Goal: Obtain resource: Download file/media

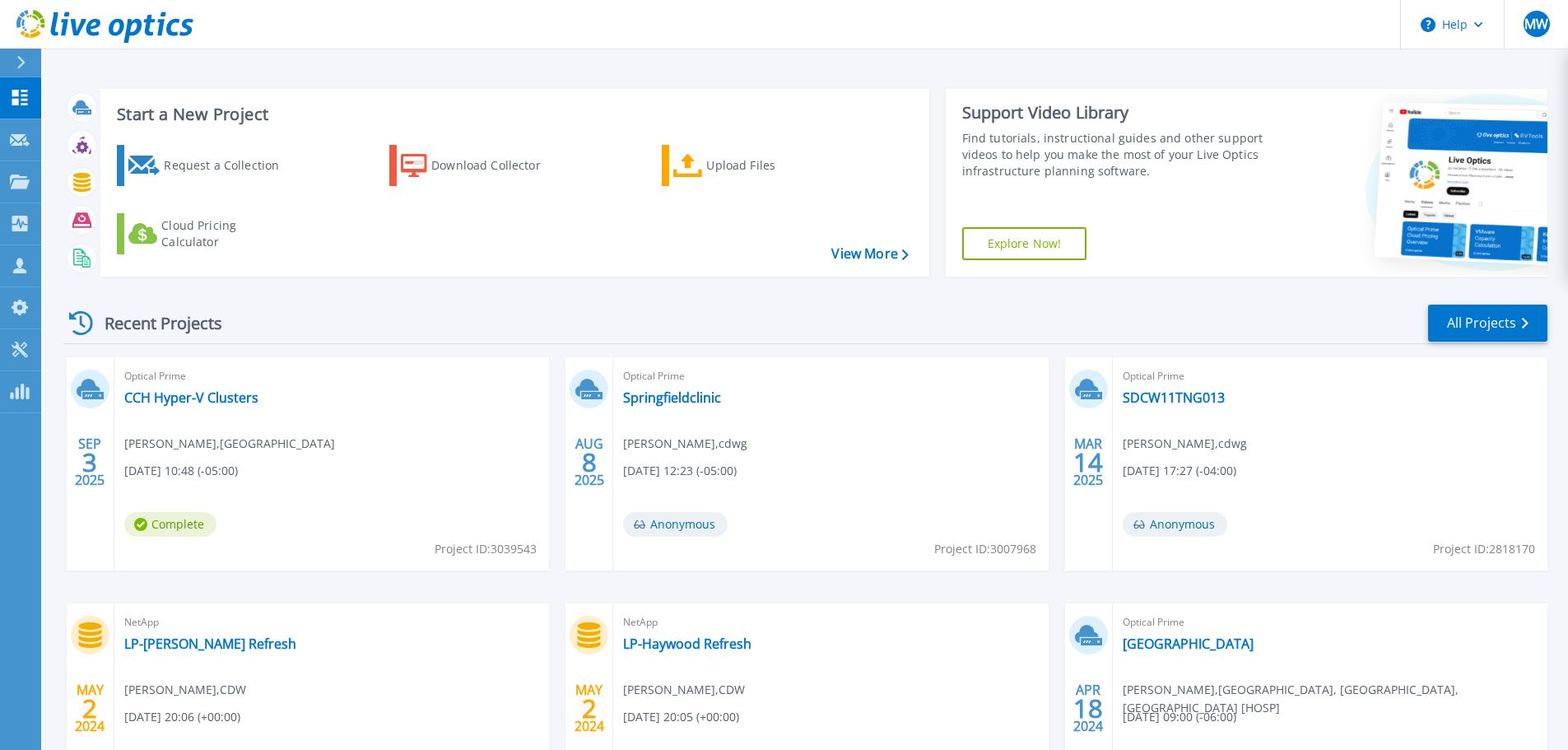
scroll to position [163, 0]
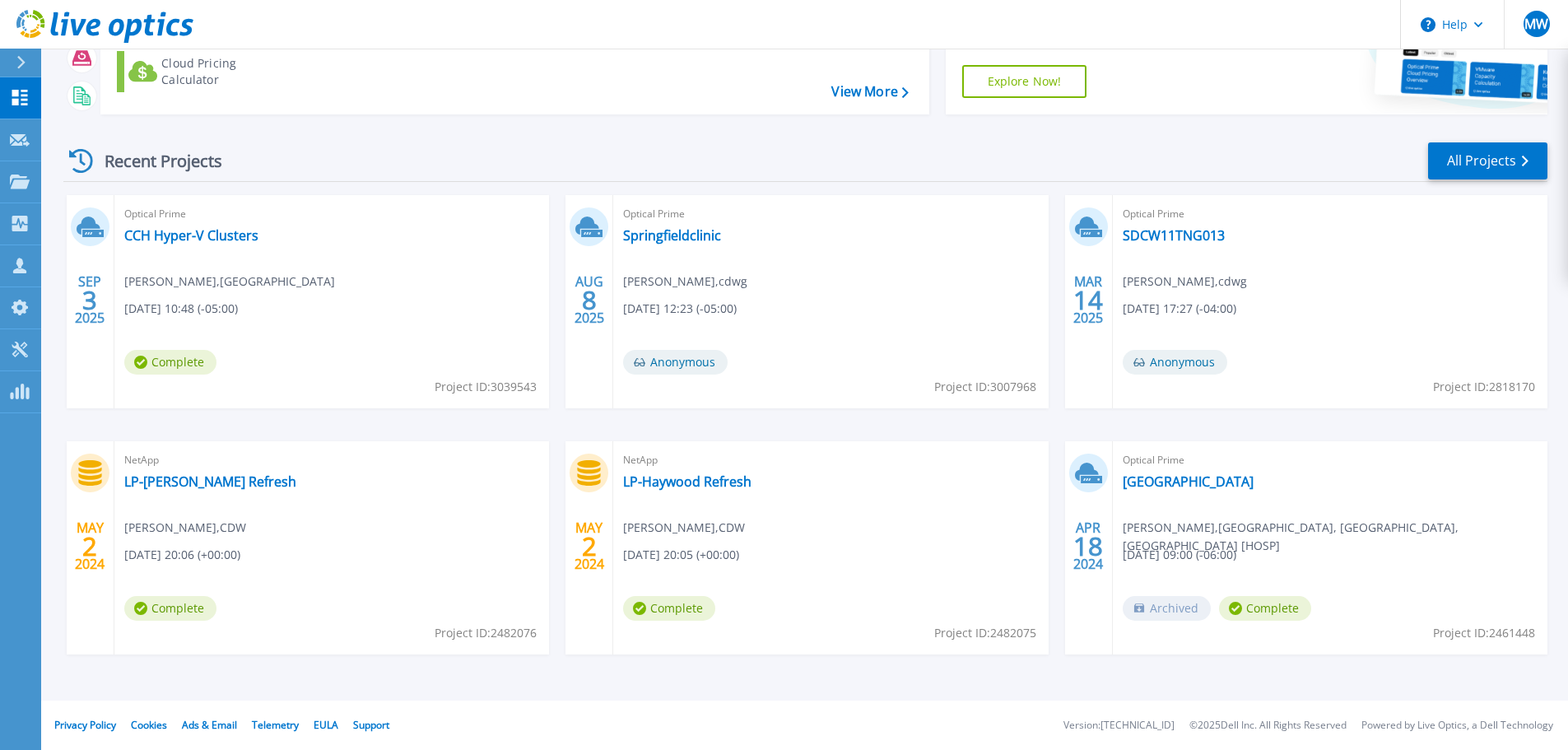
click at [316, 258] on div "Optical Prime CCH Hyper-V Clusters Eddie Belz , Cook County 09/03/2025, 10:48 (…" at bounding box center [332, 302] width 435 height 213
click at [174, 228] on link "CCH Hyper-V Clusters" at bounding box center [191, 235] width 135 height 16
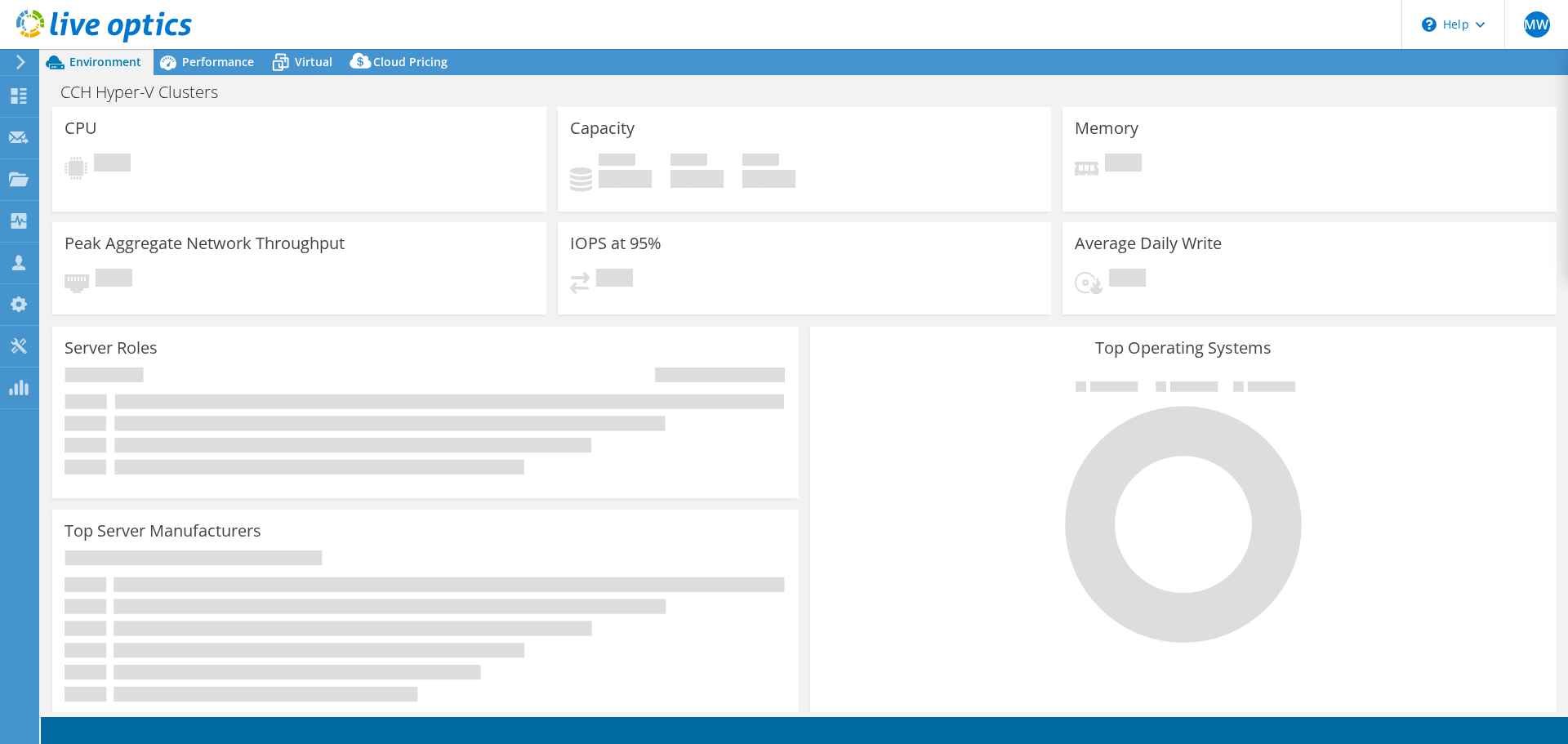
select select "USD"
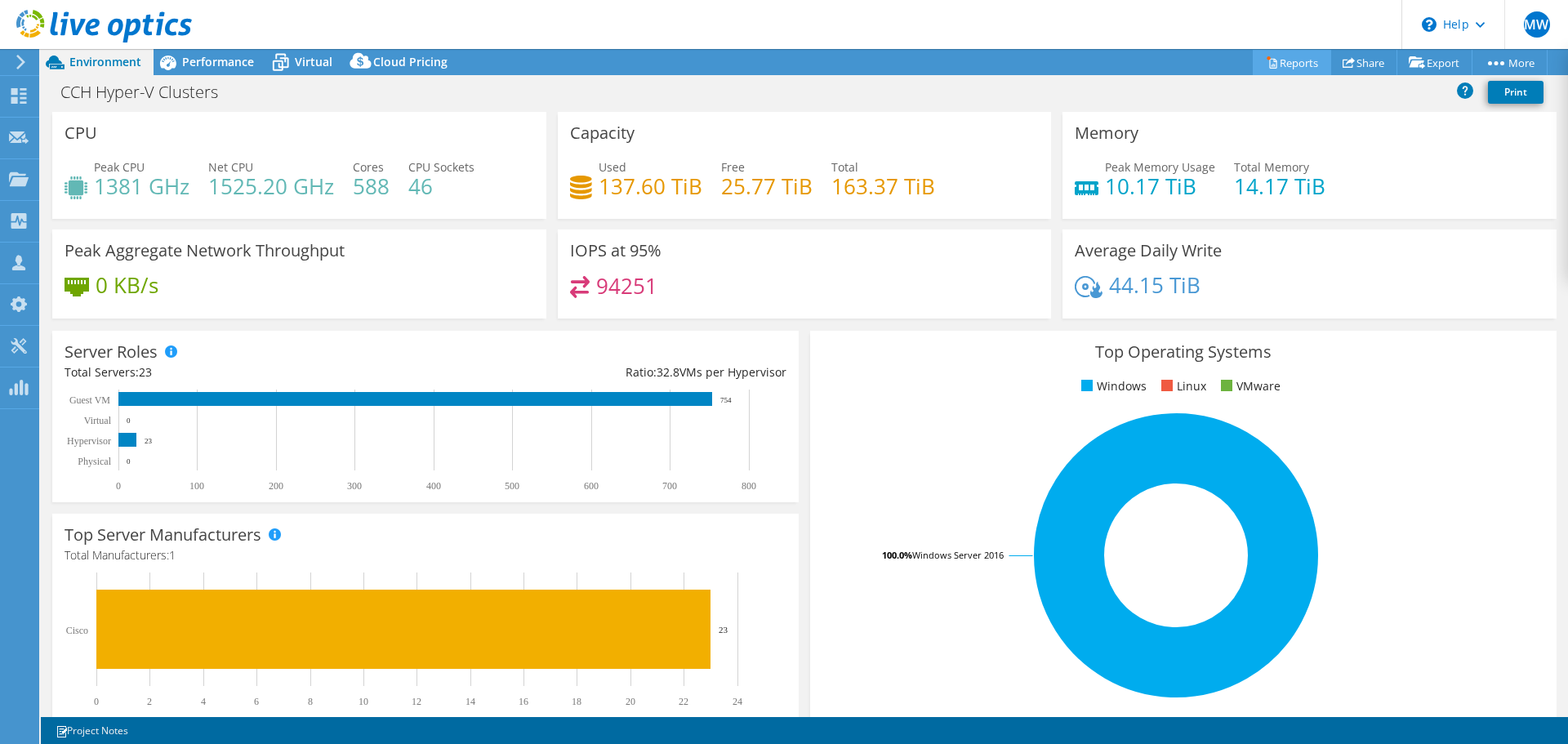
click at [1267, 63] on link "Reports" at bounding box center [1291, 62] width 78 height 25
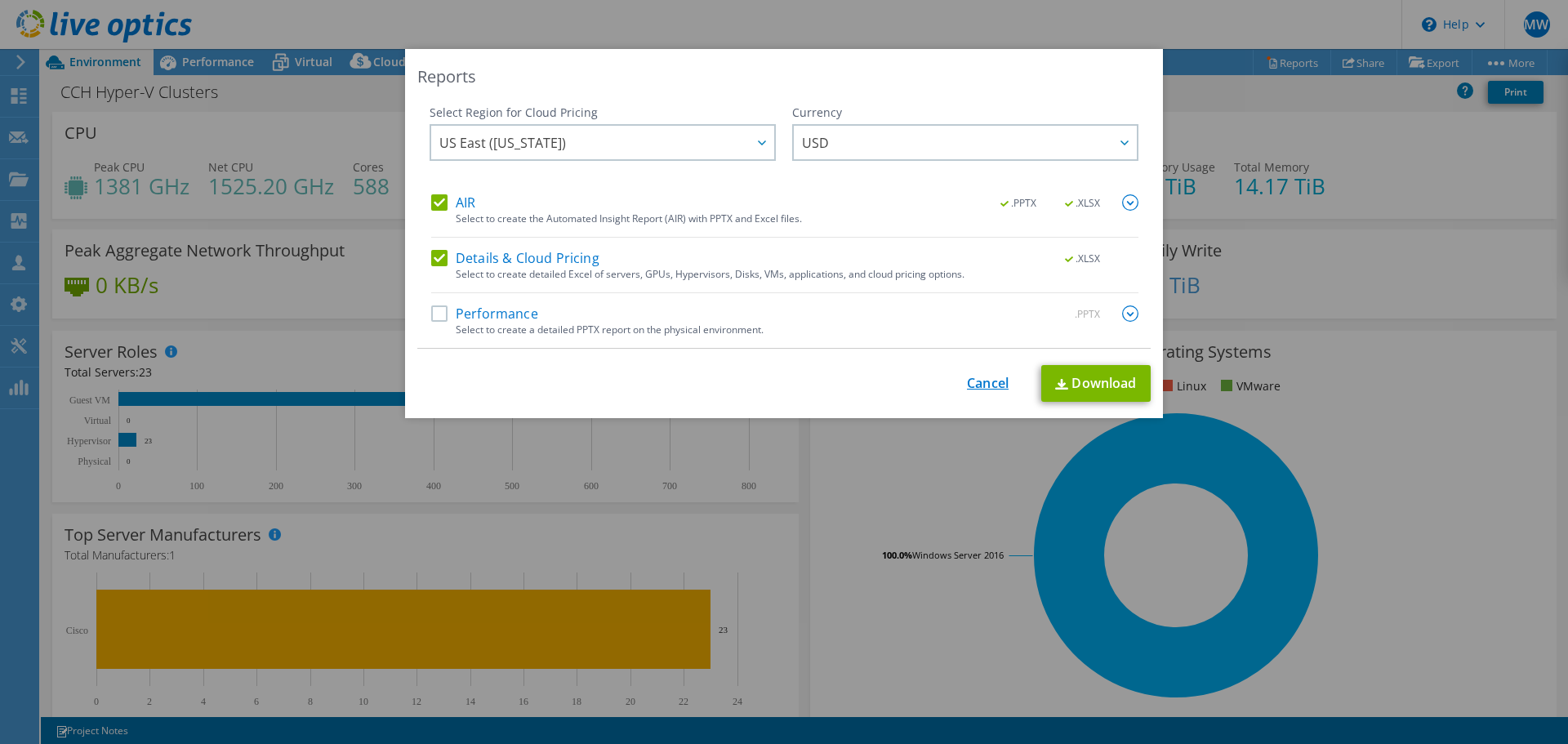
click at [996, 377] on link "Cancel" at bounding box center [988, 384] width 42 height 15
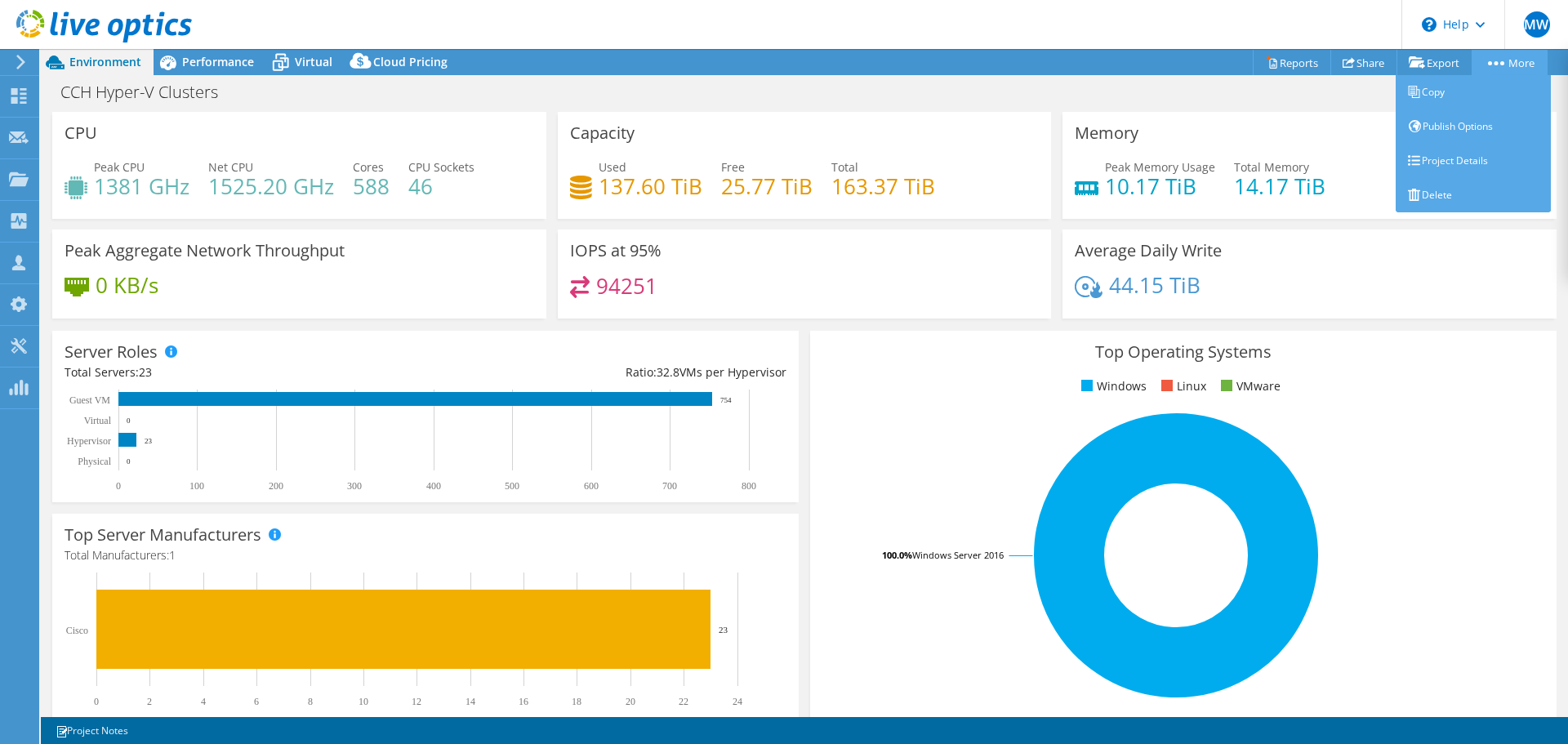
click at [1499, 60] on link "More" at bounding box center [1509, 62] width 76 height 25
click at [1472, 149] on link "Project Details" at bounding box center [1473, 160] width 155 height 34
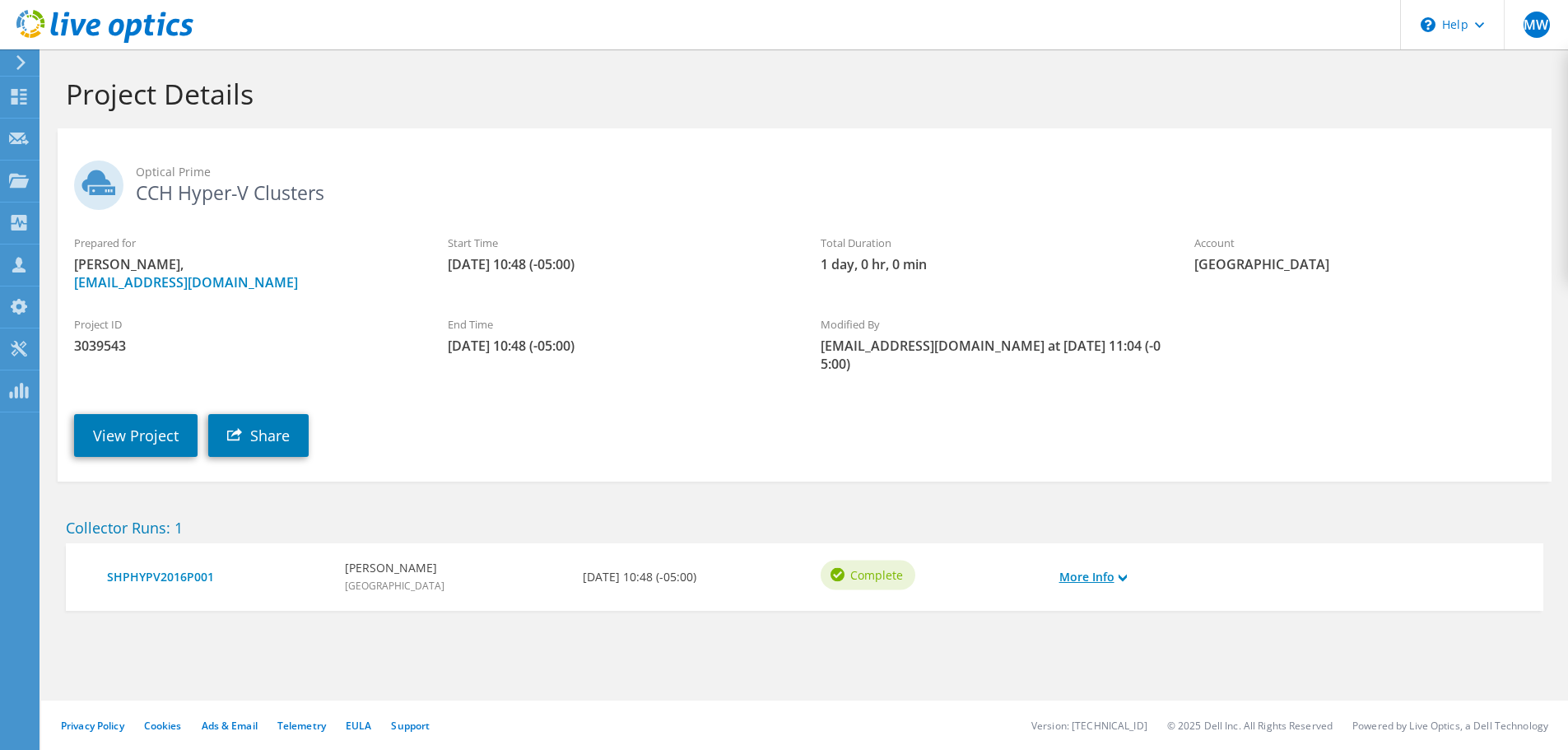
click at [1126, 579] on use at bounding box center [1123, 577] width 8 height 8
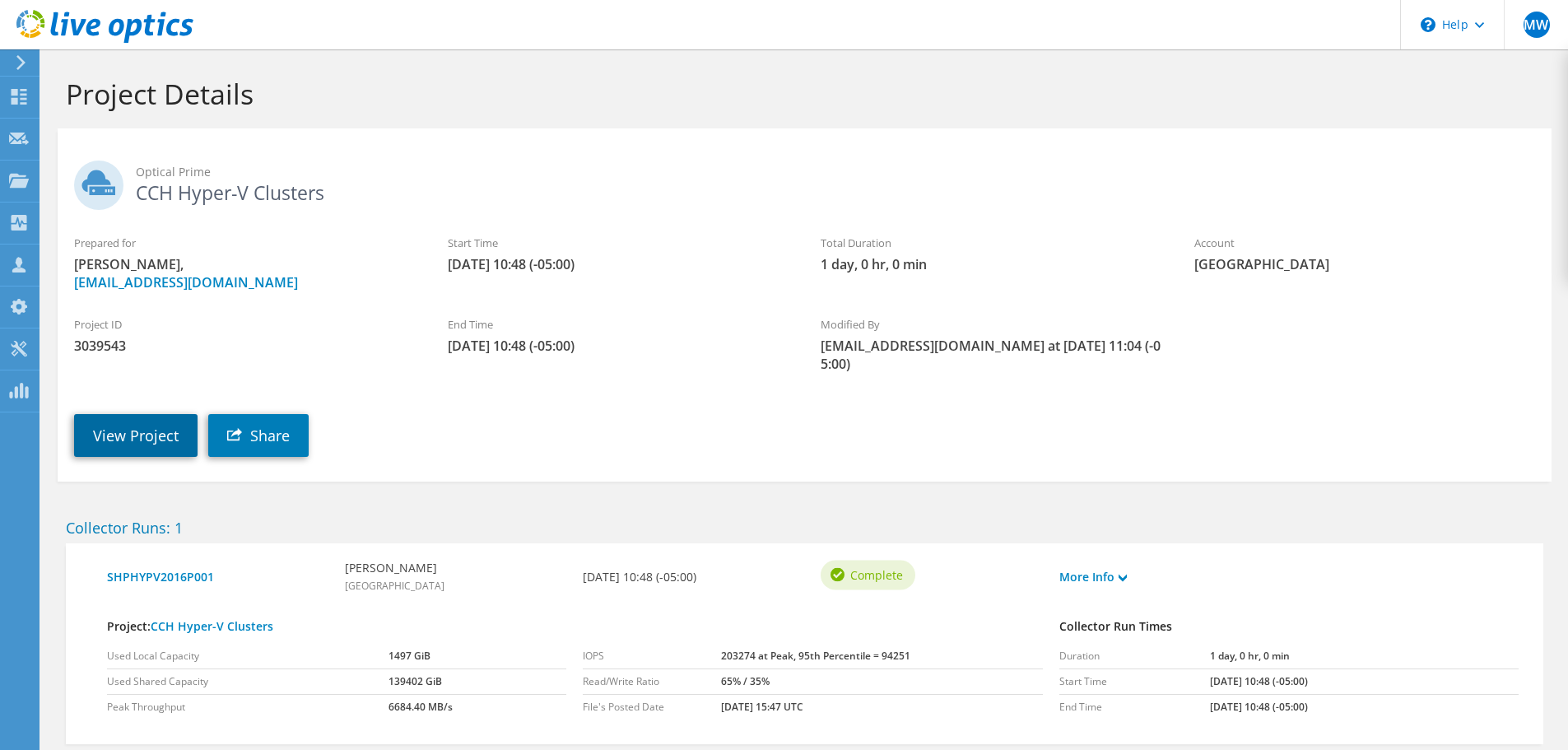
click at [155, 433] on link "View Project" at bounding box center [136, 435] width 124 height 43
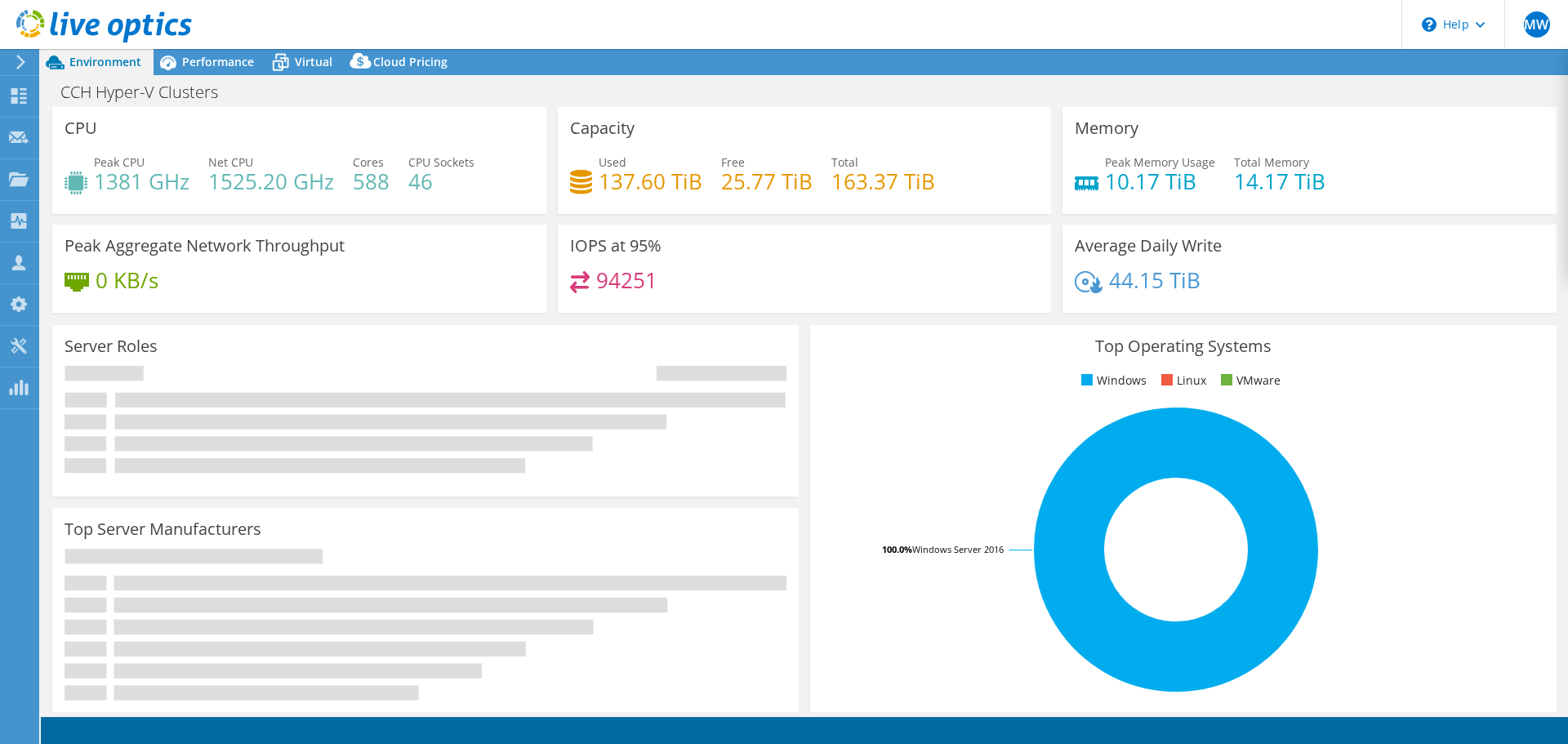
select select "USD"
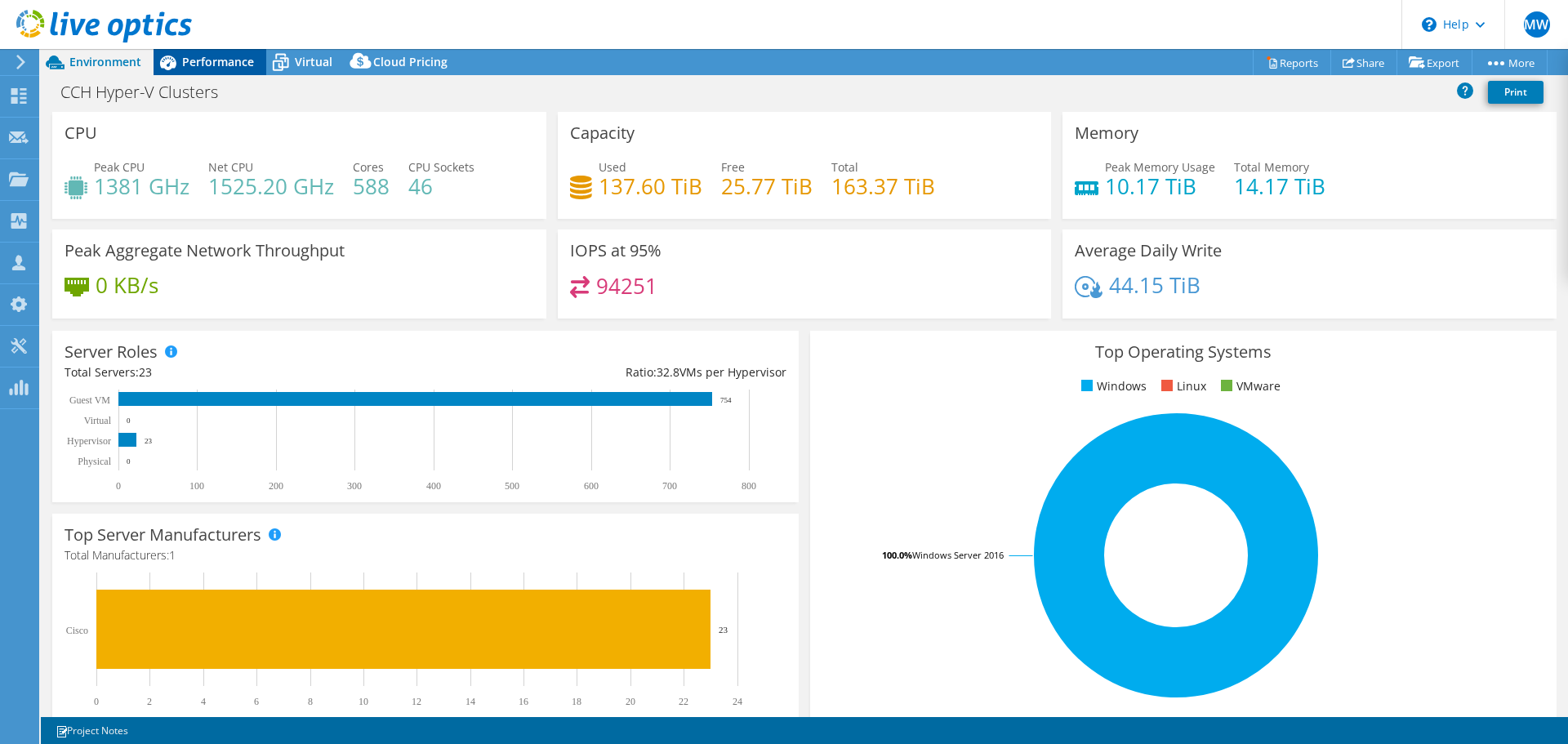
click at [226, 70] on div "Performance" at bounding box center [210, 61] width 112 height 26
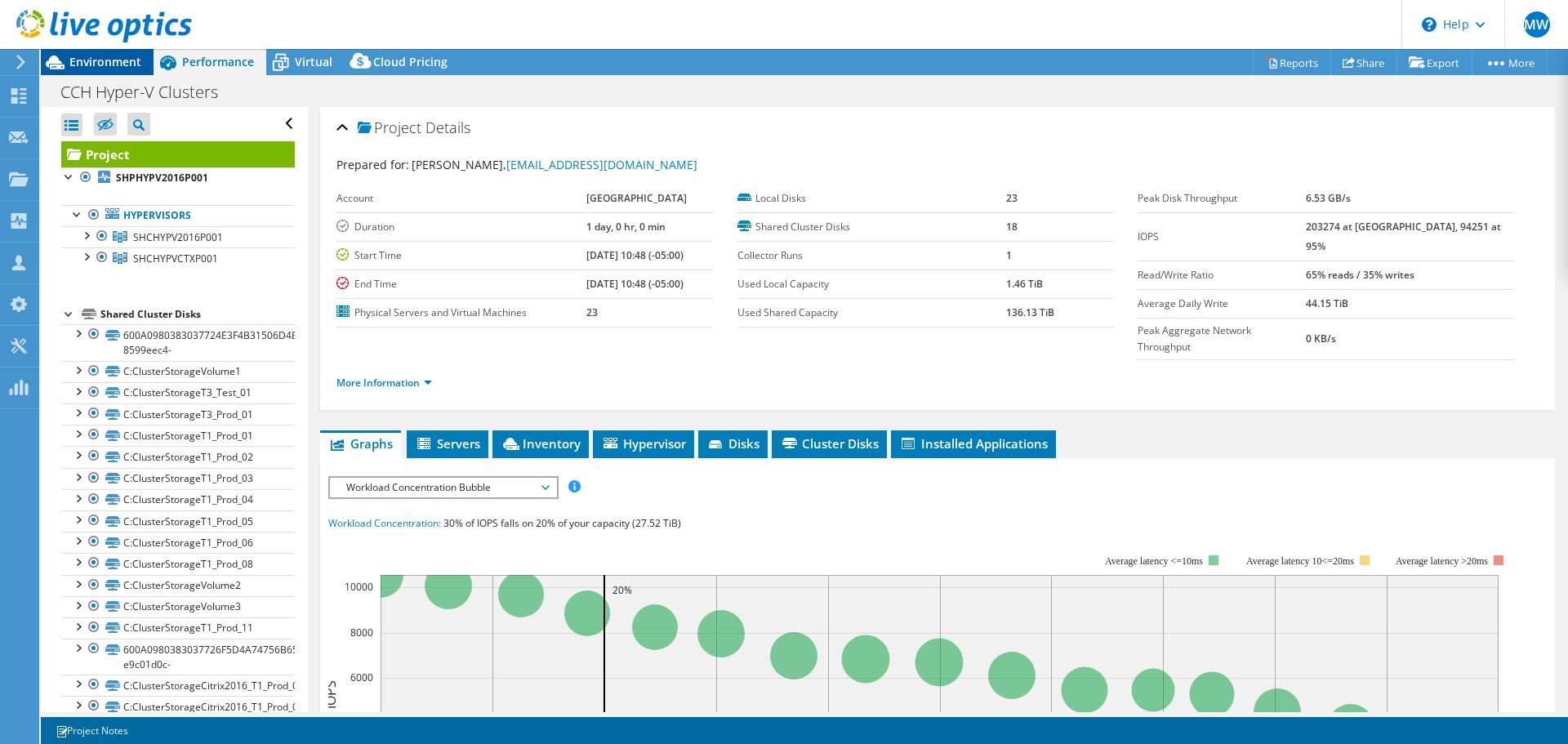
click at [93, 63] on span "Environment" at bounding box center [106, 61] width 72 height 15
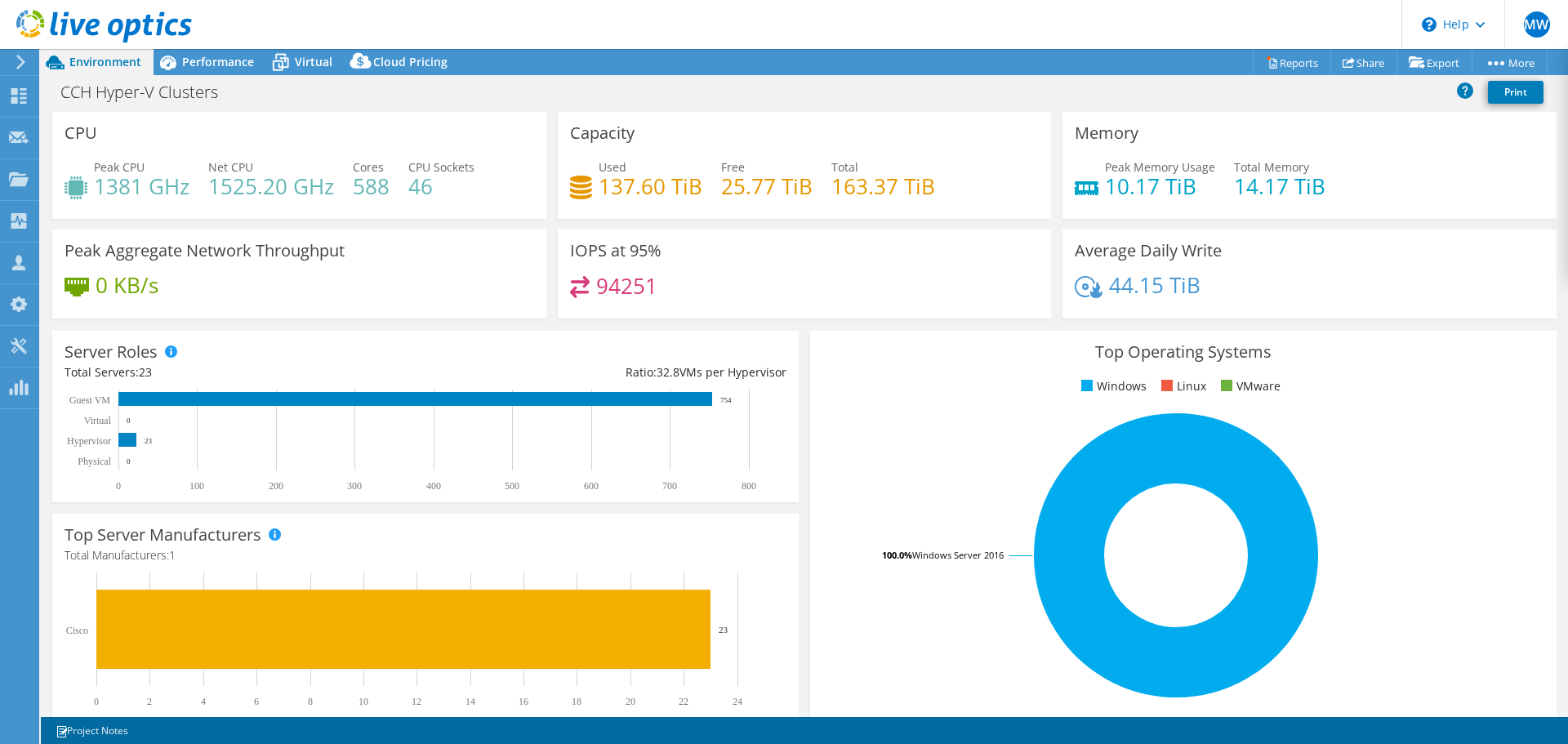
click at [607, 135] on h3 "Capacity" at bounding box center [602, 133] width 65 height 18
click at [312, 65] on span "Virtual" at bounding box center [313, 61] width 38 height 15
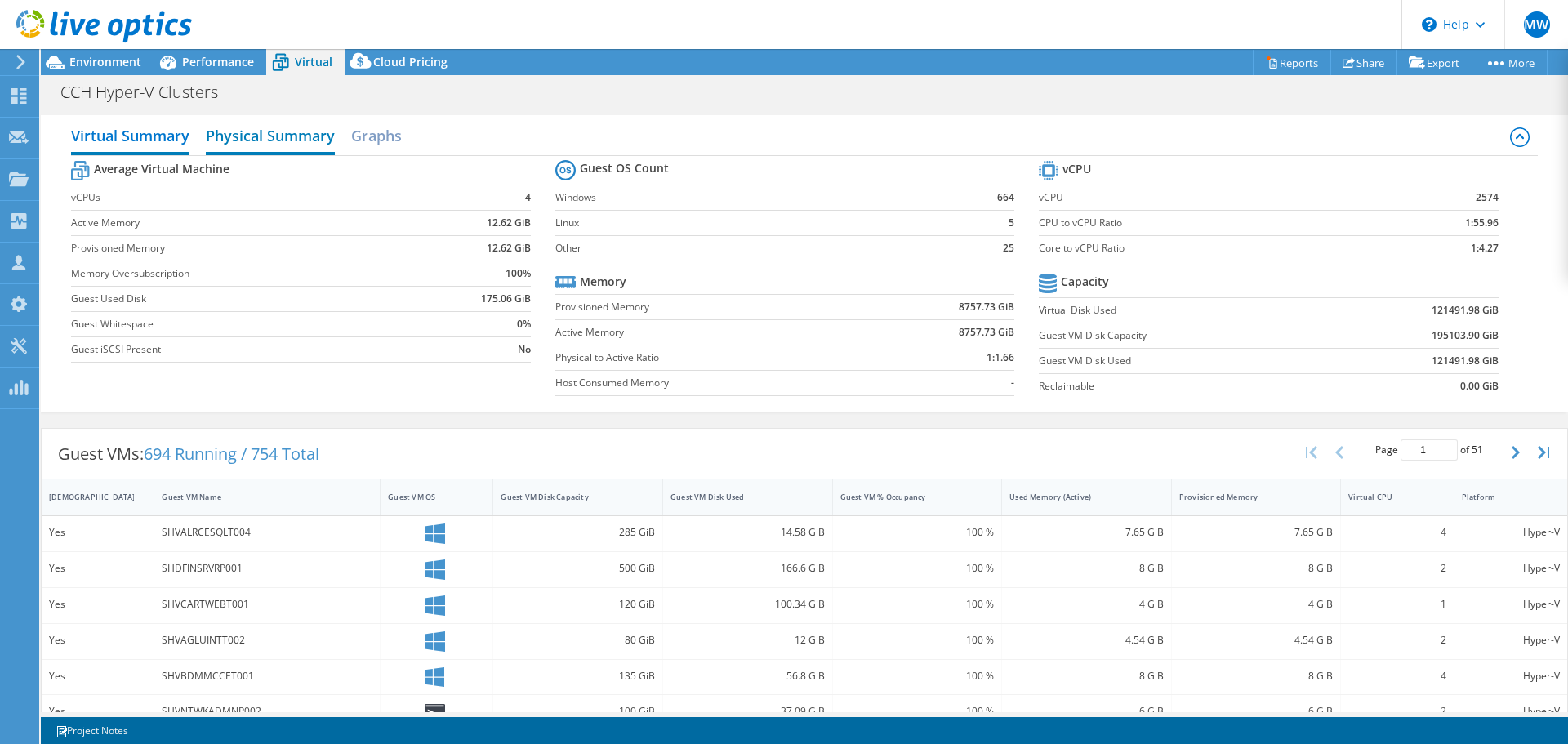
click at [276, 135] on h2 "Physical Summary" at bounding box center [270, 137] width 129 height 36
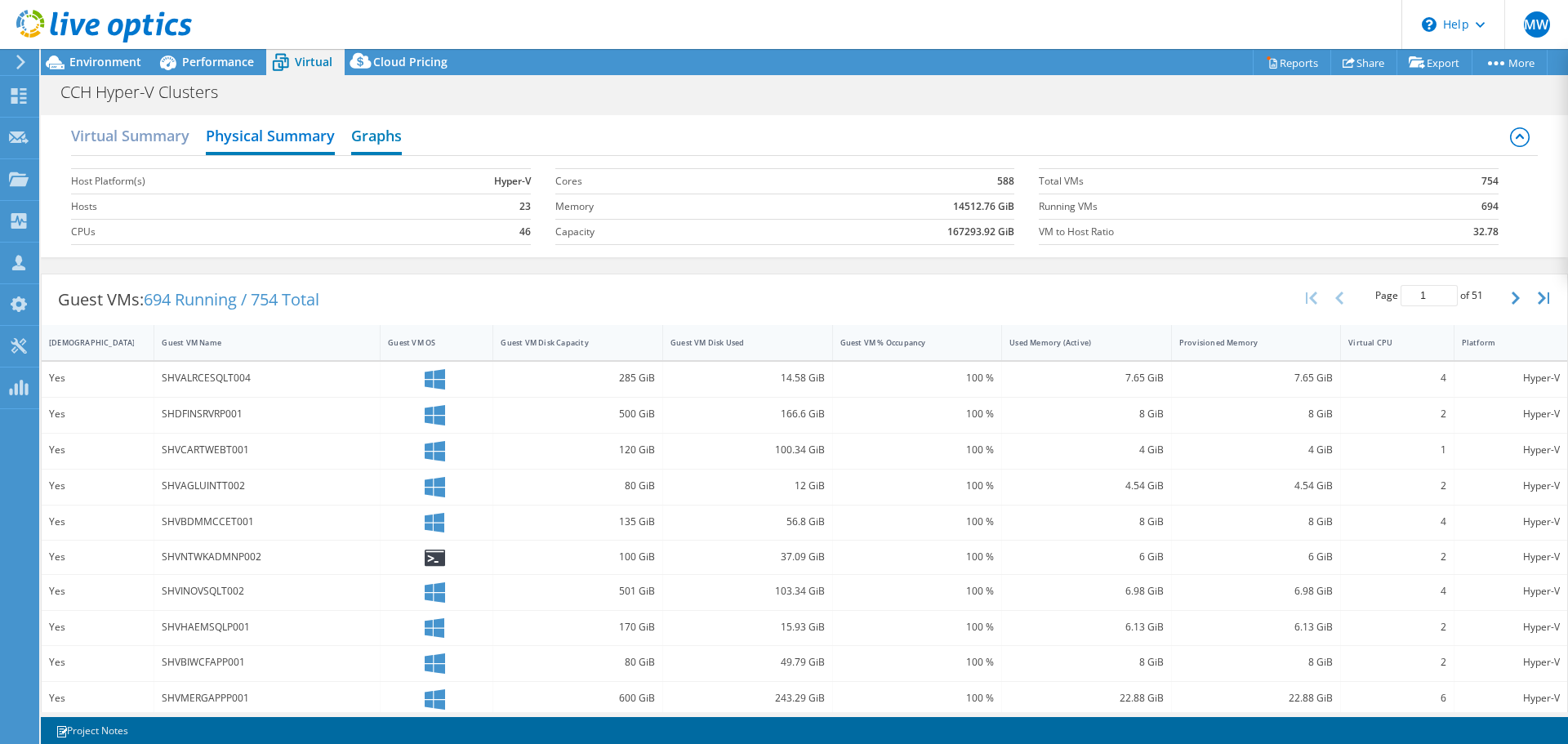
click at [368, 144] on h2 "Graphs" at bounding box center [376, 137] width 50 height 36
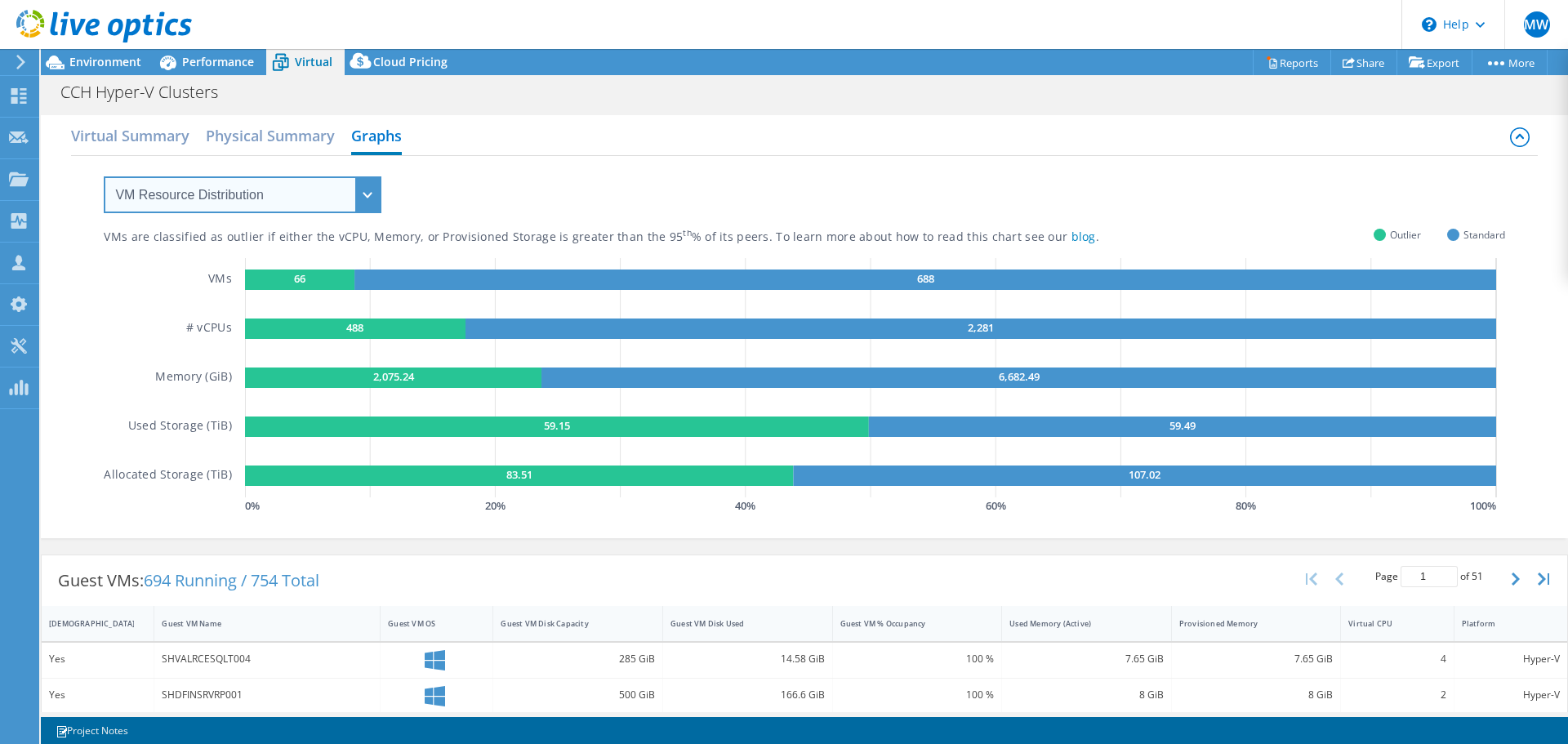
click at [295, 203] on select "VM Resource Distribution Provisioning Contrast Over Provisioning" at bounding box center [243, 195] width 278 height 37
click at [637, 208] on div "VMs are classified as outlier if either the vCPU, Memory, or Provisioned Storag…" at bounding box center [804, 337] width 1400 height 362
click at [147, 135] on h2 "Virtual Summary" at bounding box center [130, 137] width 118 height 36
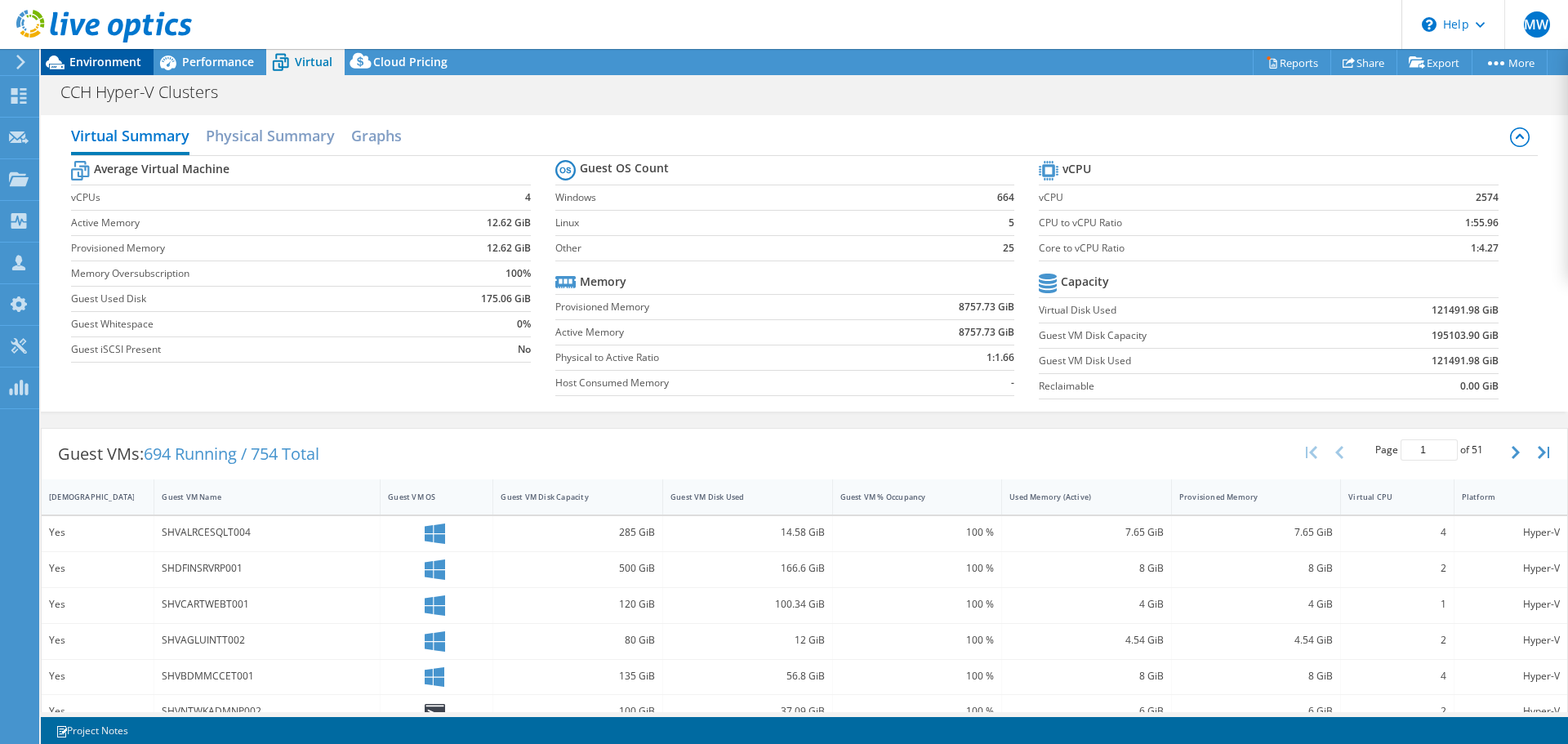
click at [99, 58] on span "Environment" at bounding box center [106, 61] width 72 height 15
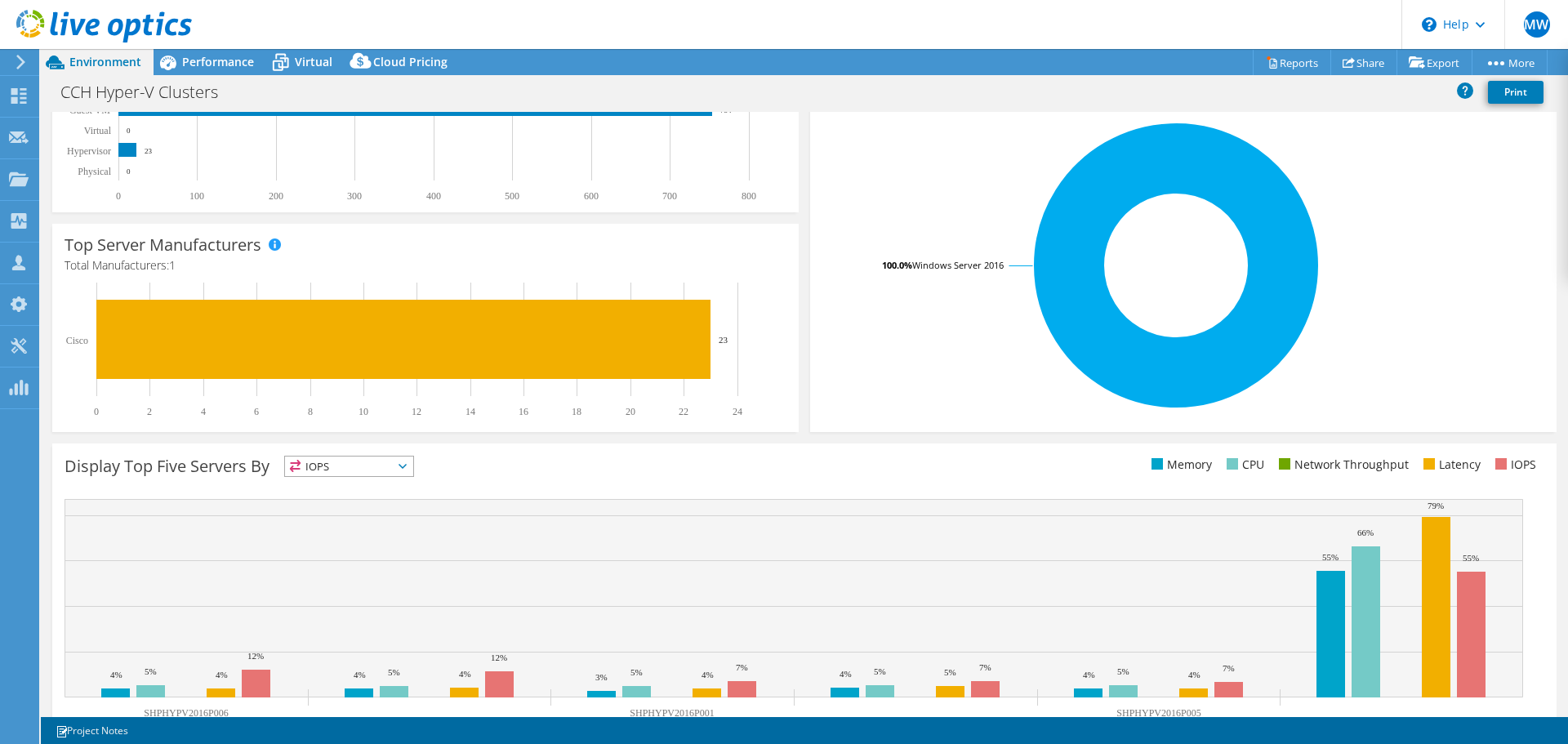
scroll to position [327, 0]
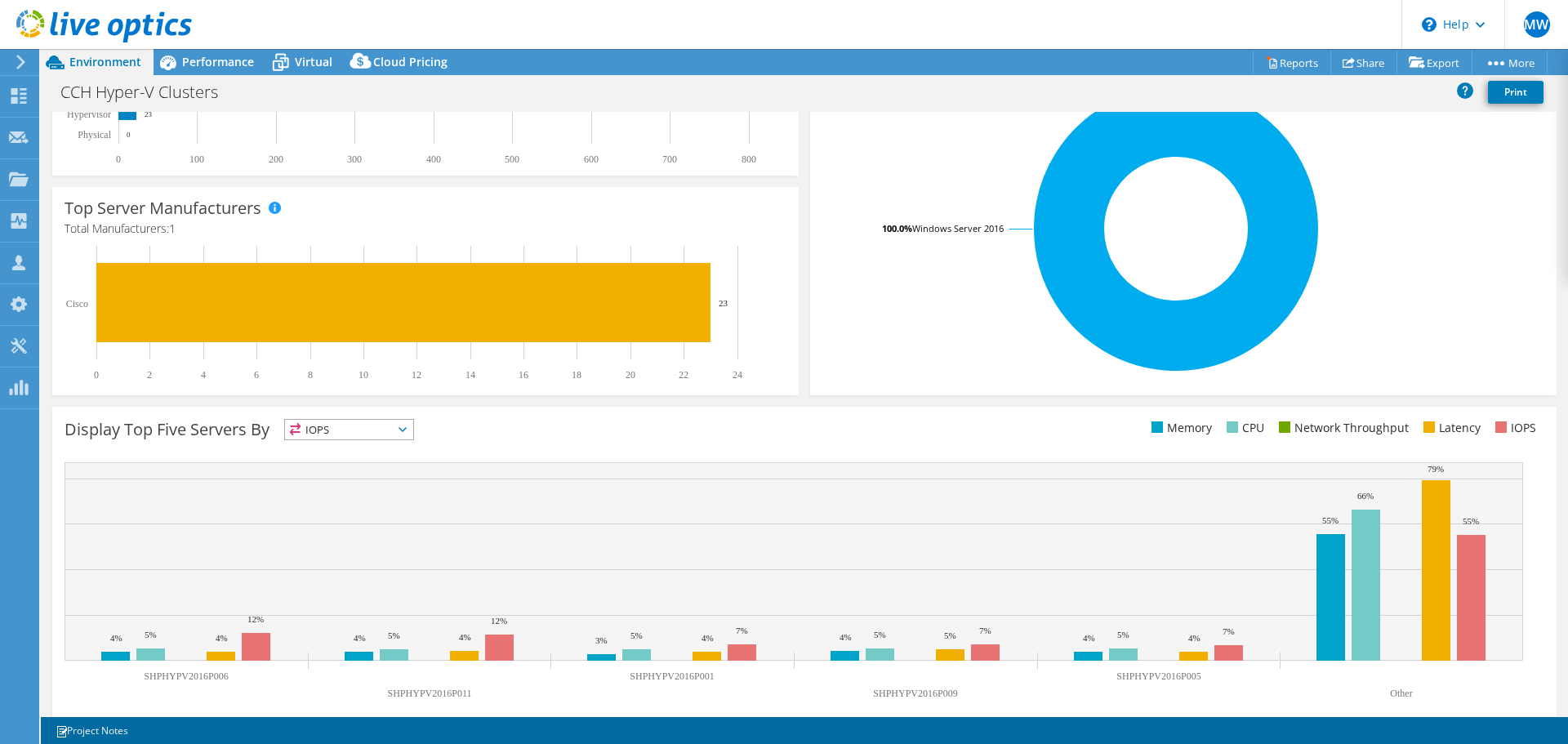
click at [327, 427] on span "IOPS" at bounding box center [349, 429] width 128 height 19
click at [823, 411] on div "Display Top Five Servers By IOPS IOPS" at bounding box center [804, 565] width 1504 height 318
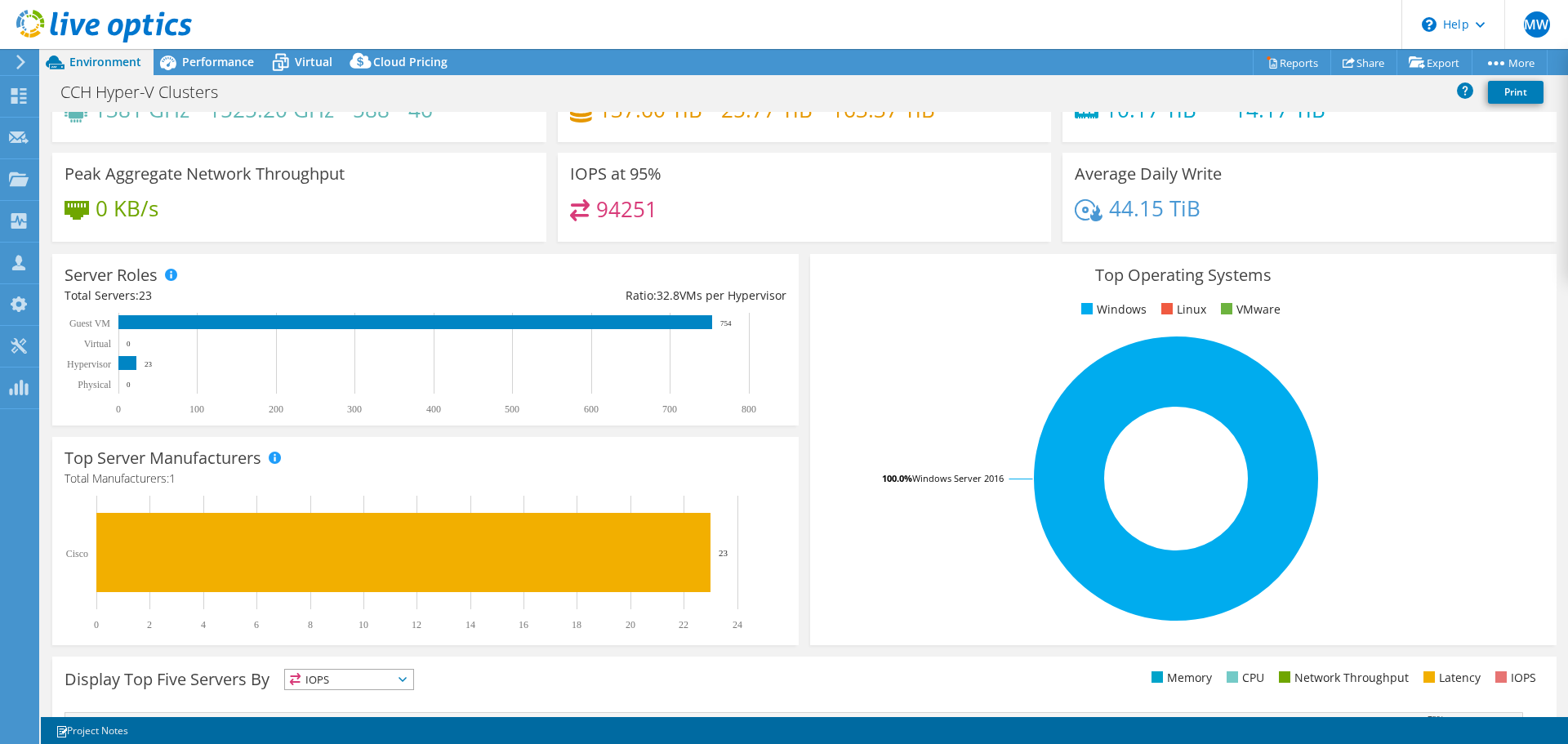
scroll to position [0, 0]
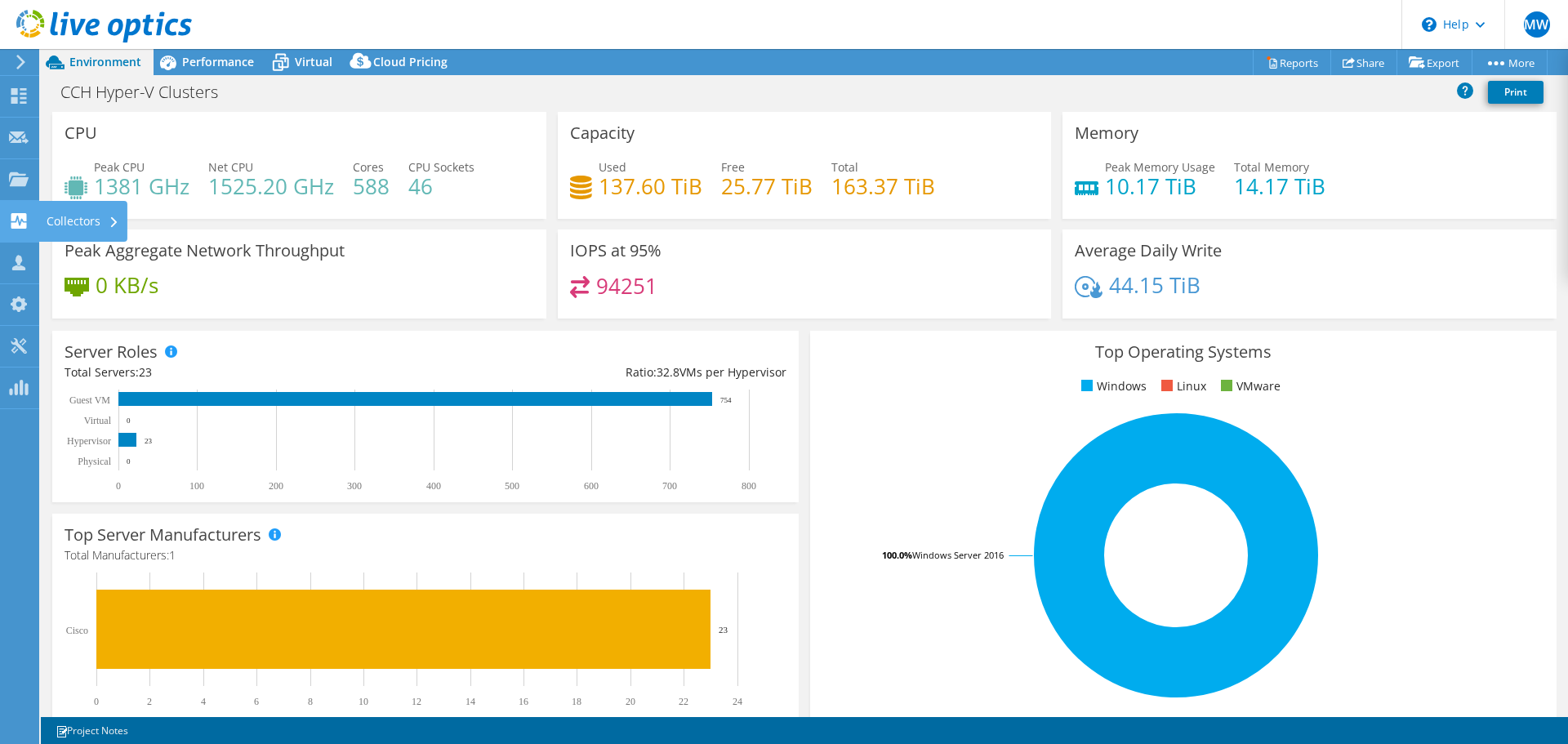
click at [66, 218] on div "Collectors" at bounding box center [83, 221] width 89 height 41
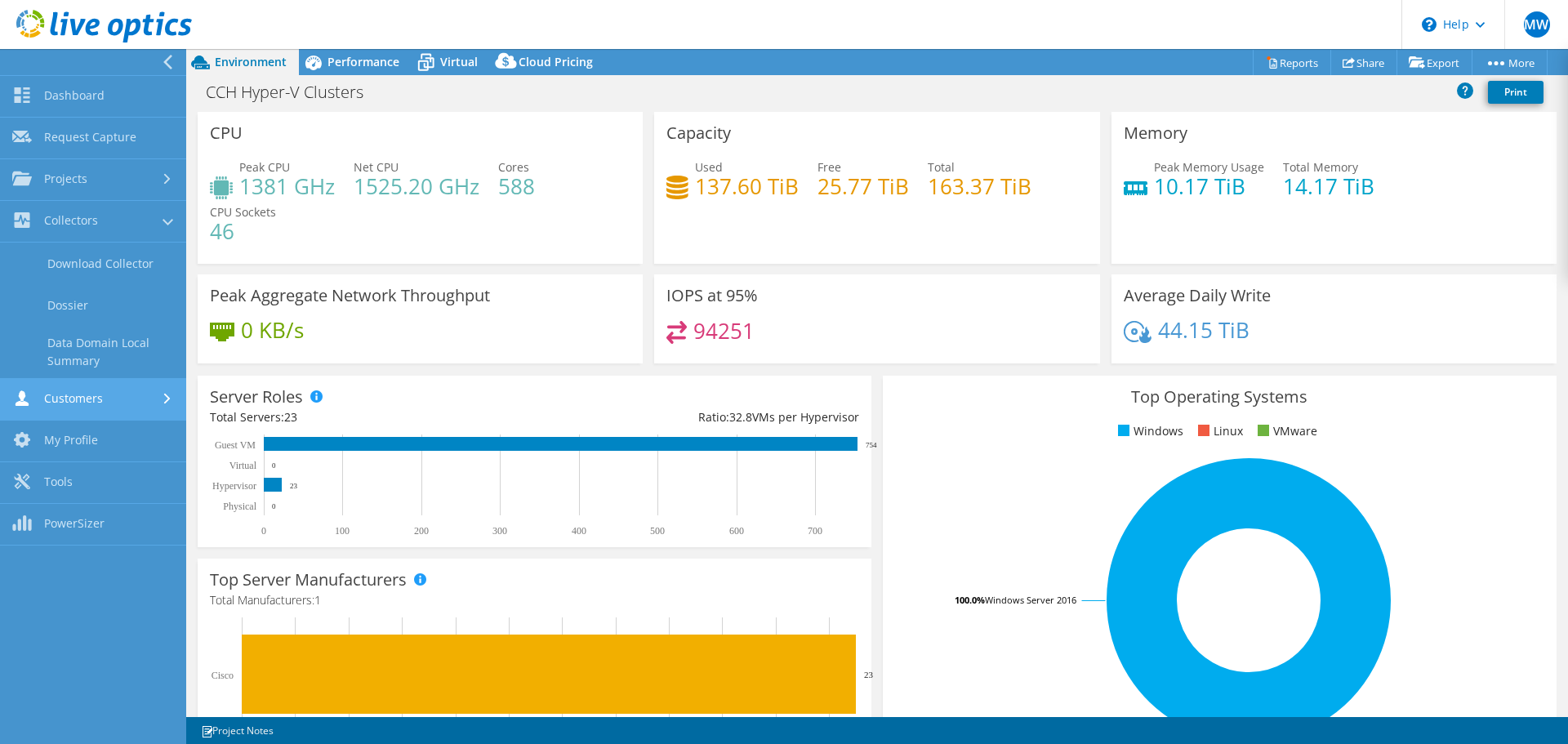
click at [114, 390] on link "Customers" at bounding box center [93, 400] width 186 height 42
click at [60, 382] on link "My Profile" at bounding box center [93, 390] width 186 height 42
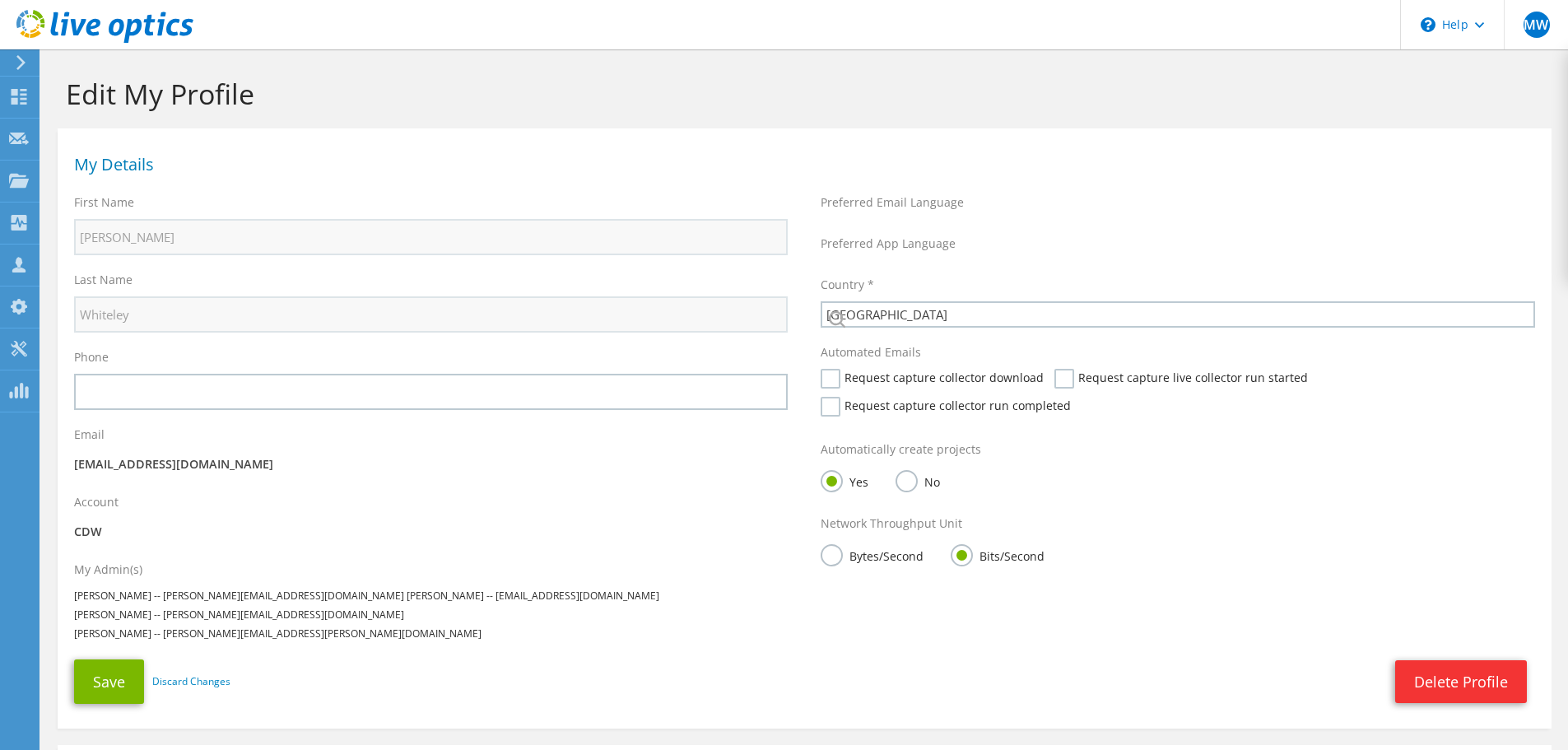
select select "224"
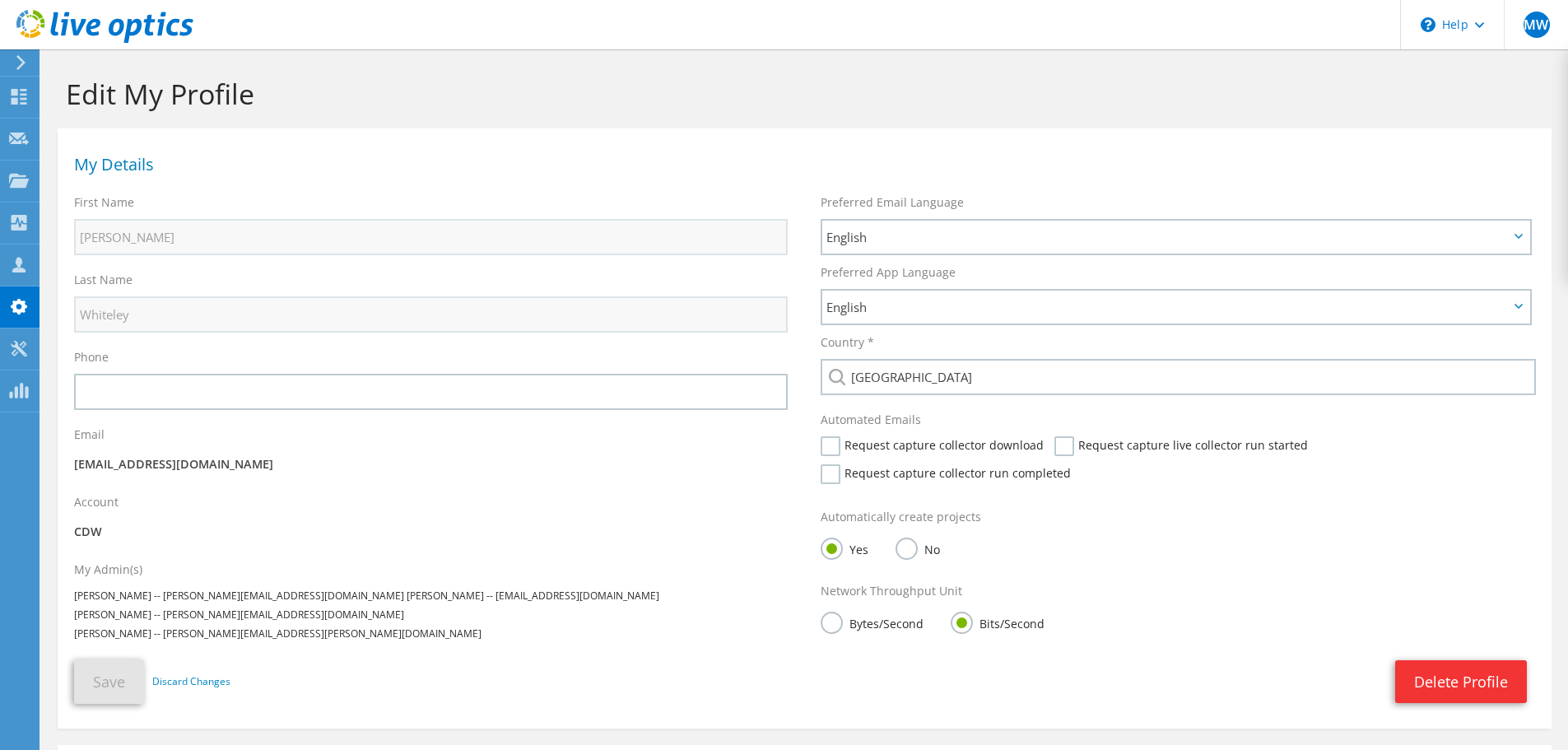
click at [17, 62] on icon at bounding box center [21, 63] width 13 height 15
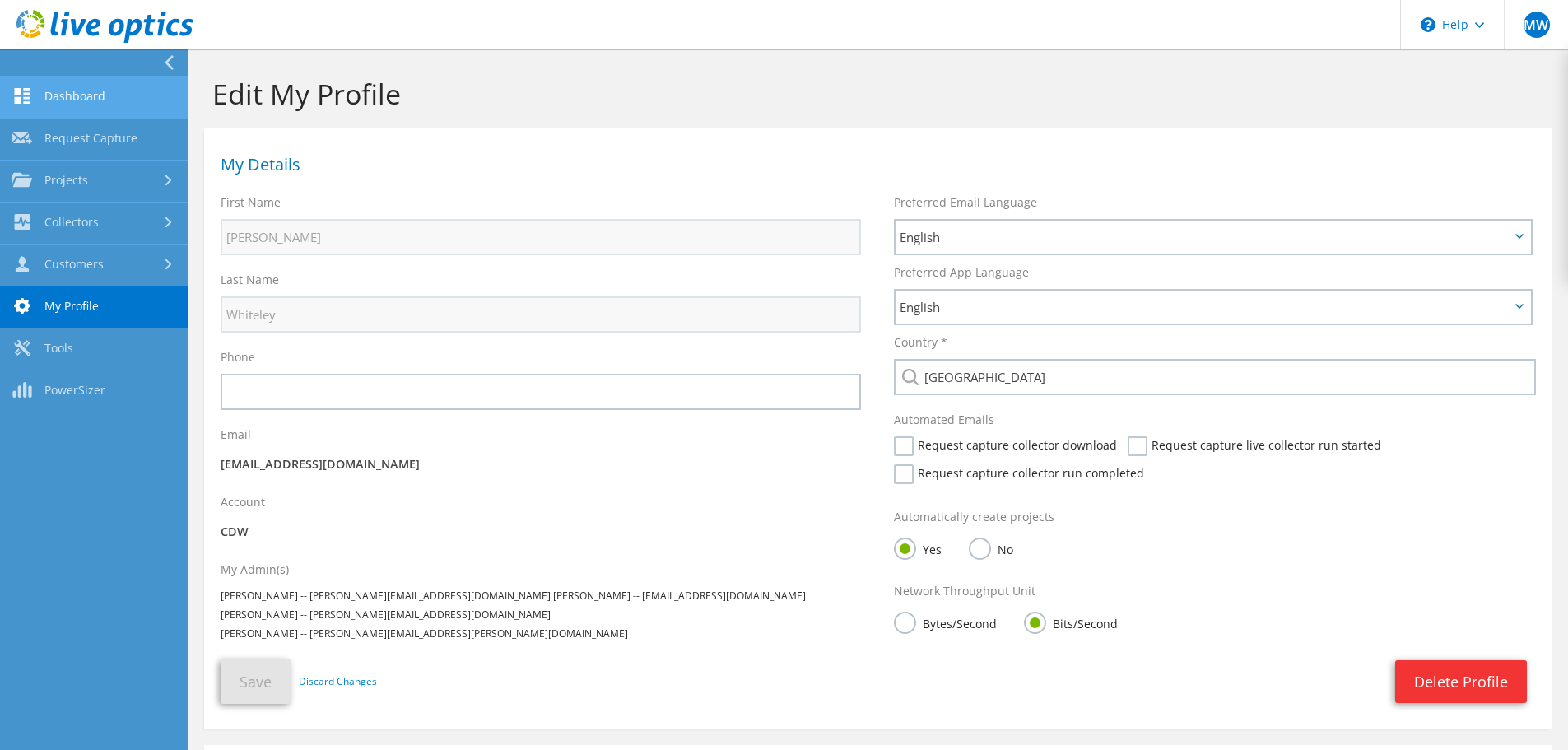
click at [76, 96] on link "Dashboard" at bounding box center [94, 97] width 188 height 42
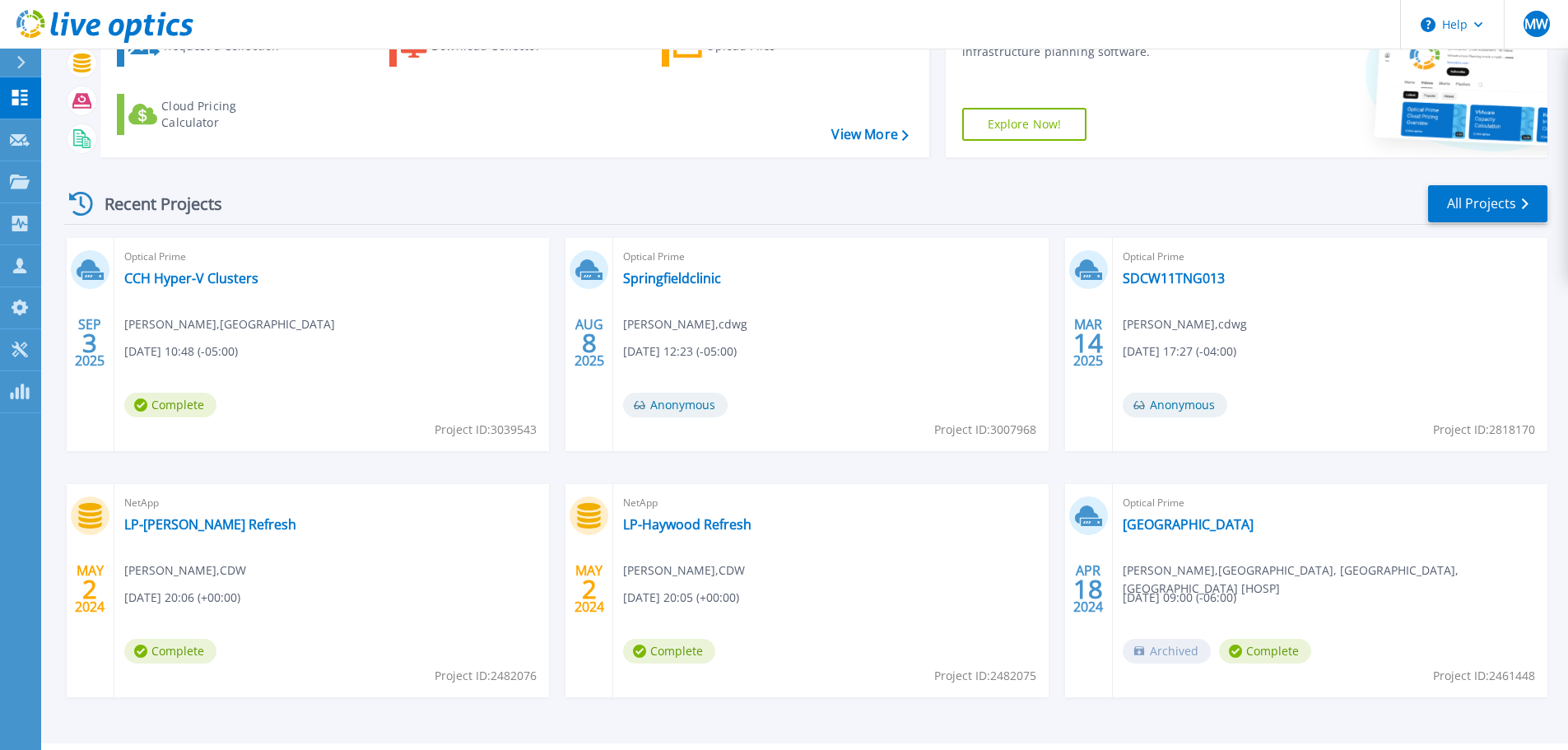
scroll to position [163, 0]
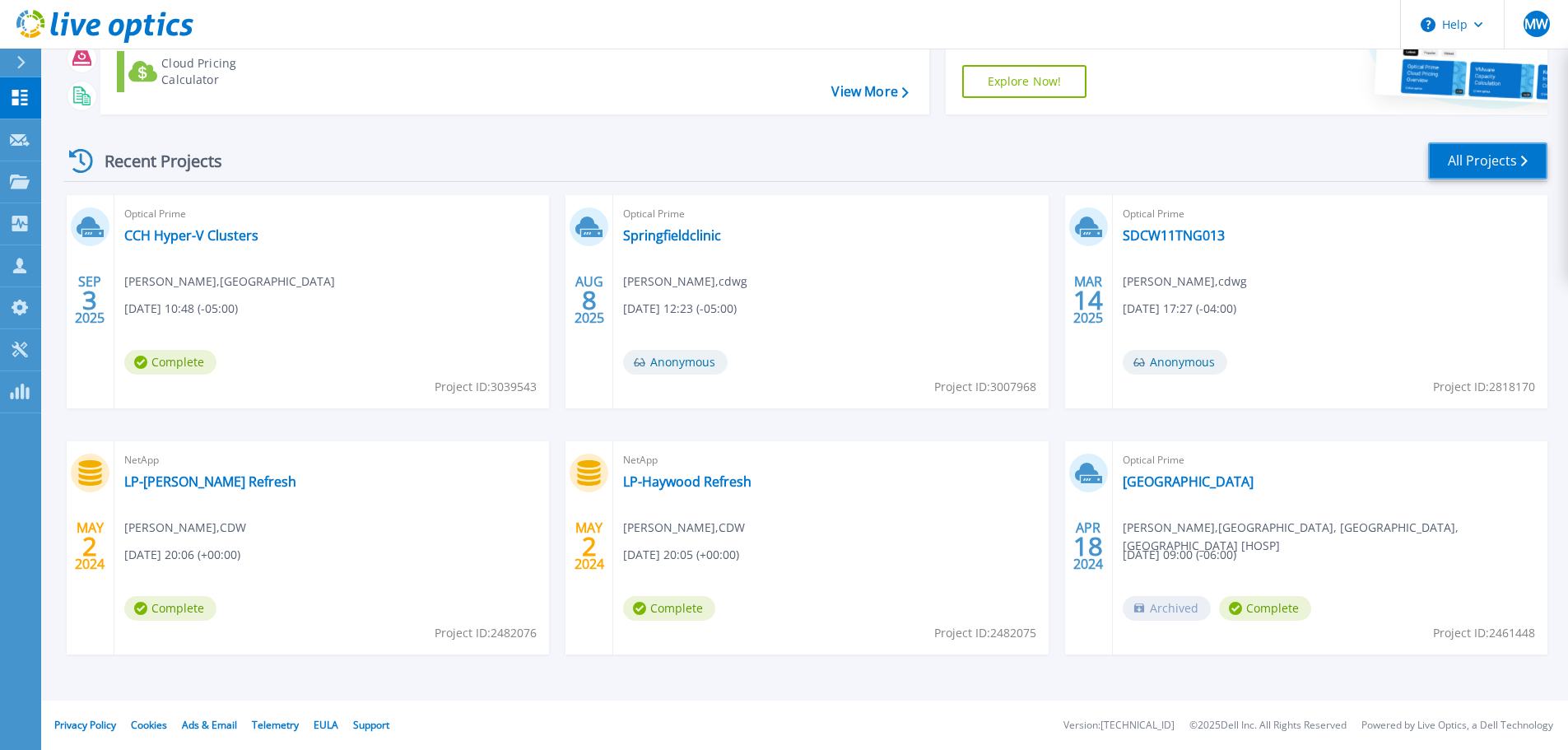
click at [1460, 157] on link "All Projects" at bounding box center [1488, 161] width 119 height 37
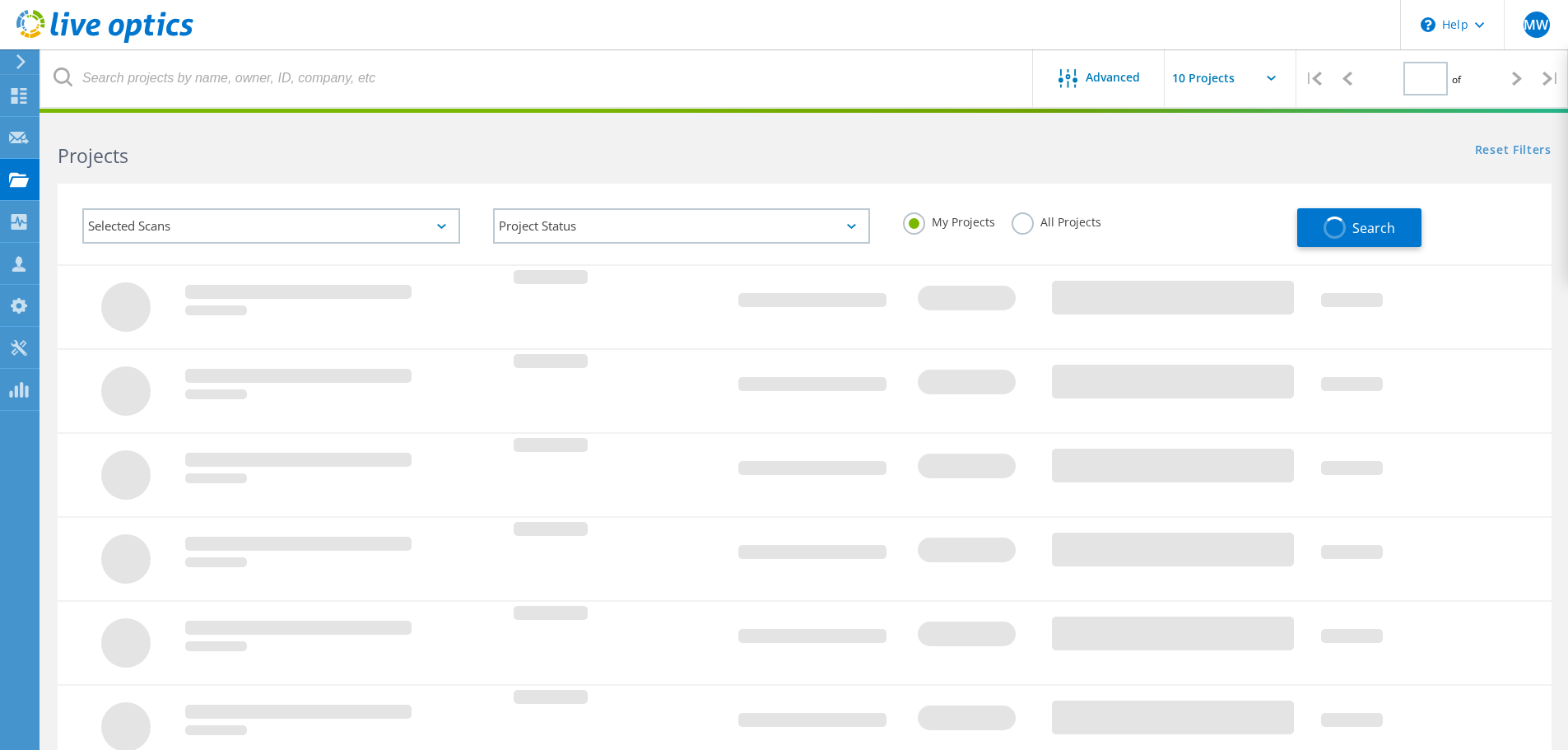
type input "1"
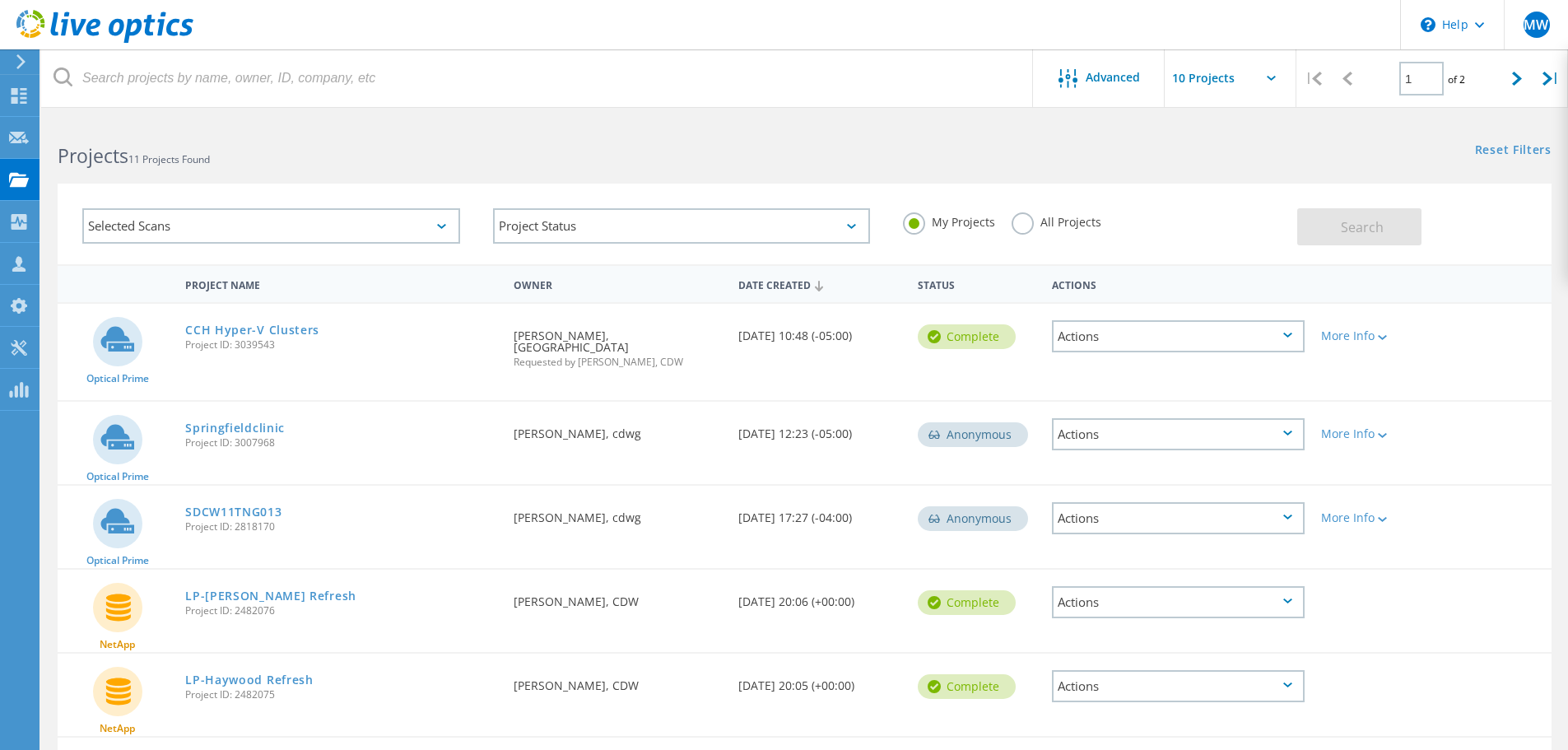
click at [397, 217] on div "Selected Scans" at bounding box center [271, 226] width 378 height 36
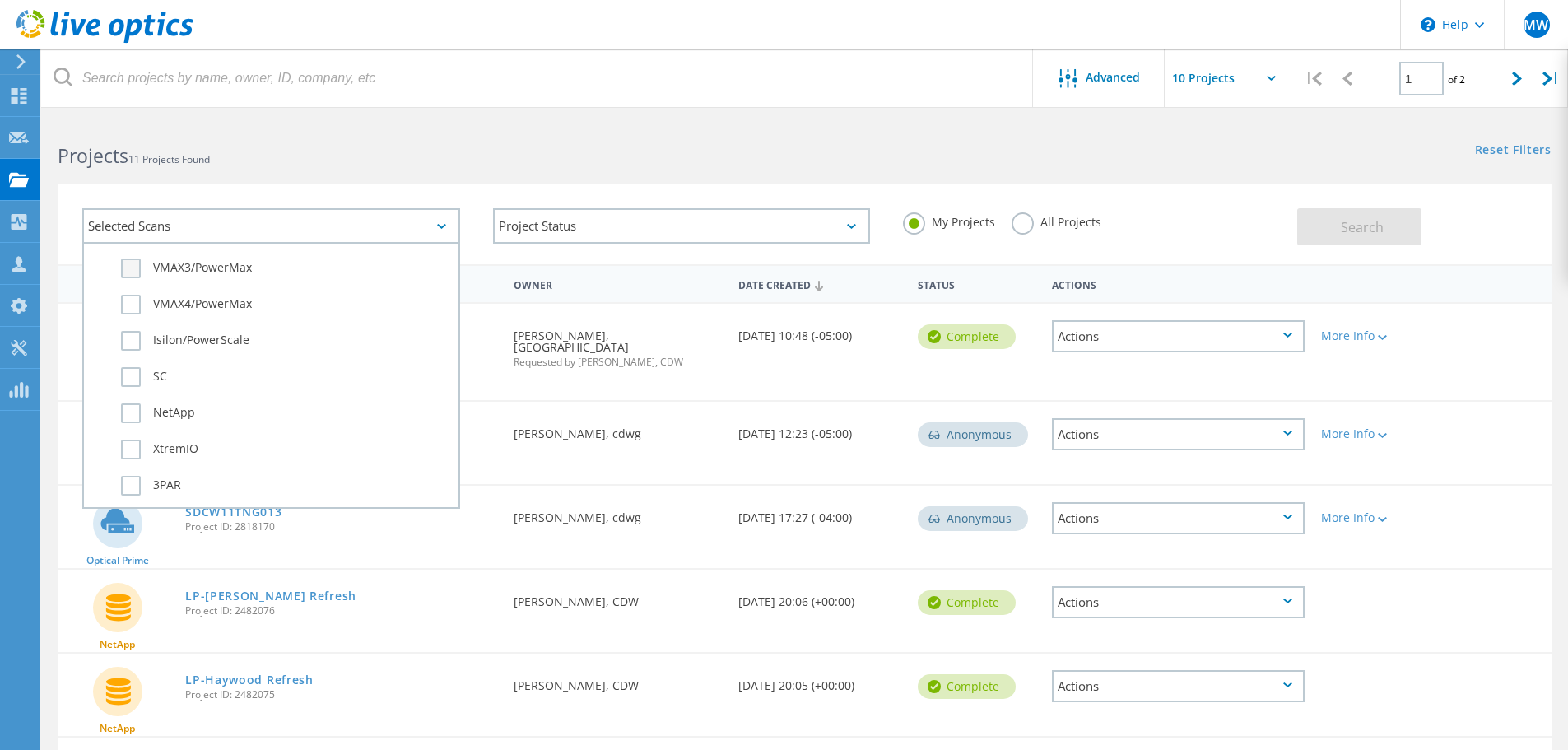
scroll to position [576, 0]
click at [122, 364] on label "NetApp" at bounding box center [285, 372] width 329 height 19
click at [0, 0] on input "NetApp" at bounding box center [0, 0] width 0 height 0
click at [1361, 237] on button "Search" at bounding box center [1359, 227] width 124 height 37
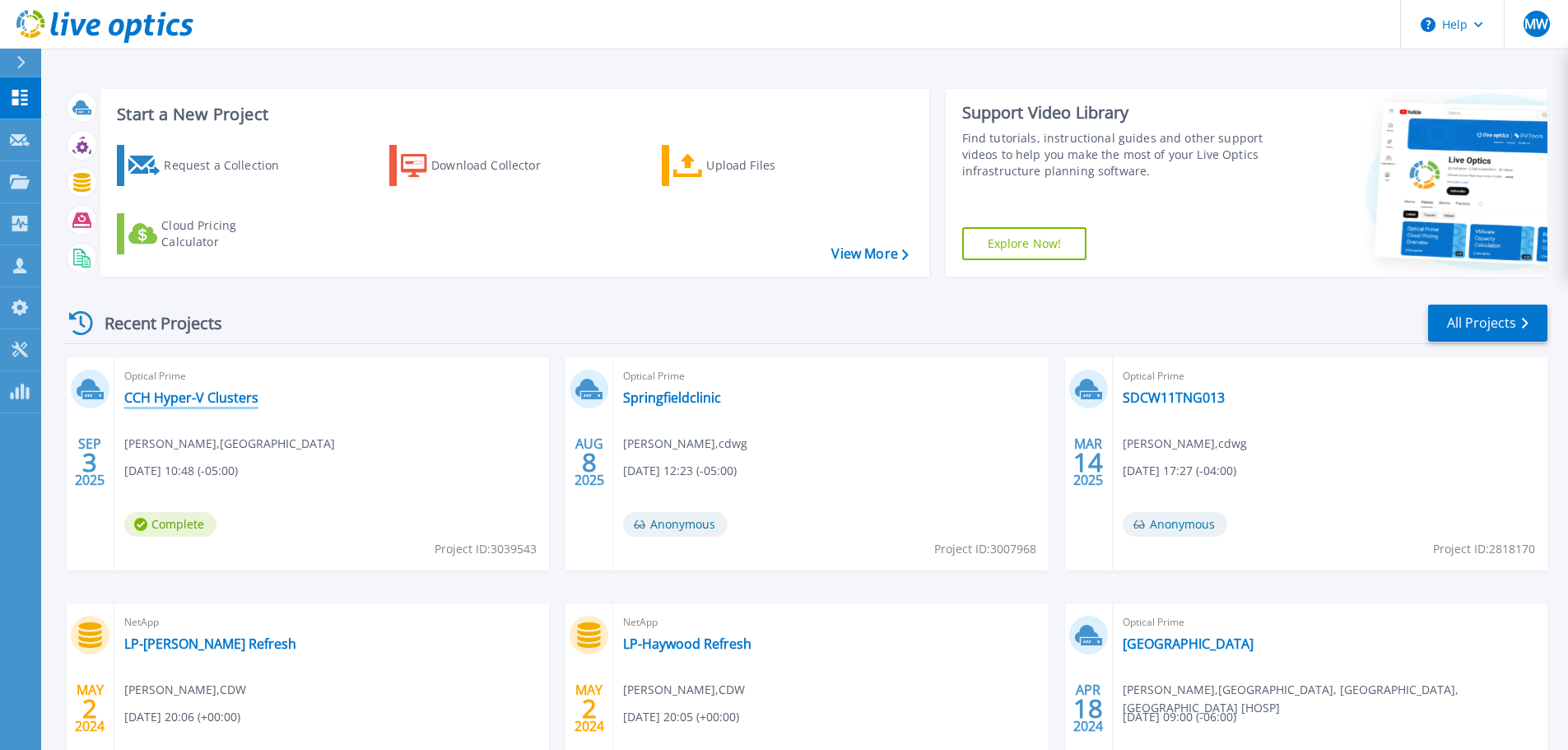
click at [207, 398] on link "CCH Hyper-V Clusters" at bounding box center [191, 397] width 135 height 16
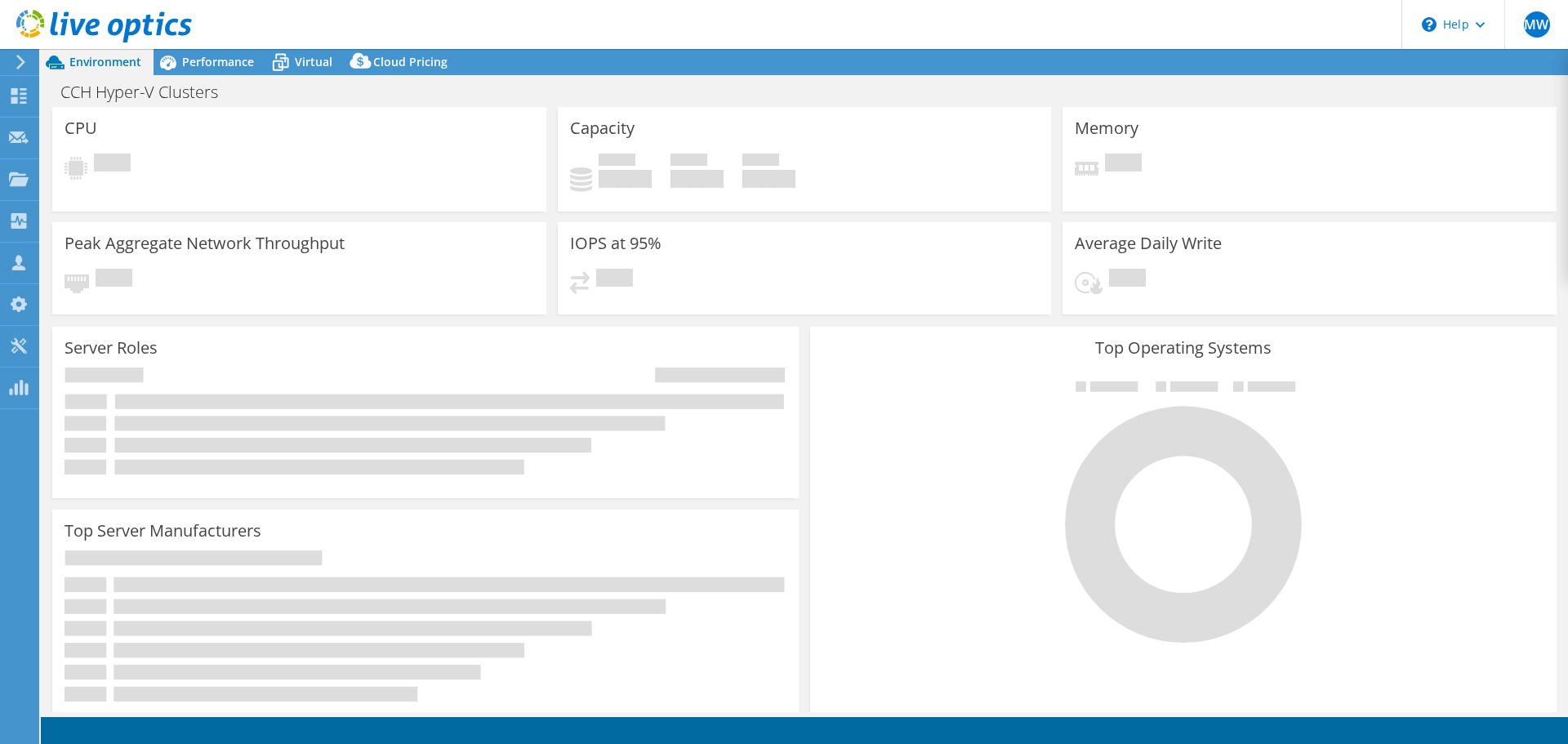
select select "USD"
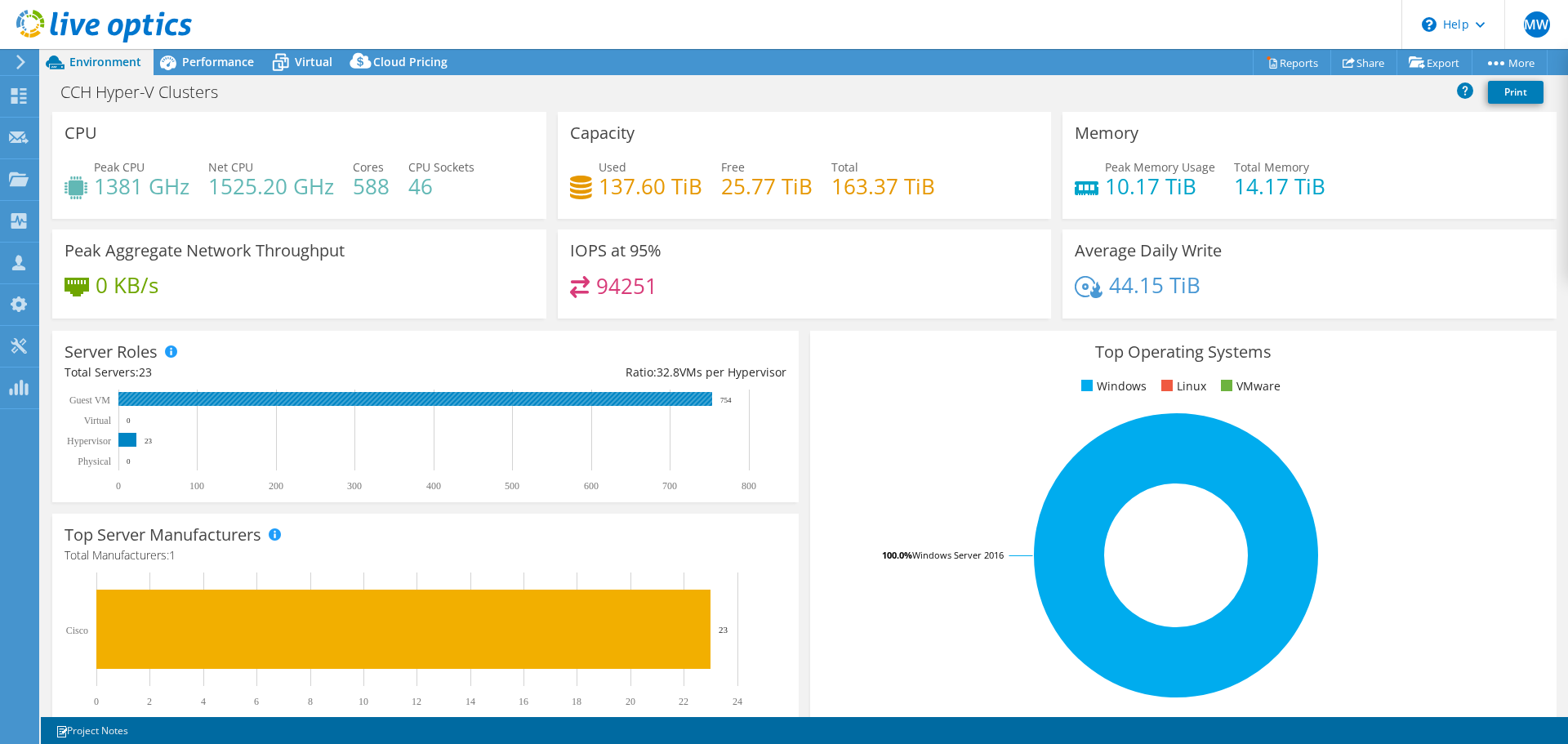
click at [215, 400] on rect at bounding box center [415, 399] width 593 height 14
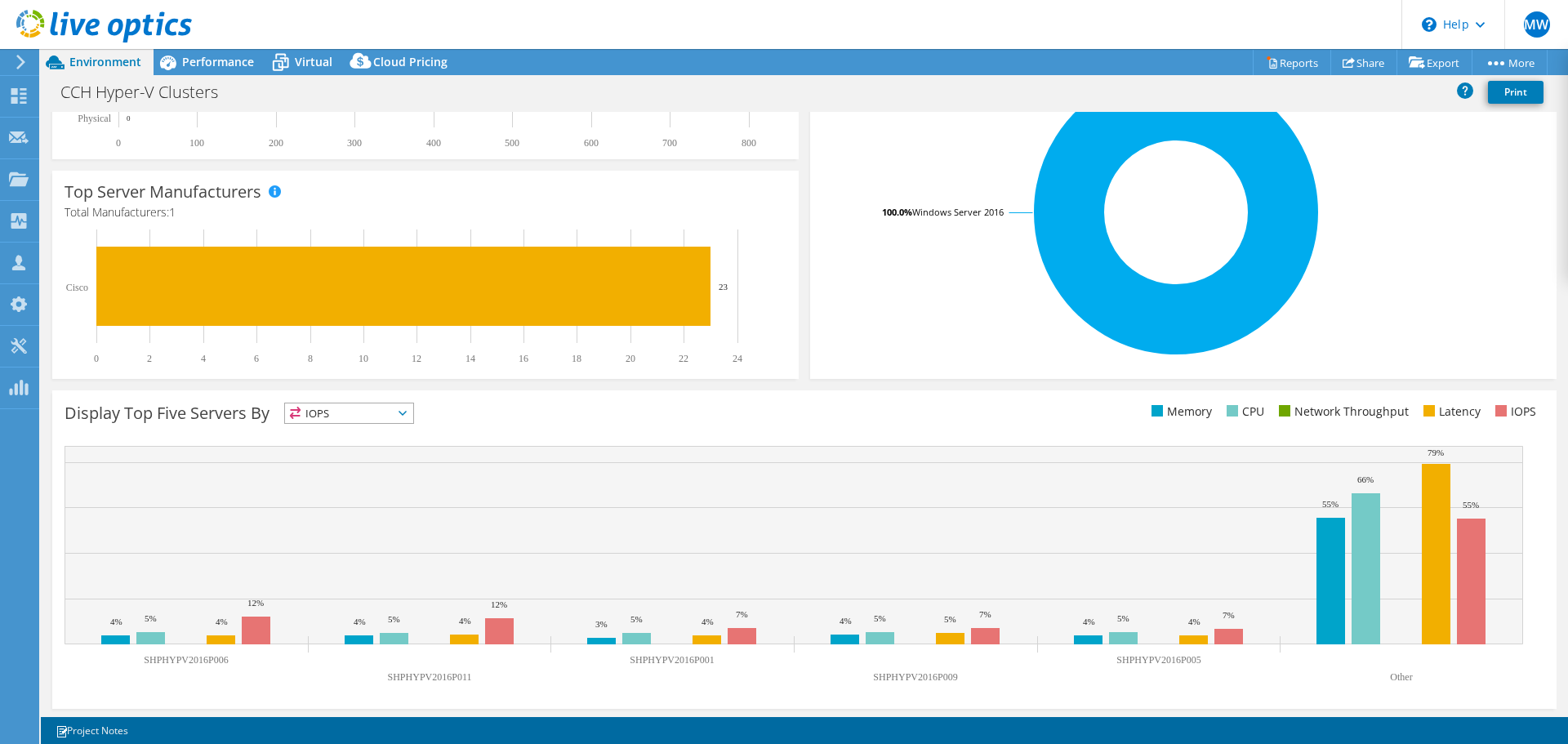
scroll to position [346, 0]
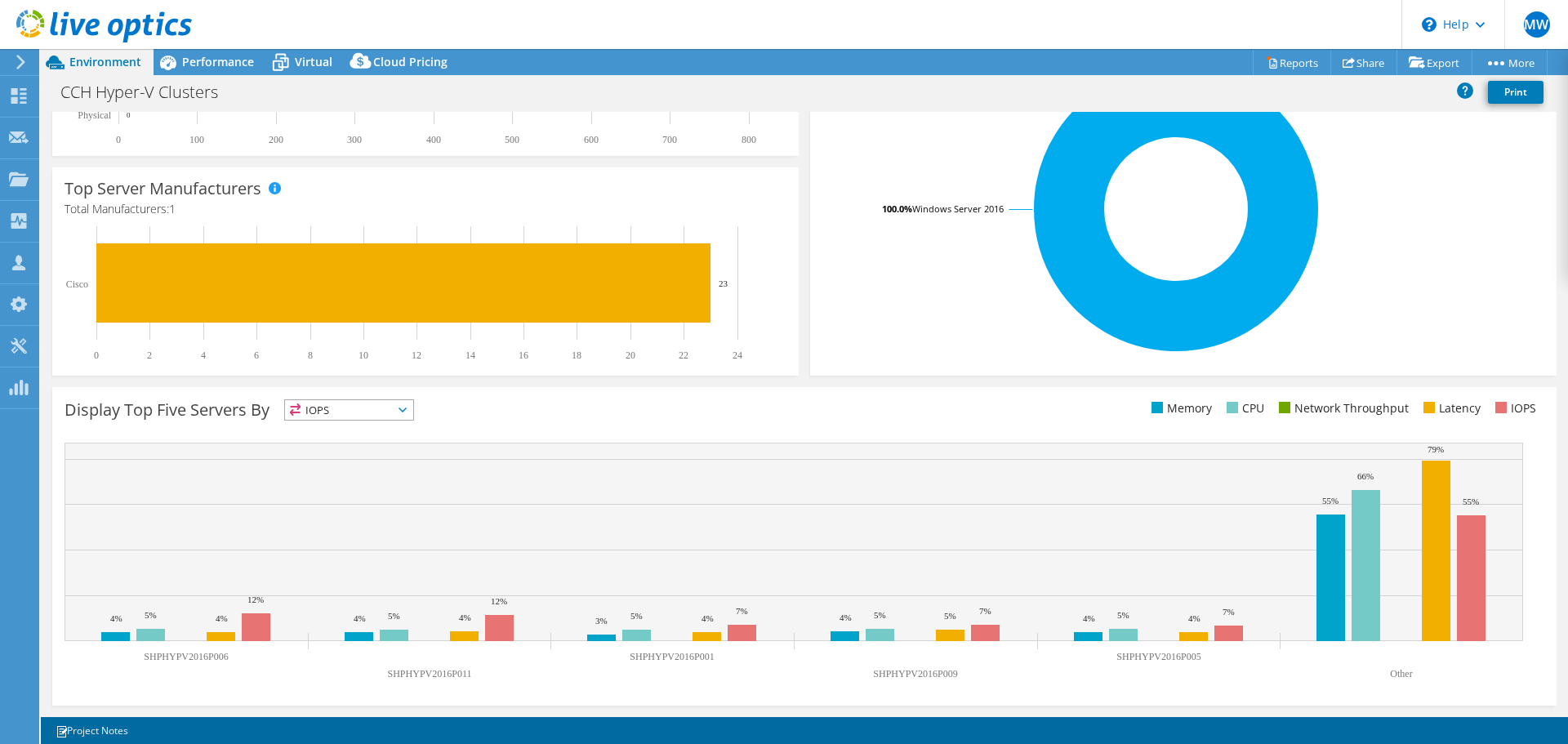
click at [305, 413] on span "IOPS" at bounding box center [349, 410] width 128 height 19
click at [483, 424] on div "Display Top Five Servers By IOPS IOPS" at bounding box center [434, 413] width 740 height 27
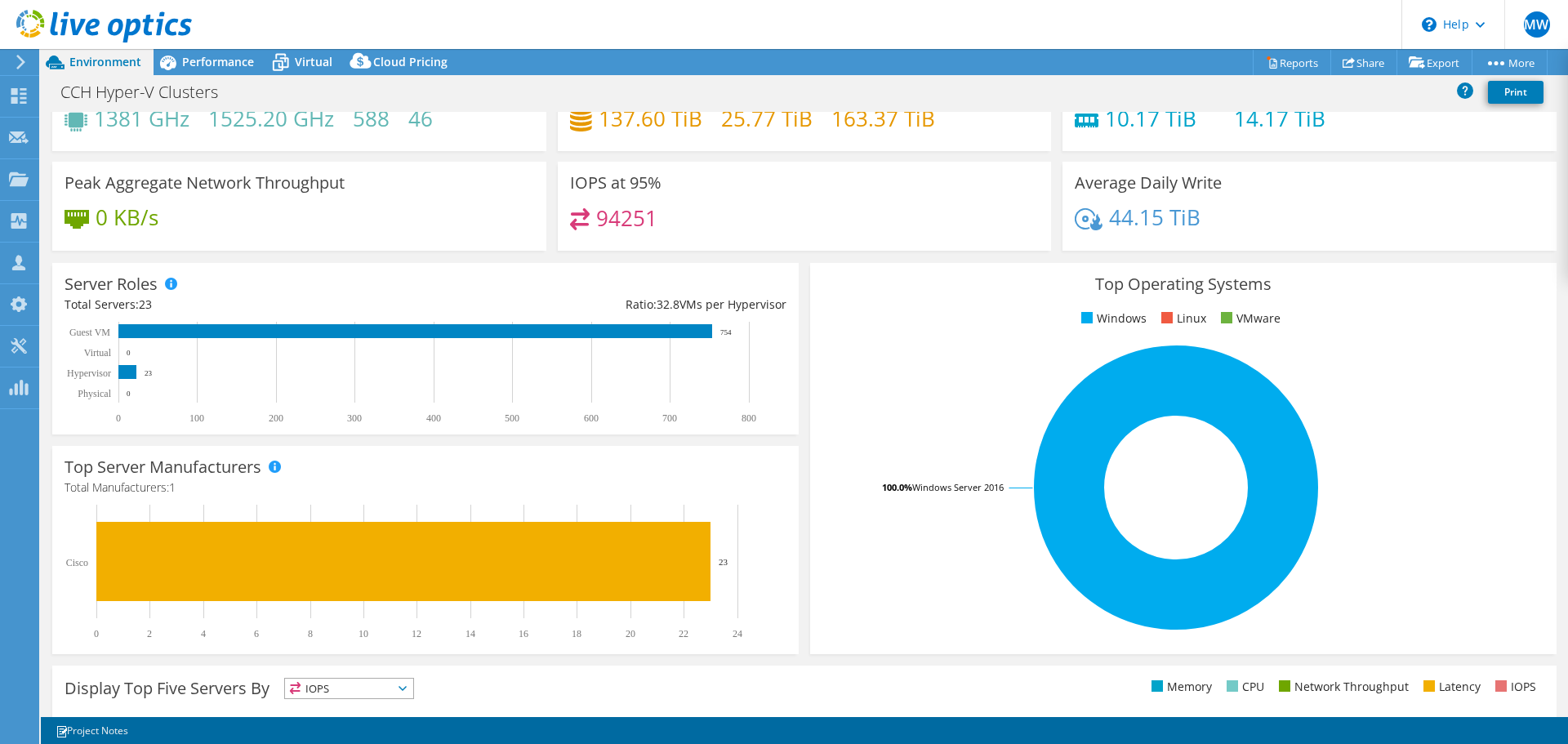
scroll to position [0, 0]
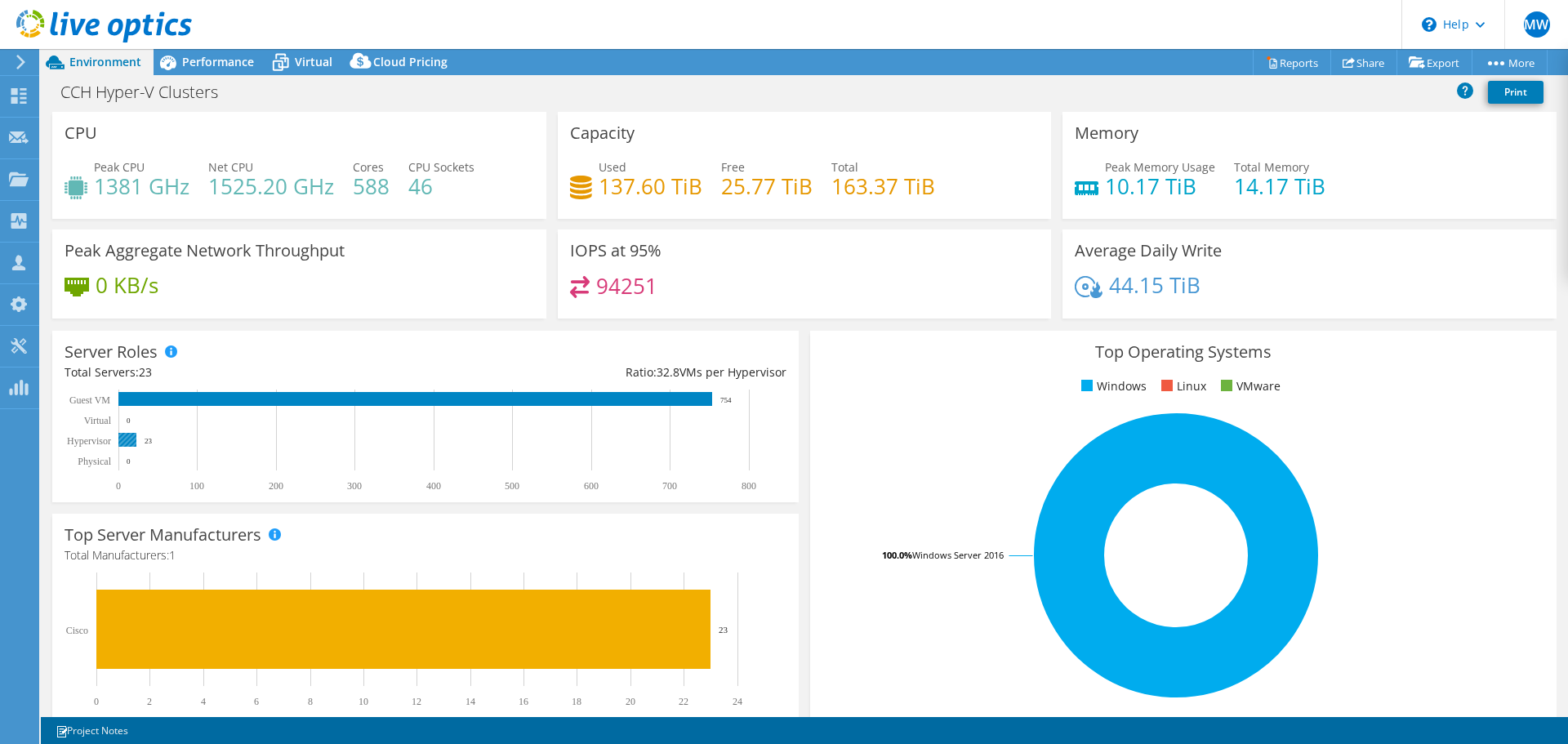
click at [125, 438] on rect at bounding box center [127, 440] width 18 height 14
click at [134, 398] on rect at bounding box center [415, 399] width 593 height 14
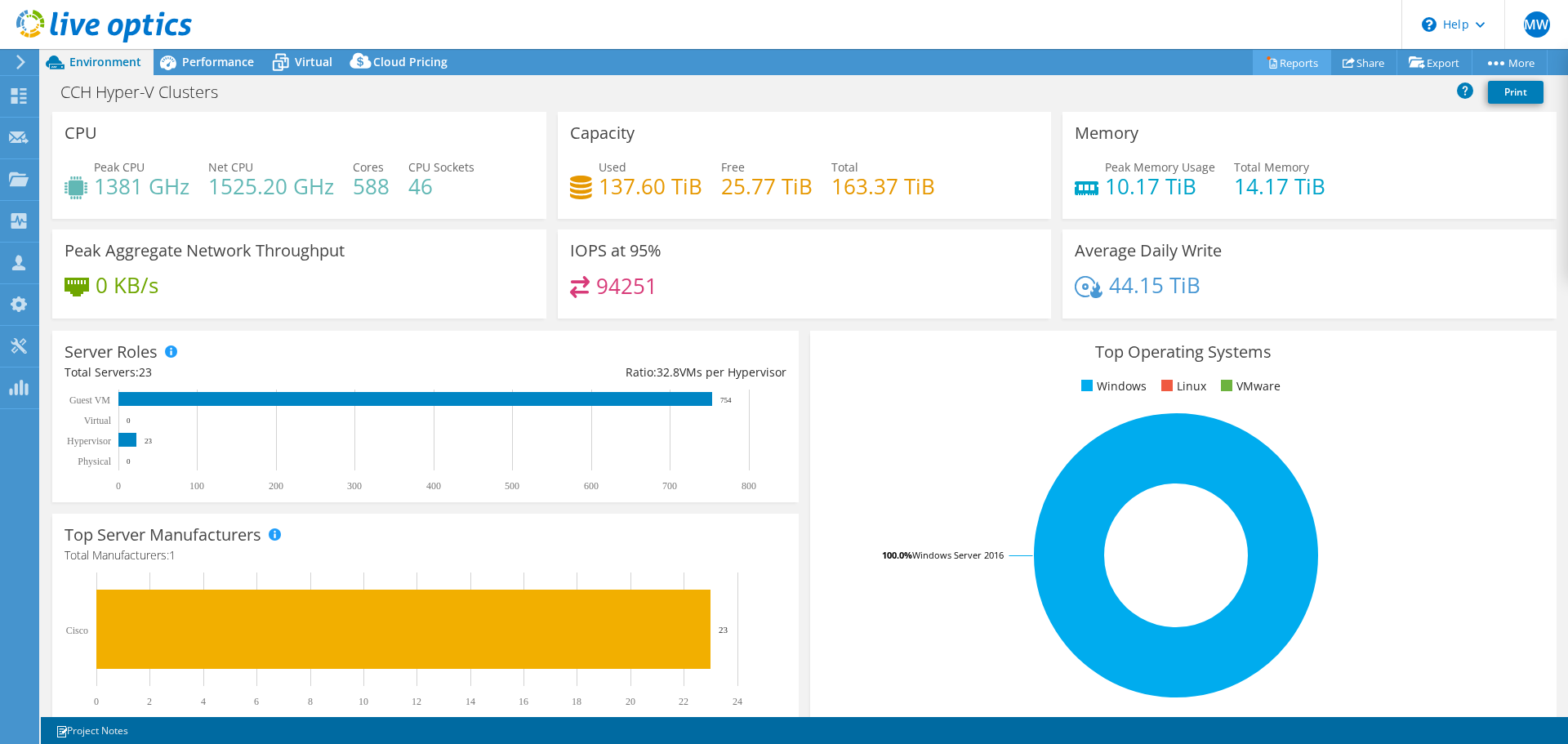
click at [1283, 65] on link "Reports" at bounding box center [1291, 62] width 78 height 25
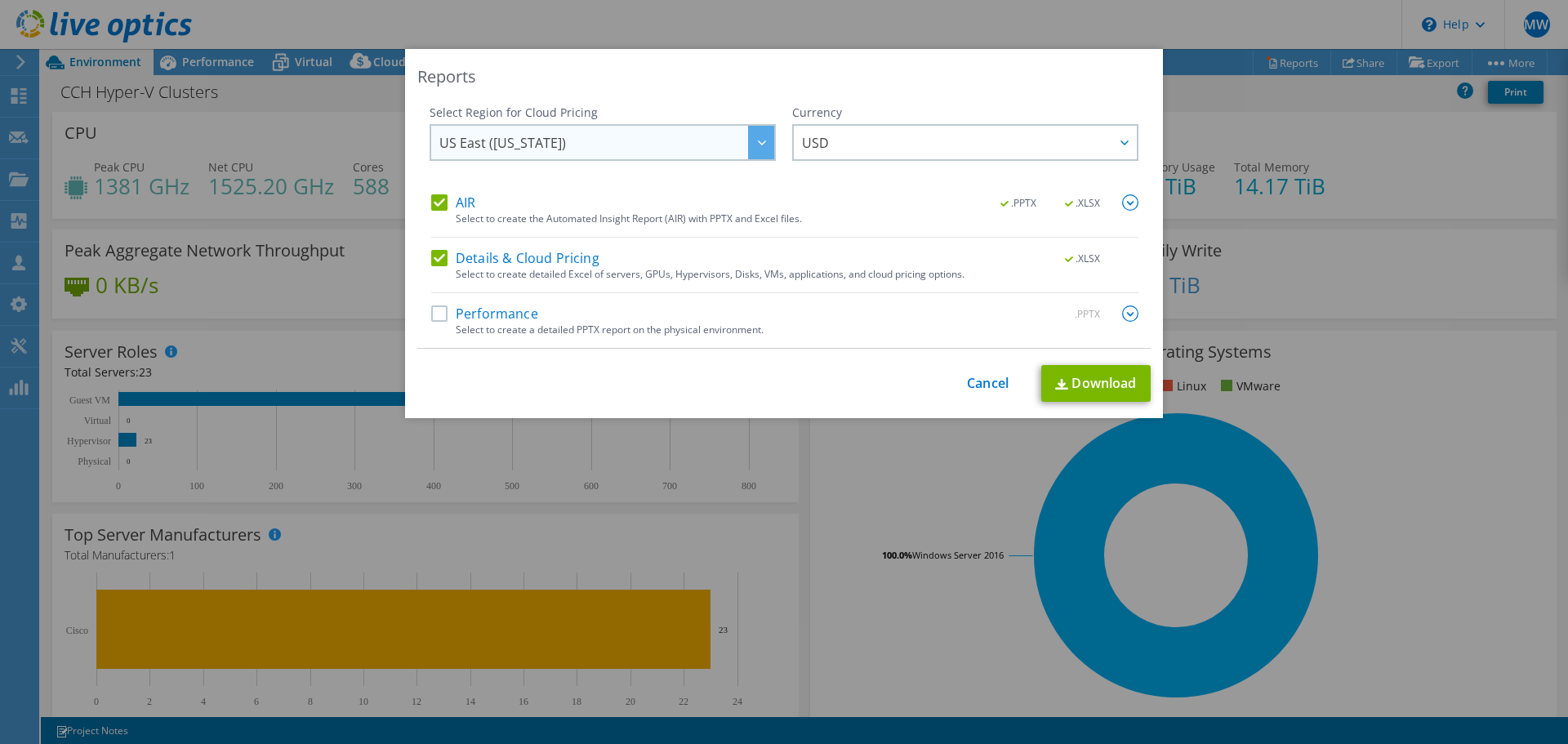
click at [683, 140] on span "US East (Virginia)" at bounding box center [606, 143] width 335 height 34
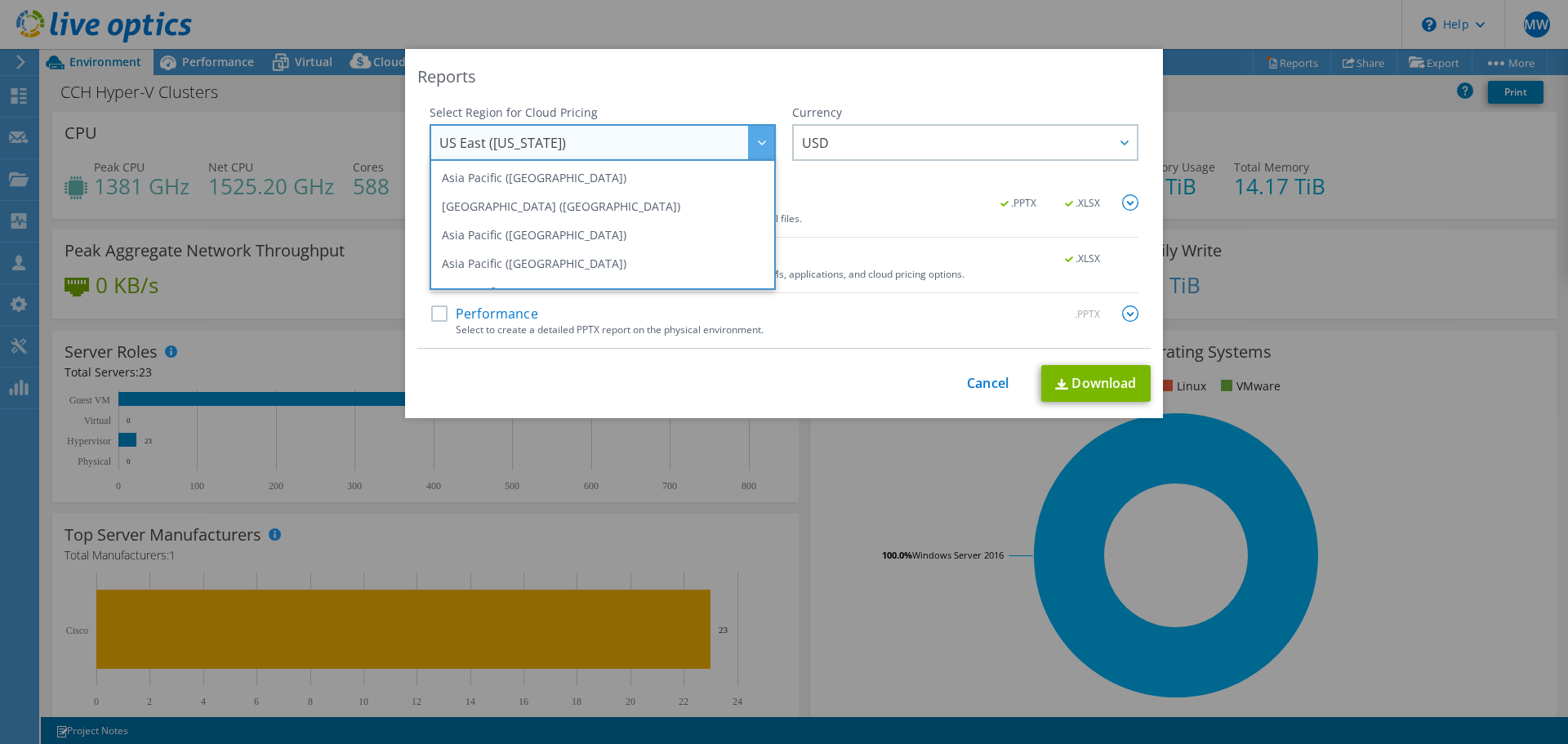
click at [683, 140] on span "US East (Virginia)" at bounding box center [606, 143] width 335 height 34
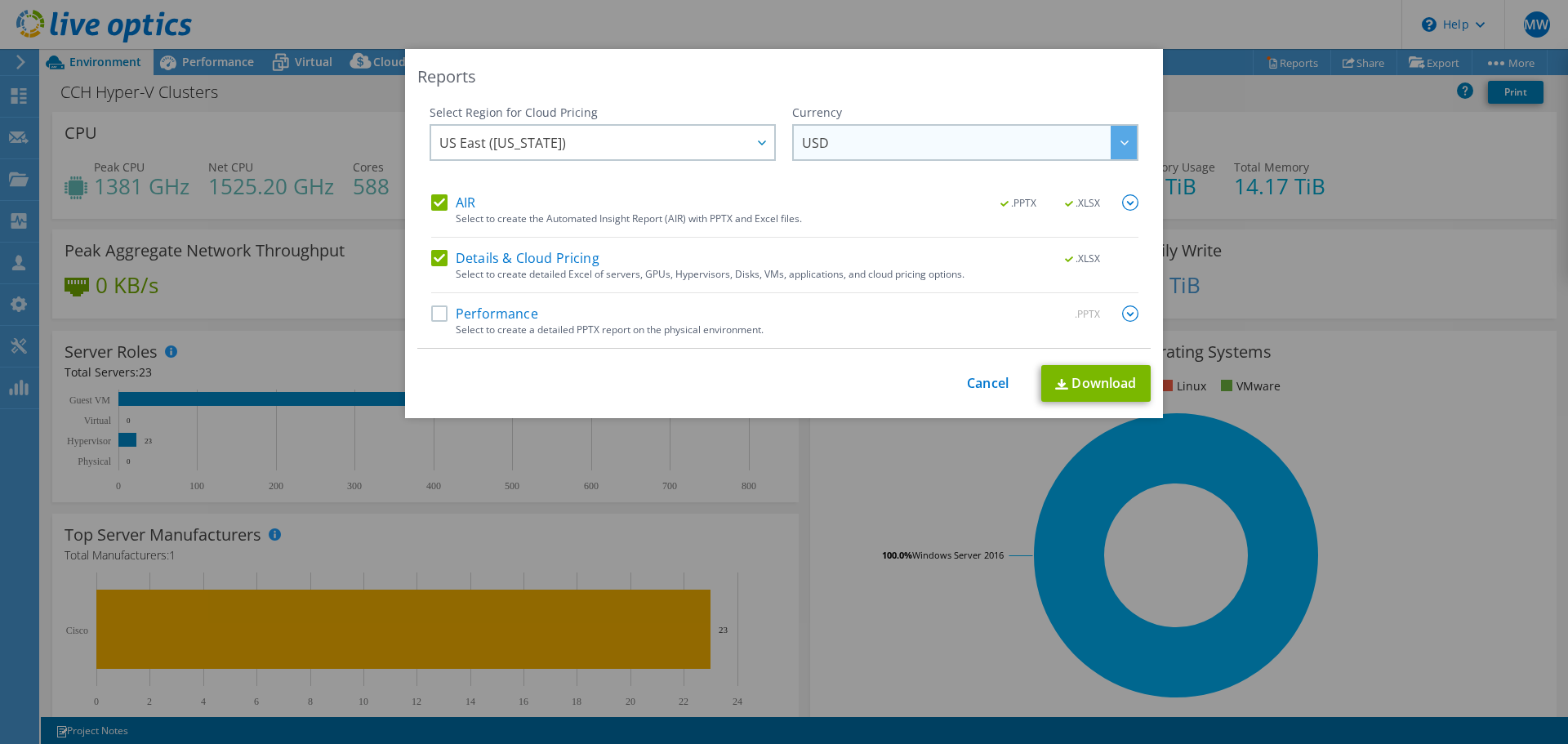
click at [852, 142] on span "USD" at bounding box center [969, 143] width 335 height 34
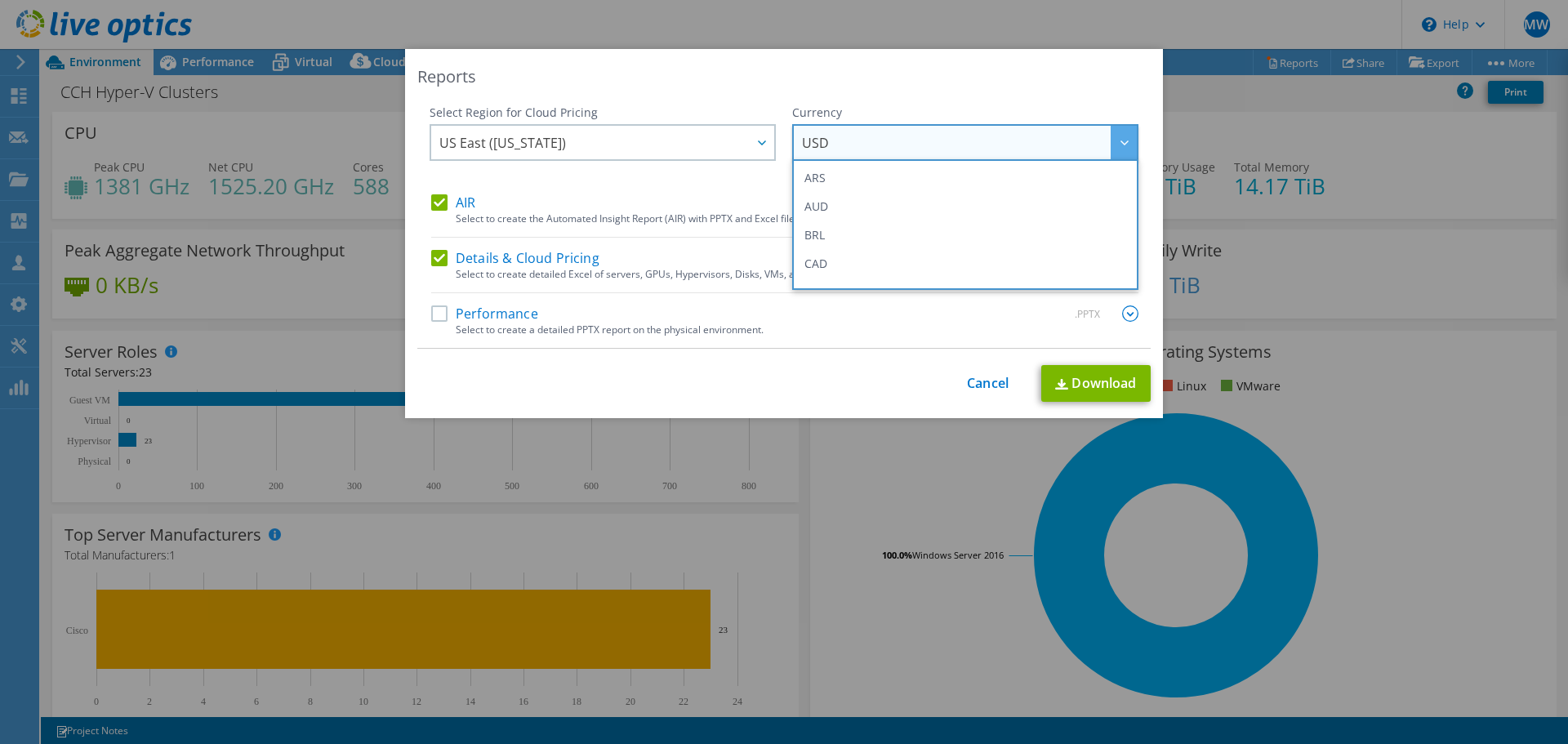
click at [852, 142] on span "USD" at bounding box center [969, 143] width 335 height 34
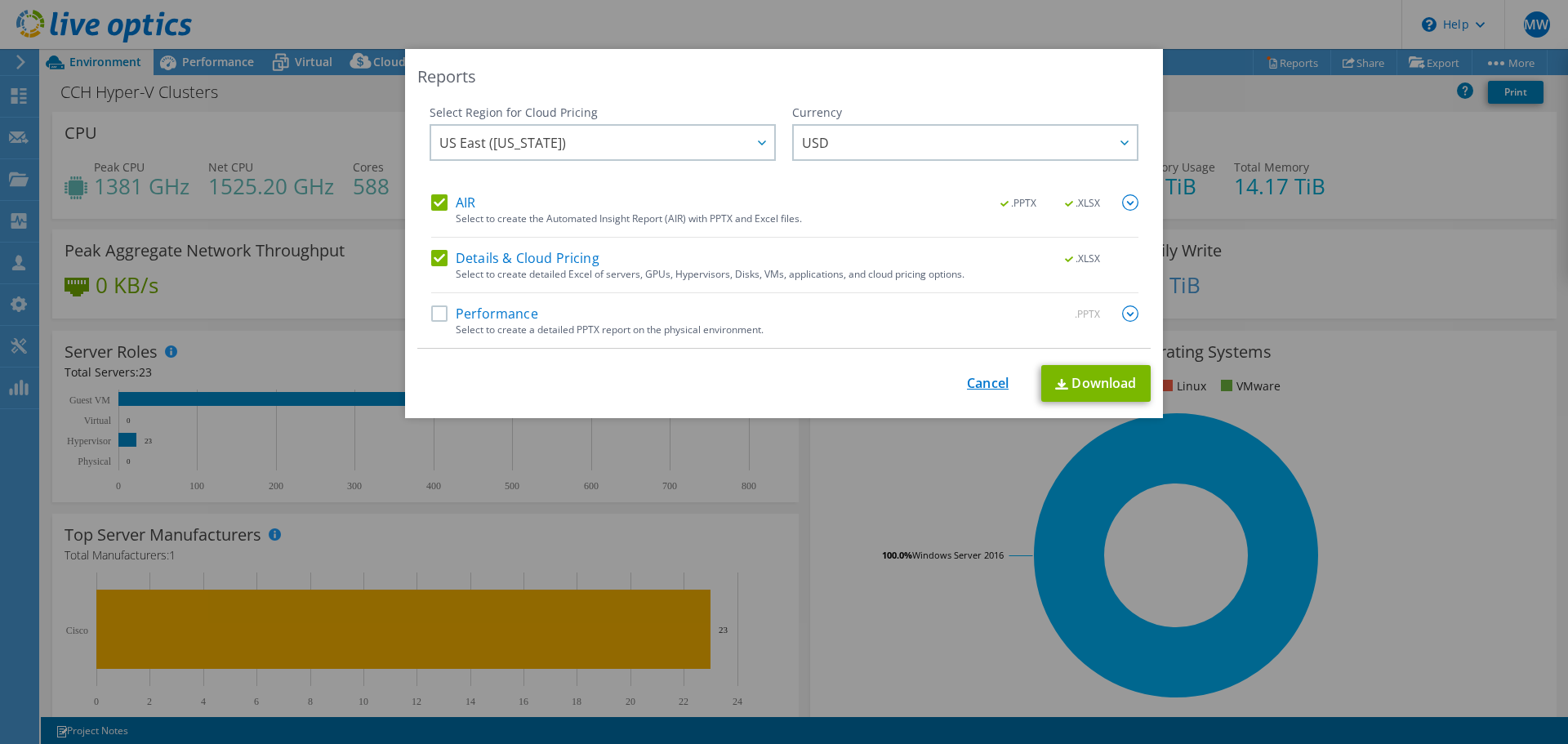
click at [967, 382] on link "Cancel" at bounding box center [988, 384] width 42 height 15
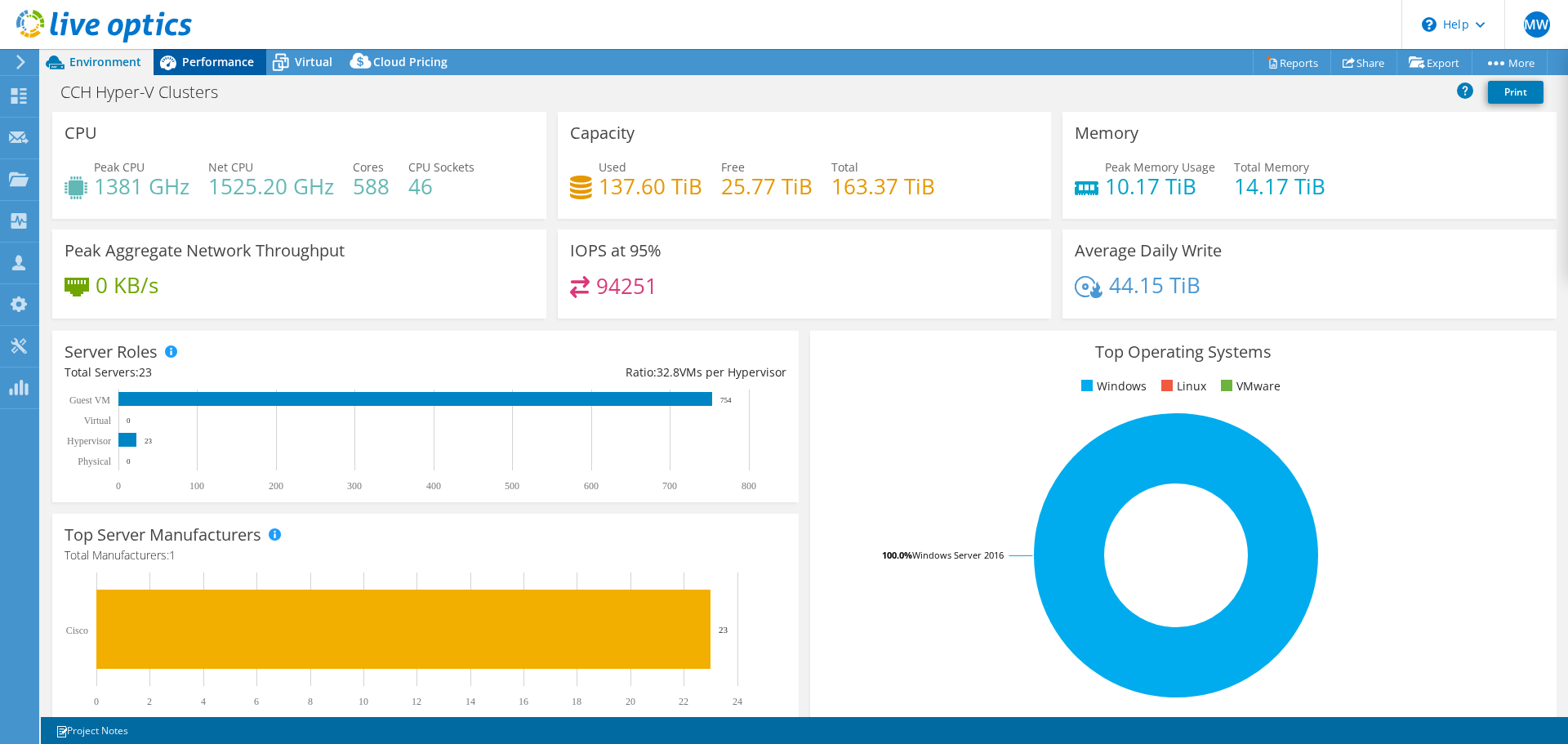
click at [221, 64] on span "Performance" at bounding box center [218, 61] width 72 height 15
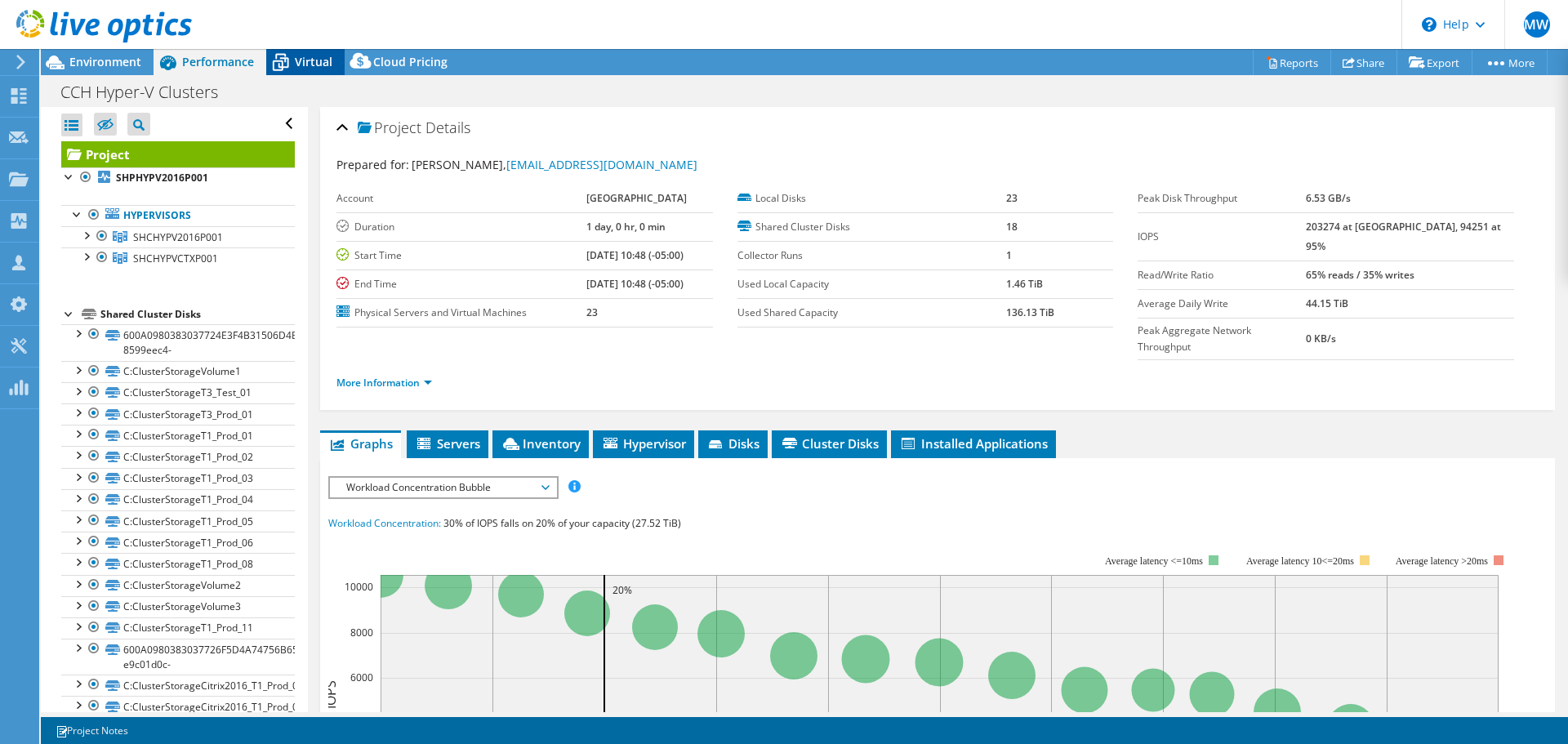
click at [280, 63] on icon at bounding box center [280, 62] width 29 height 29
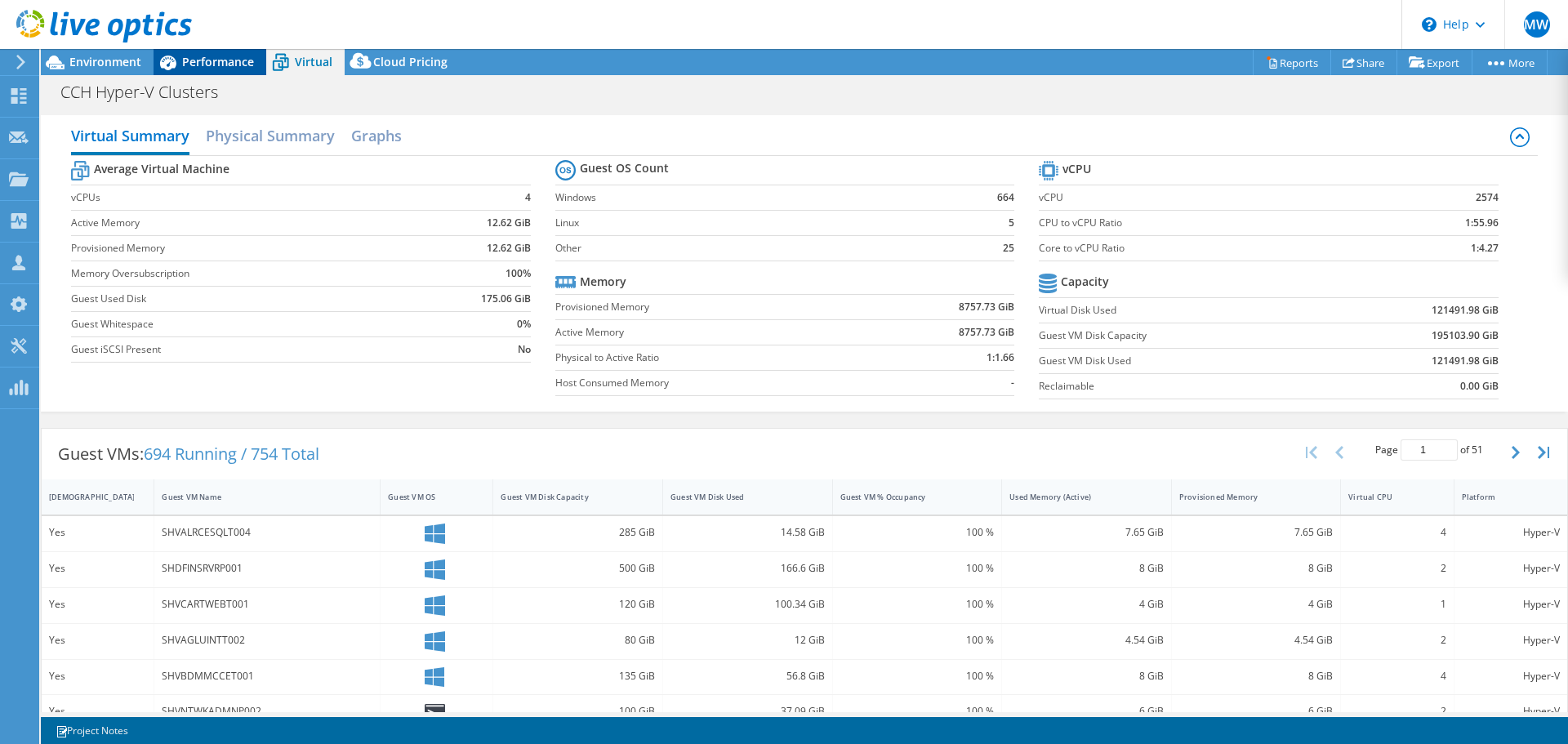
click at [229, 65] on span "Performance" at bounding box center [218, 61] width 72 height 15
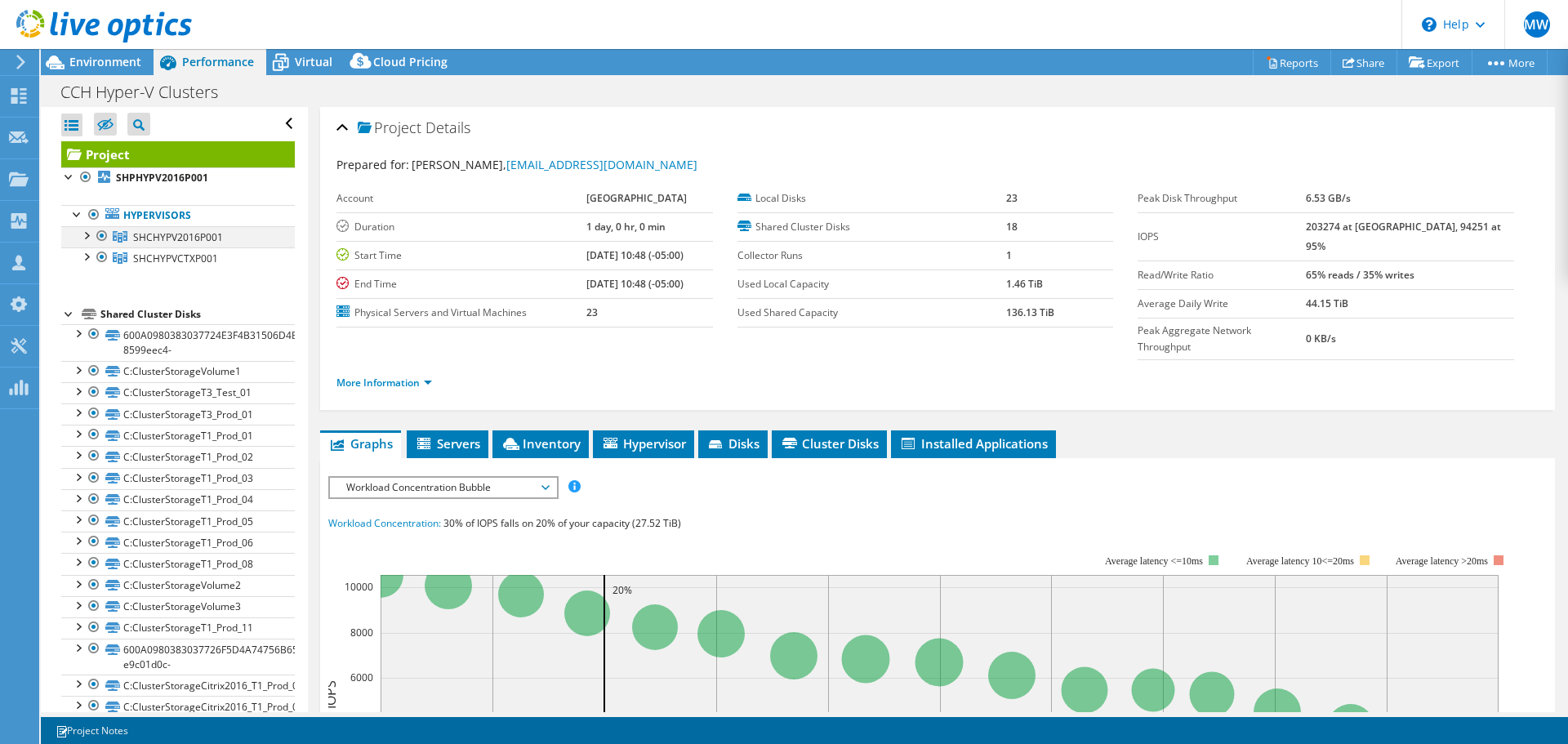
click at [87, 234] on div at bounding box center [85, 233] width 16 height 16
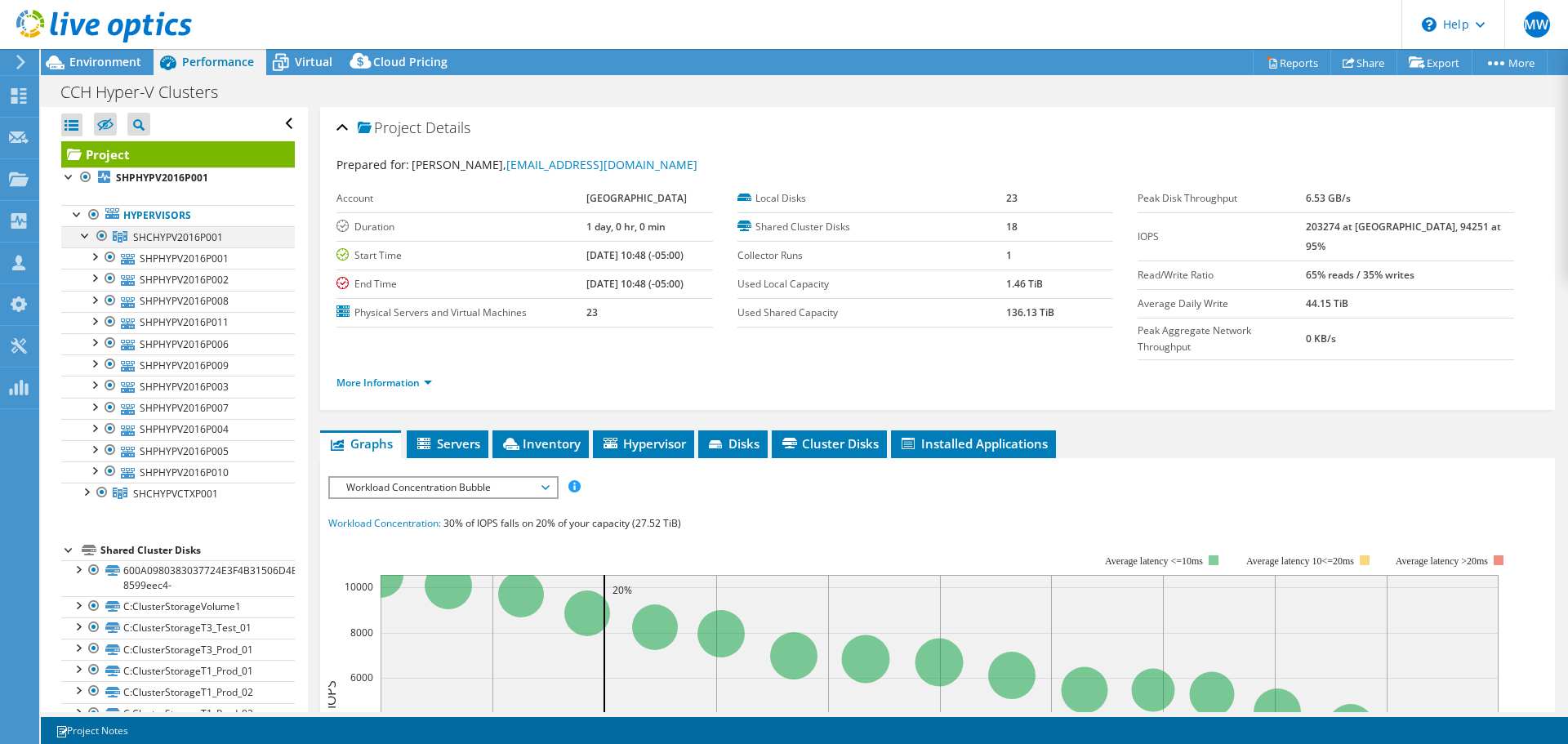
click at [87, 234] on div at bounding box center [85, 233] width 16 height 16
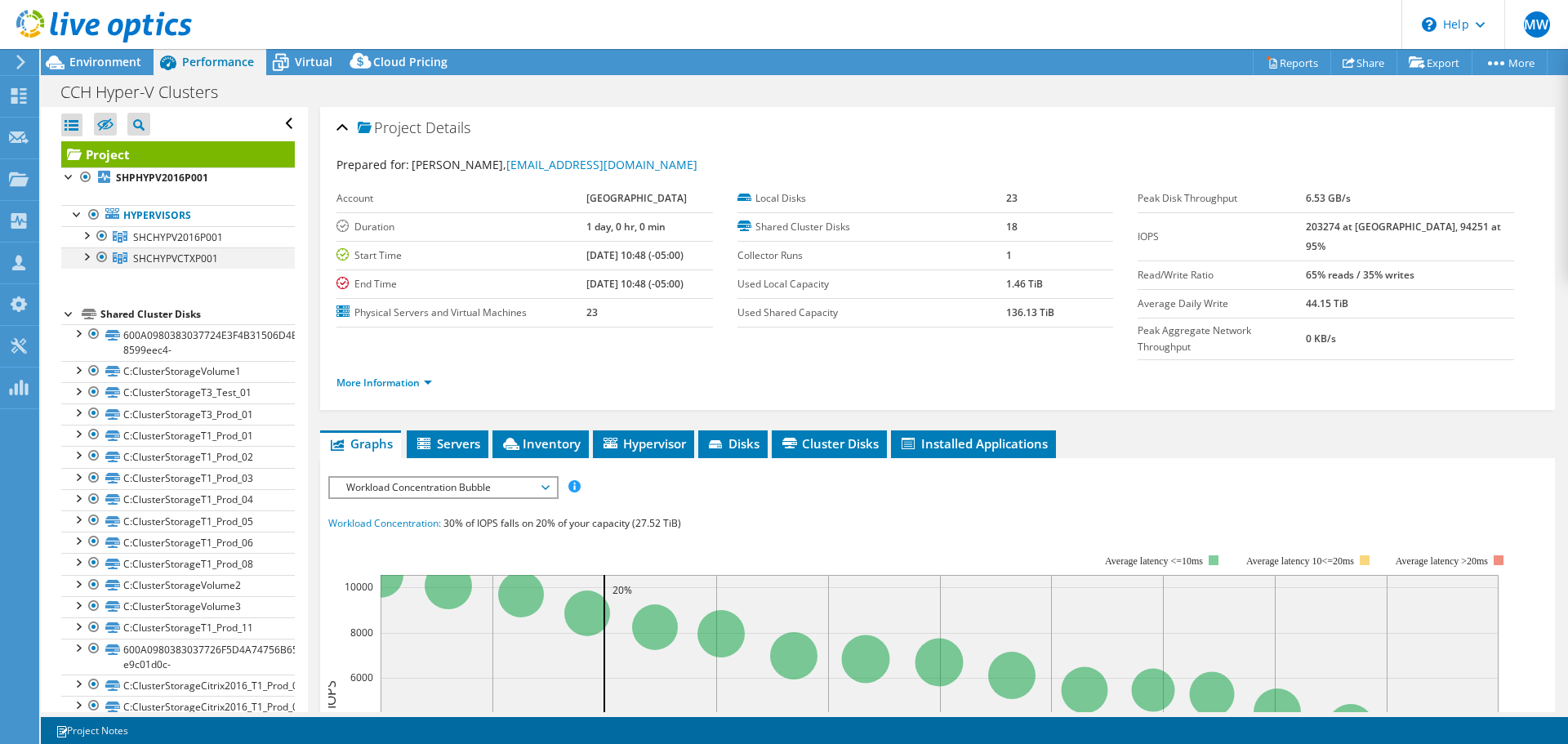
click at [88, 254] on div at bounding box center [85, 255] width 16 height 16
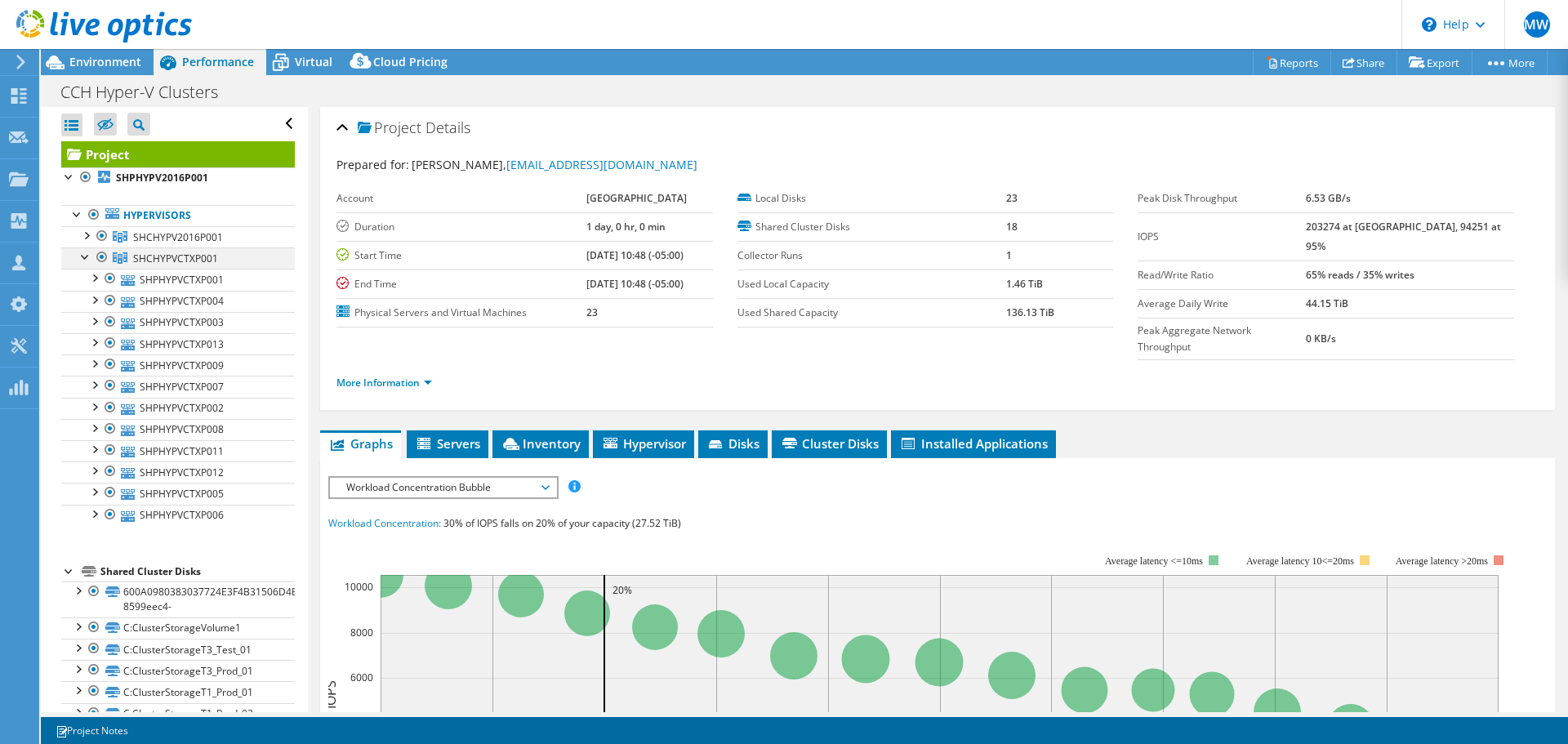
click at [88, 254] on div at bounding box center [85, 255] width 16 height 16
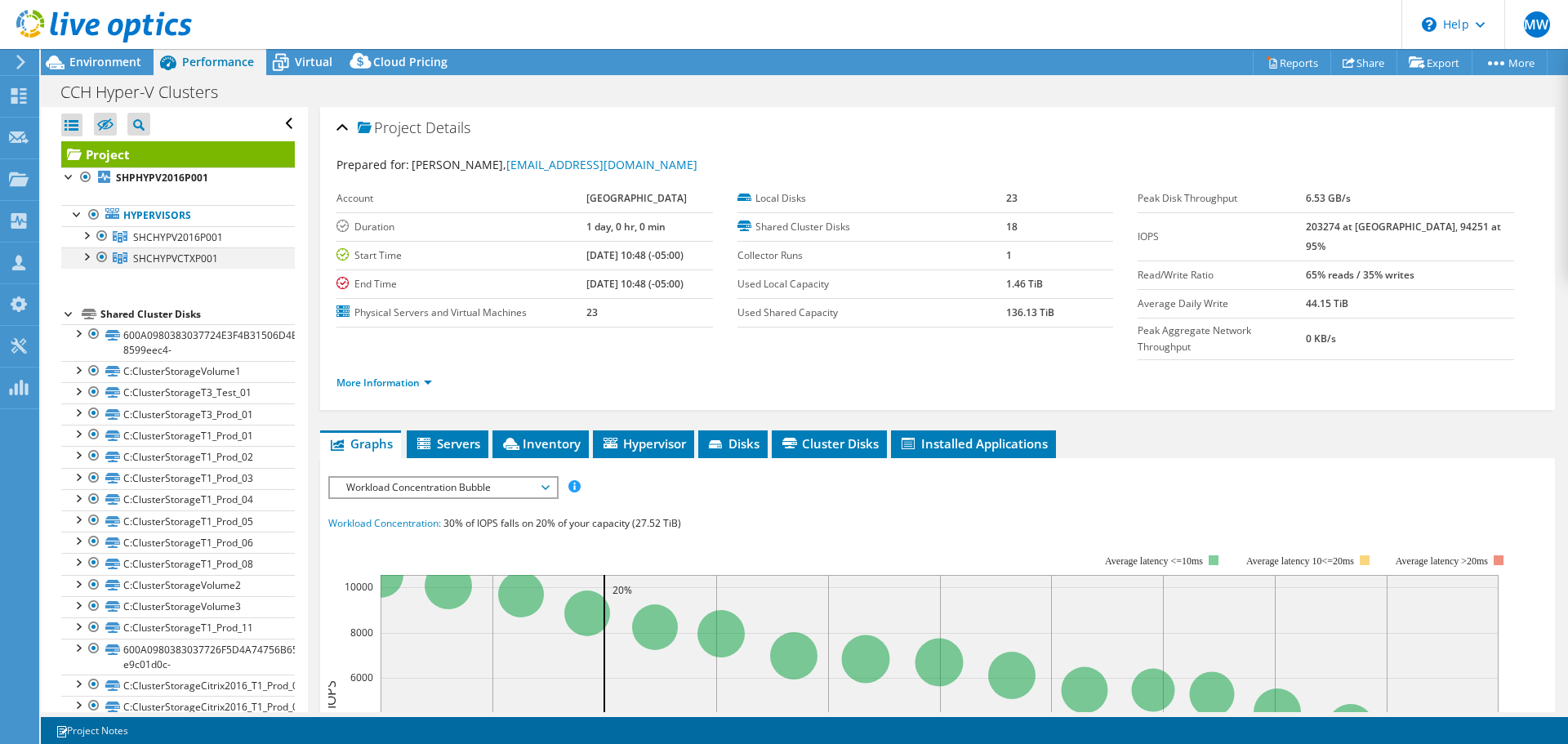
scroll to position [46, 0]
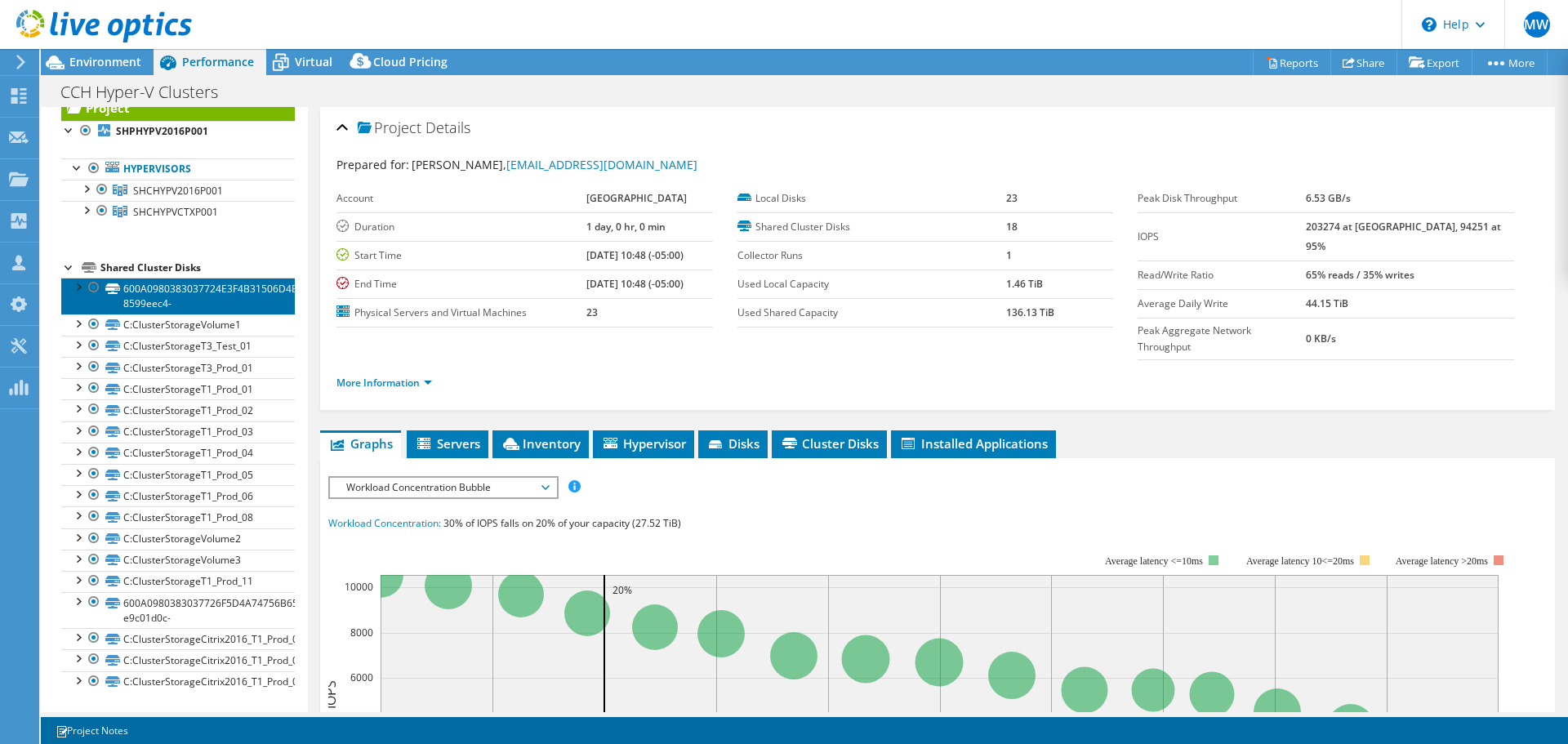
click at [138, 297] on link "600A0980383037724E3F4B31506D4B44-8599eec4-" at bounding box center [178, 296] width 233 height 36
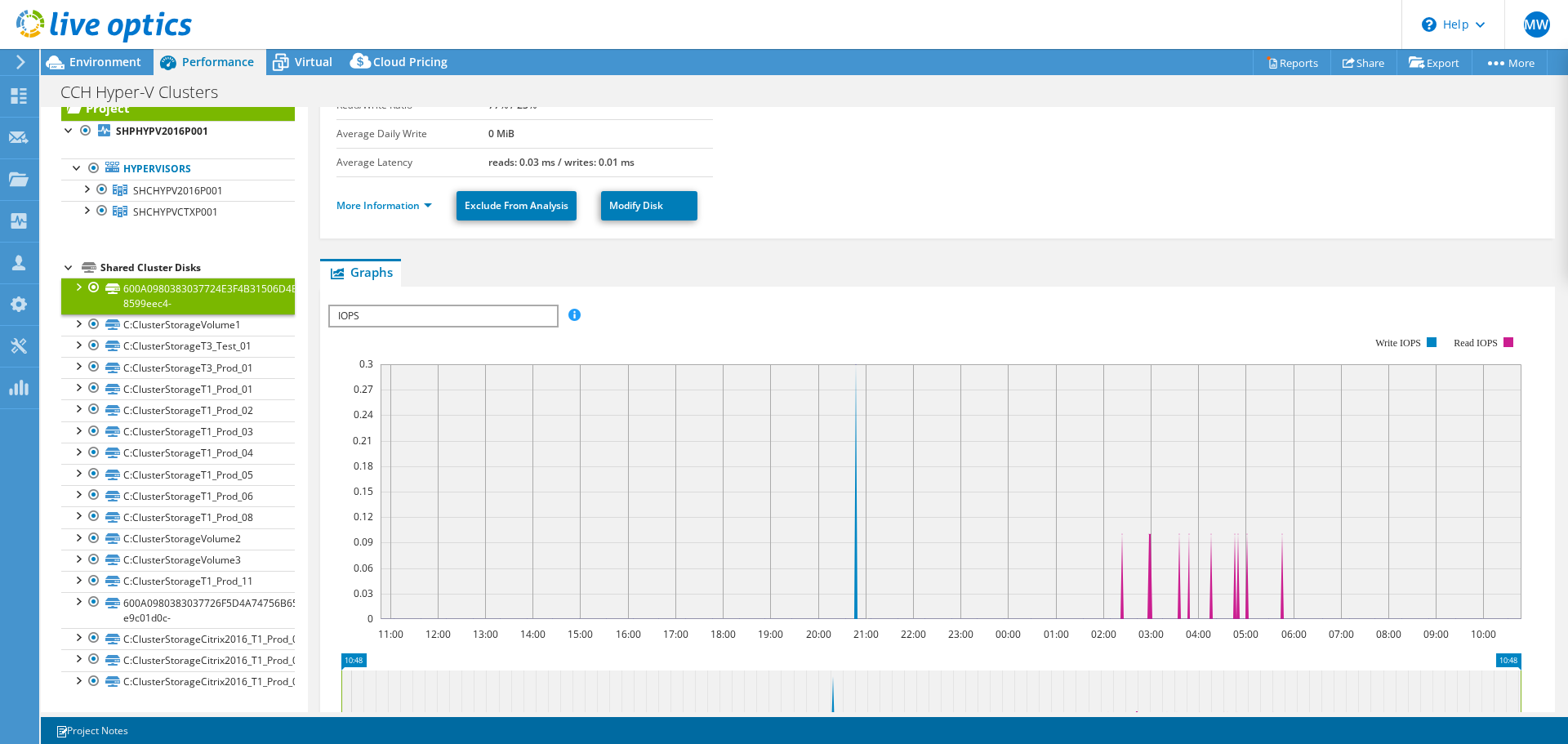
scroll to position [0, 0]
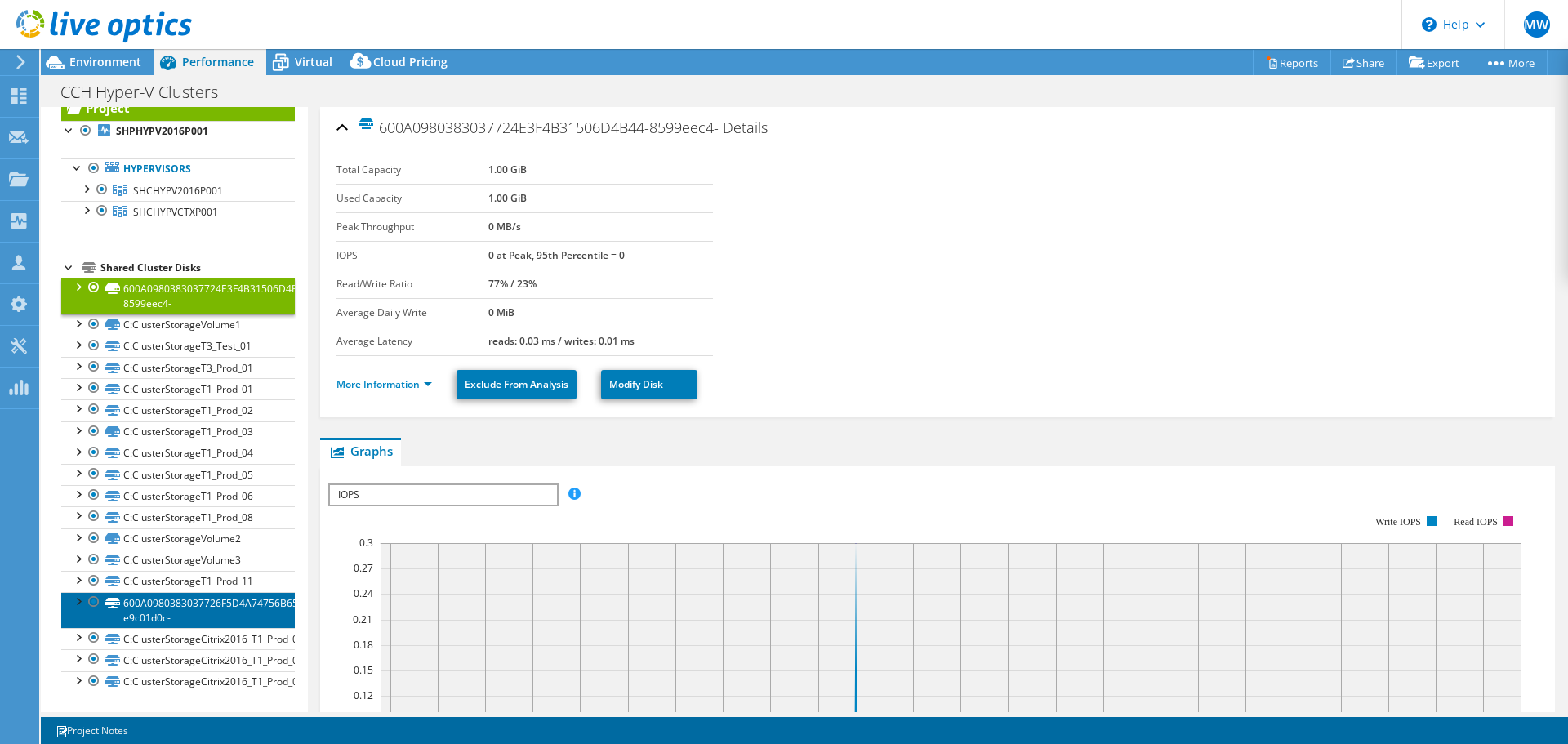
click at [164, 612] on link "600A0980383037726F5D4A74756B6558-e9c01d0c-" at bounding box center [178, 610] width 233 height 36
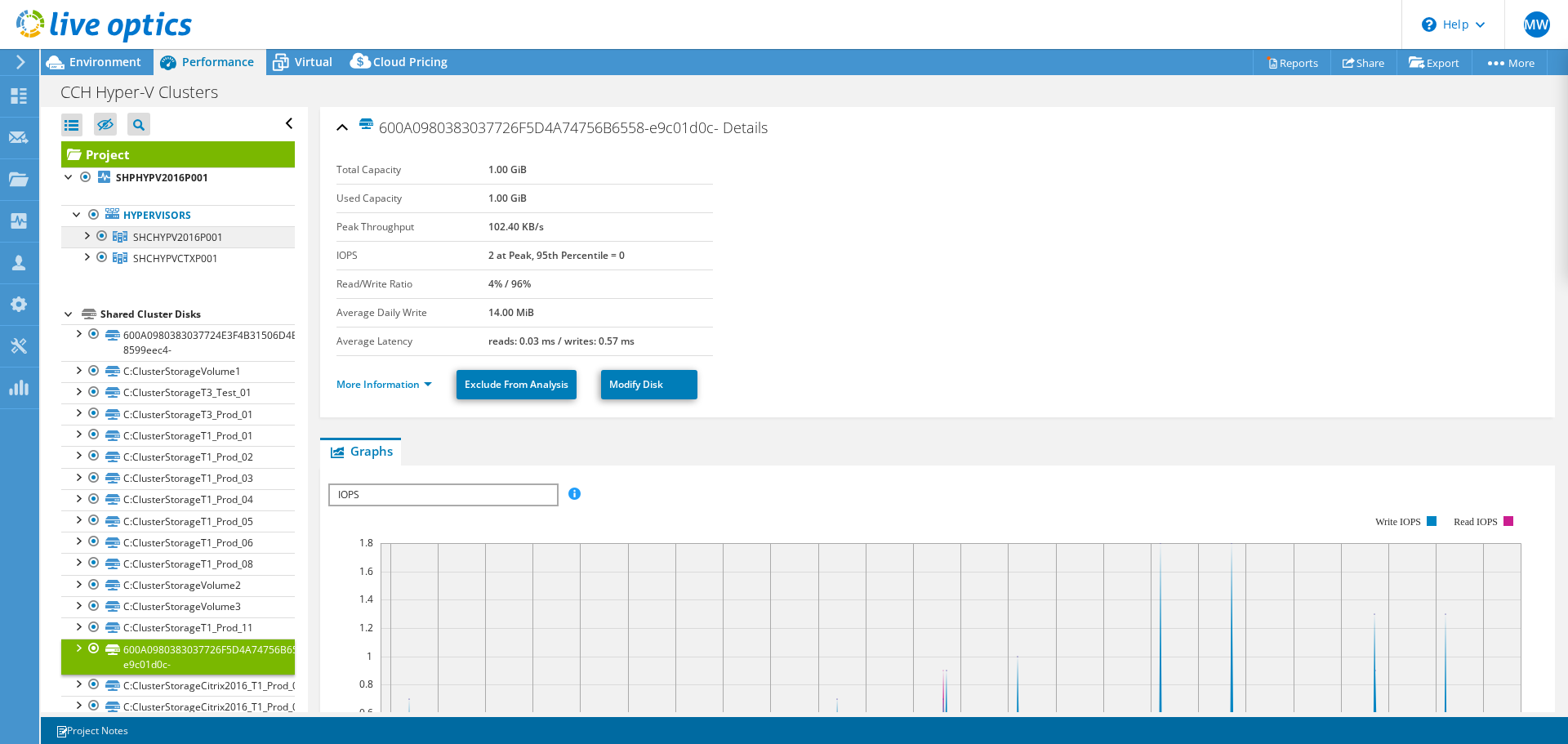
click at [159, 245] on link "SHCHYPV2016P001" at bounding box center [178, 236] width 233 height 21
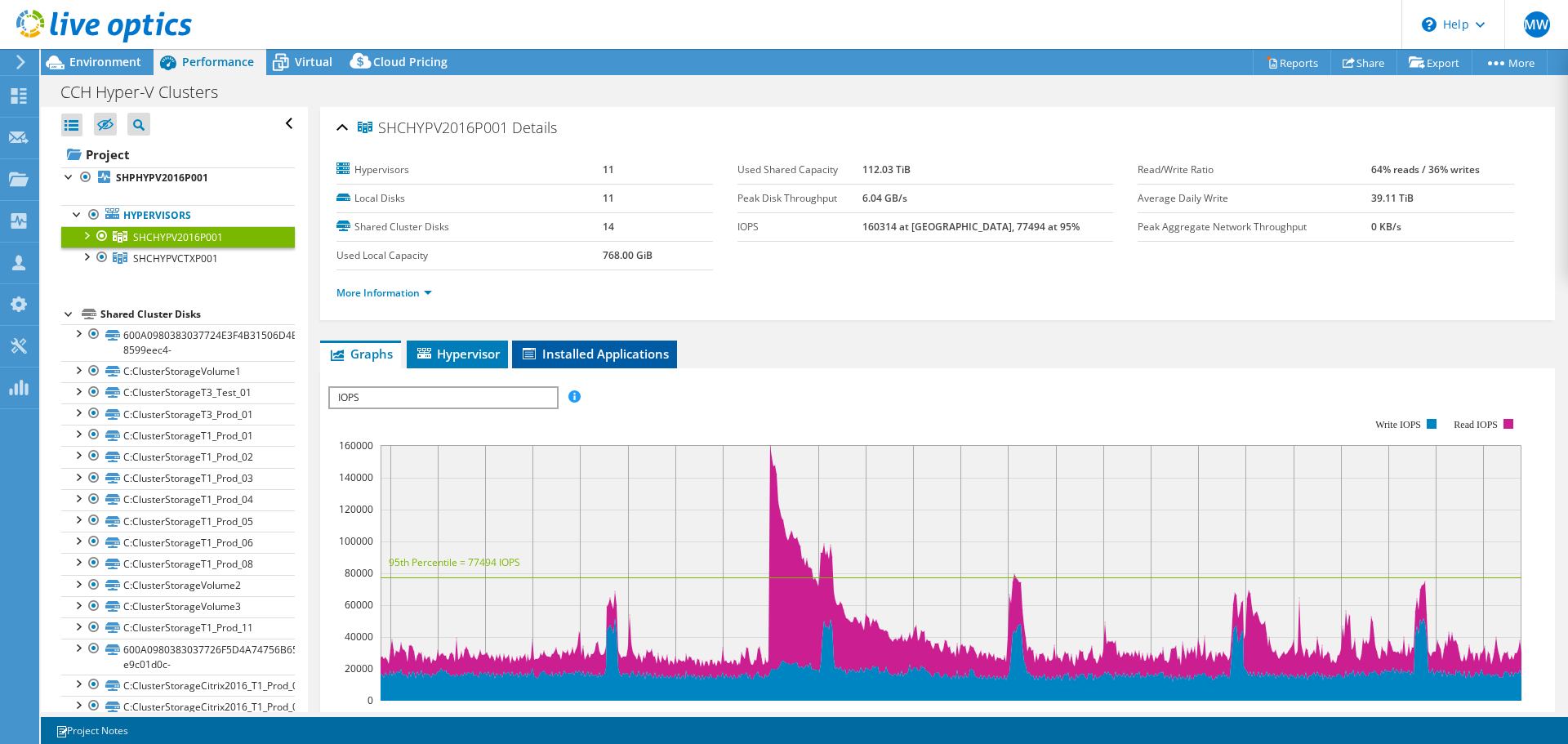
click at [552, 351] on span "Installed Applications" at bounding box center [594, 354] width 149 height 16
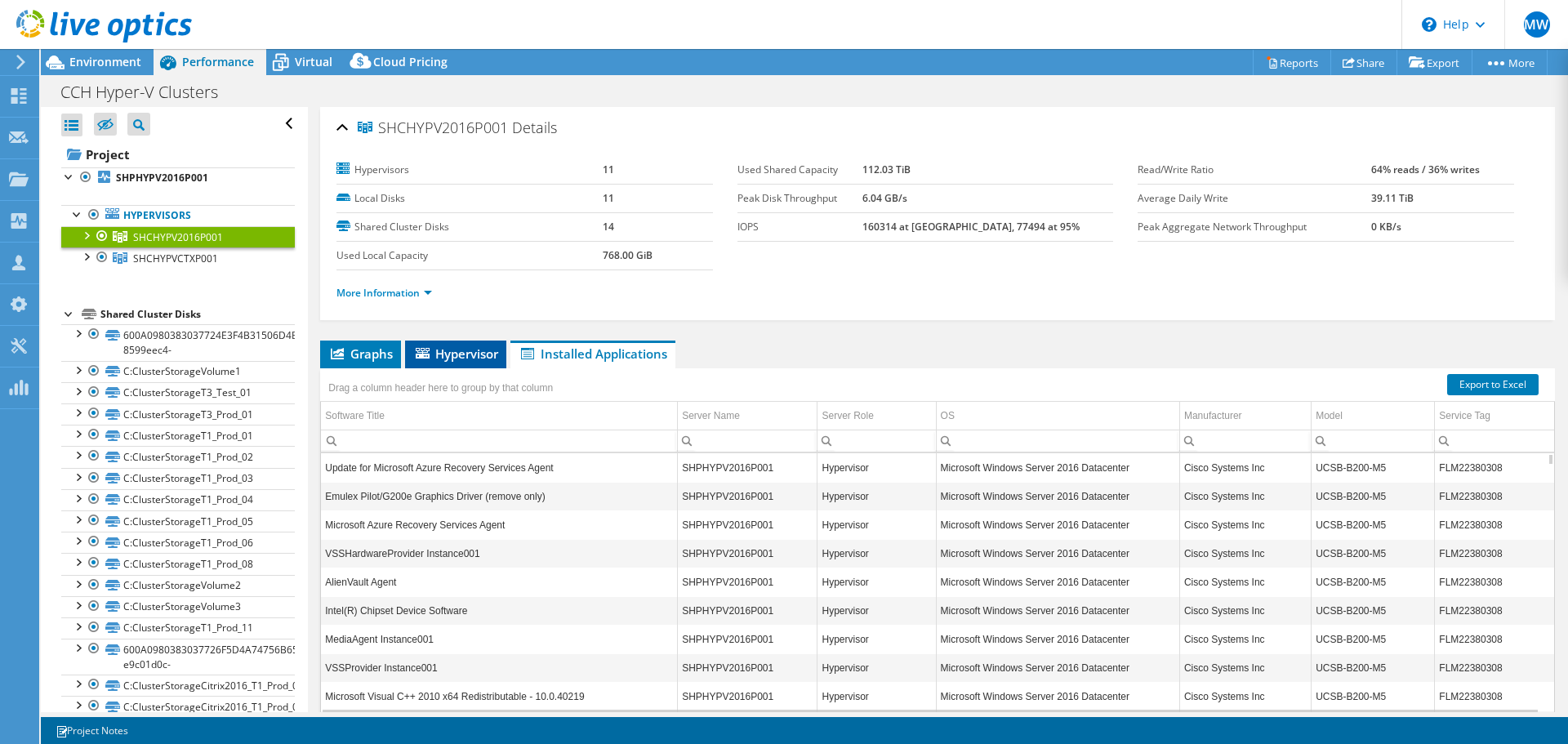
click at [436, 347] on span "Hypervisor" at bounding box center [455, 354] width 85 height 16
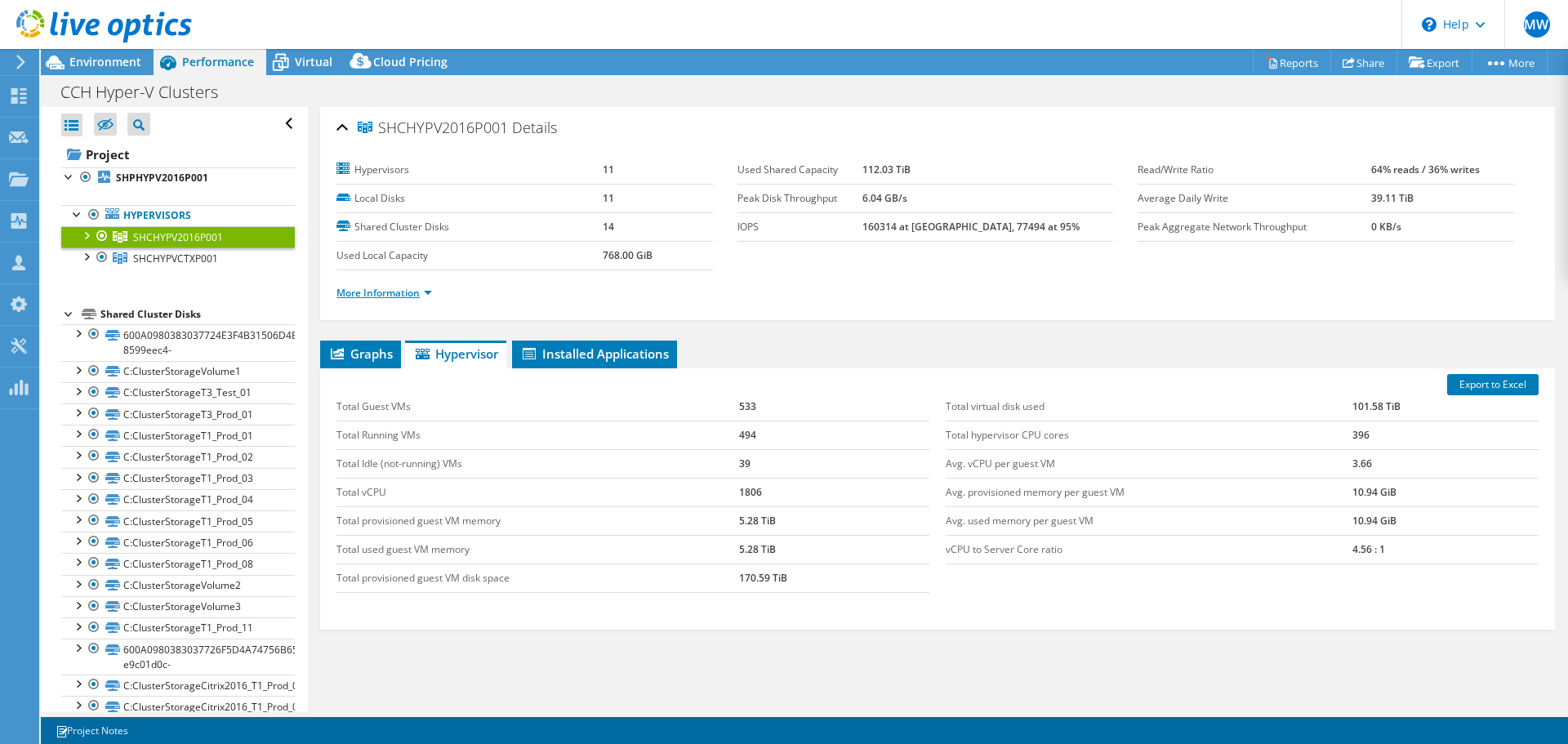
click at [405, 287] on link "More Information" at bounding box center [384, 293] width 96 height 14
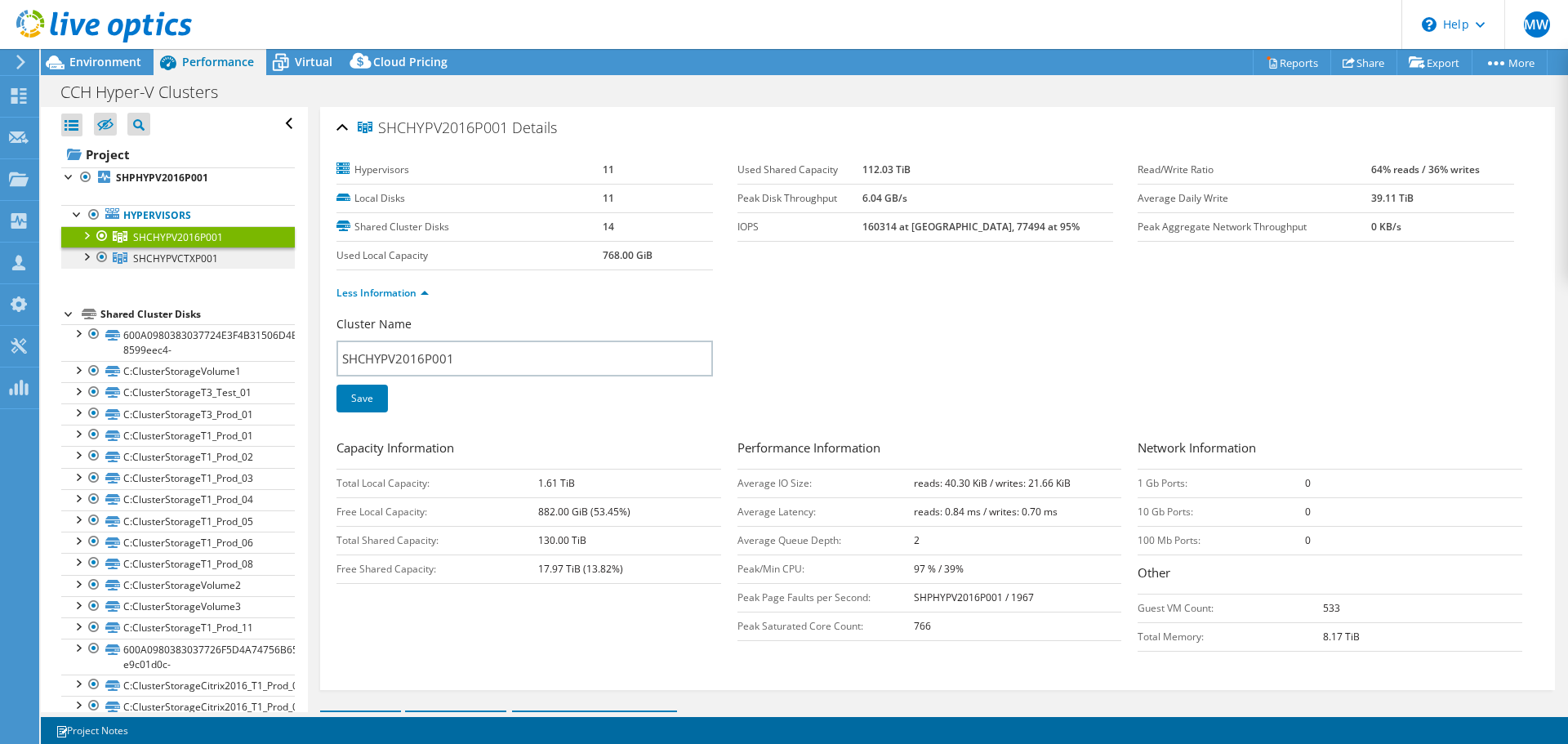
click at [146, 257] on span "SHCHYPVCTXP001" at bounding box center [175, 259] width 85 height 14
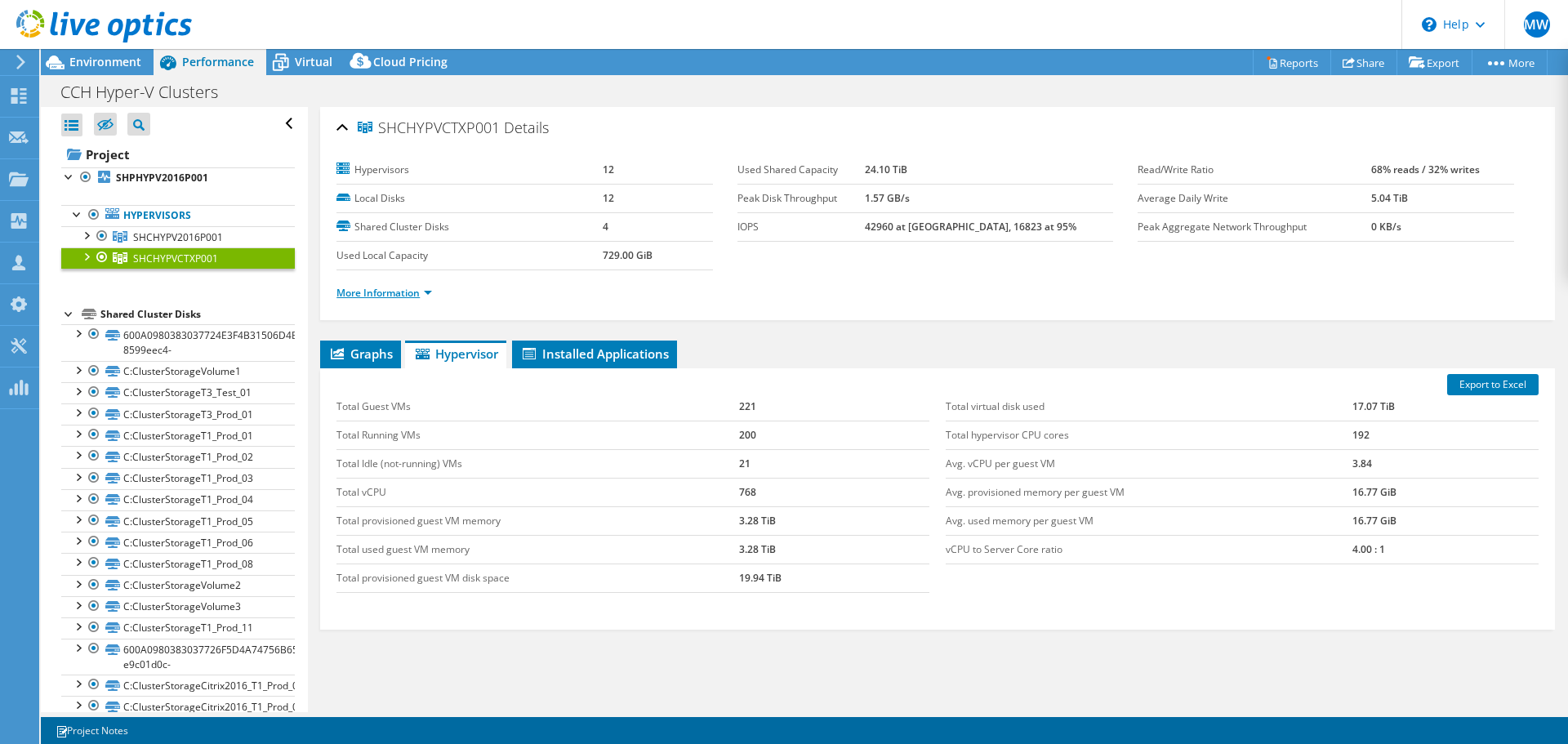
click at [359, 291] on link "More Information" at bounding box center [384, 293] width 96 height 14
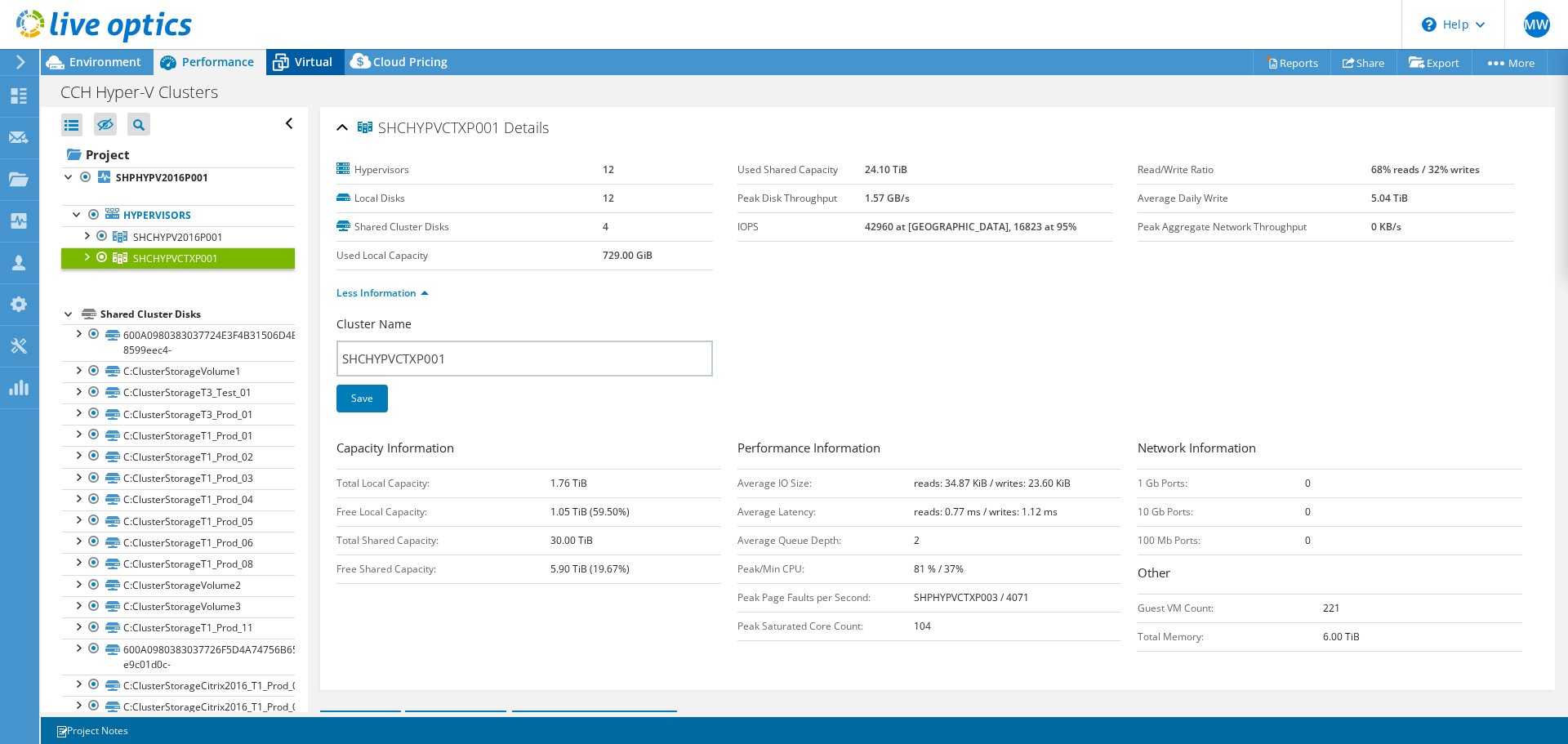
click at [292, 69] on icon at bounding box center [280, 62] width 29 height 29
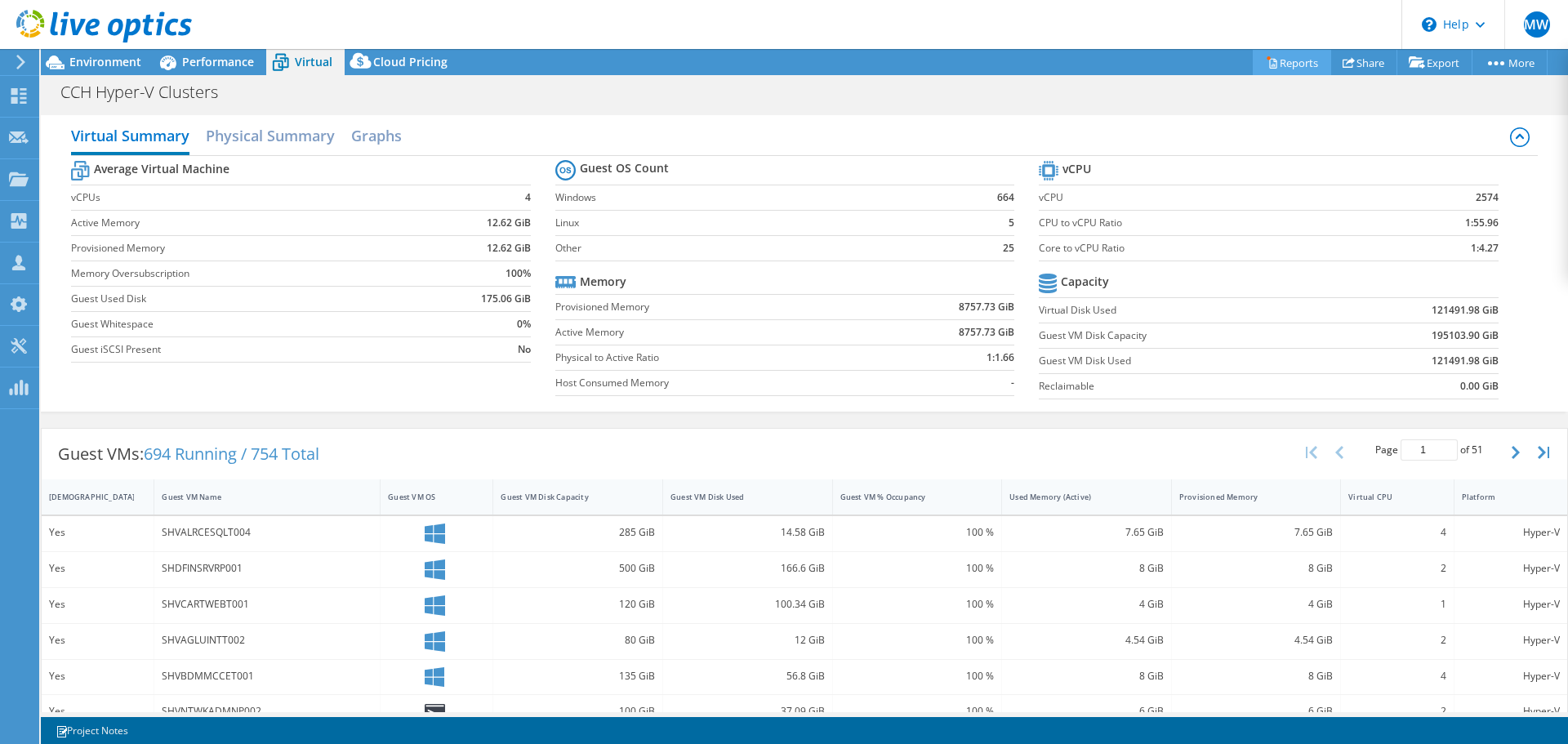
click at [1252, 65] on link "Reports" at bounding box center [1291, 62] width 78 height 25
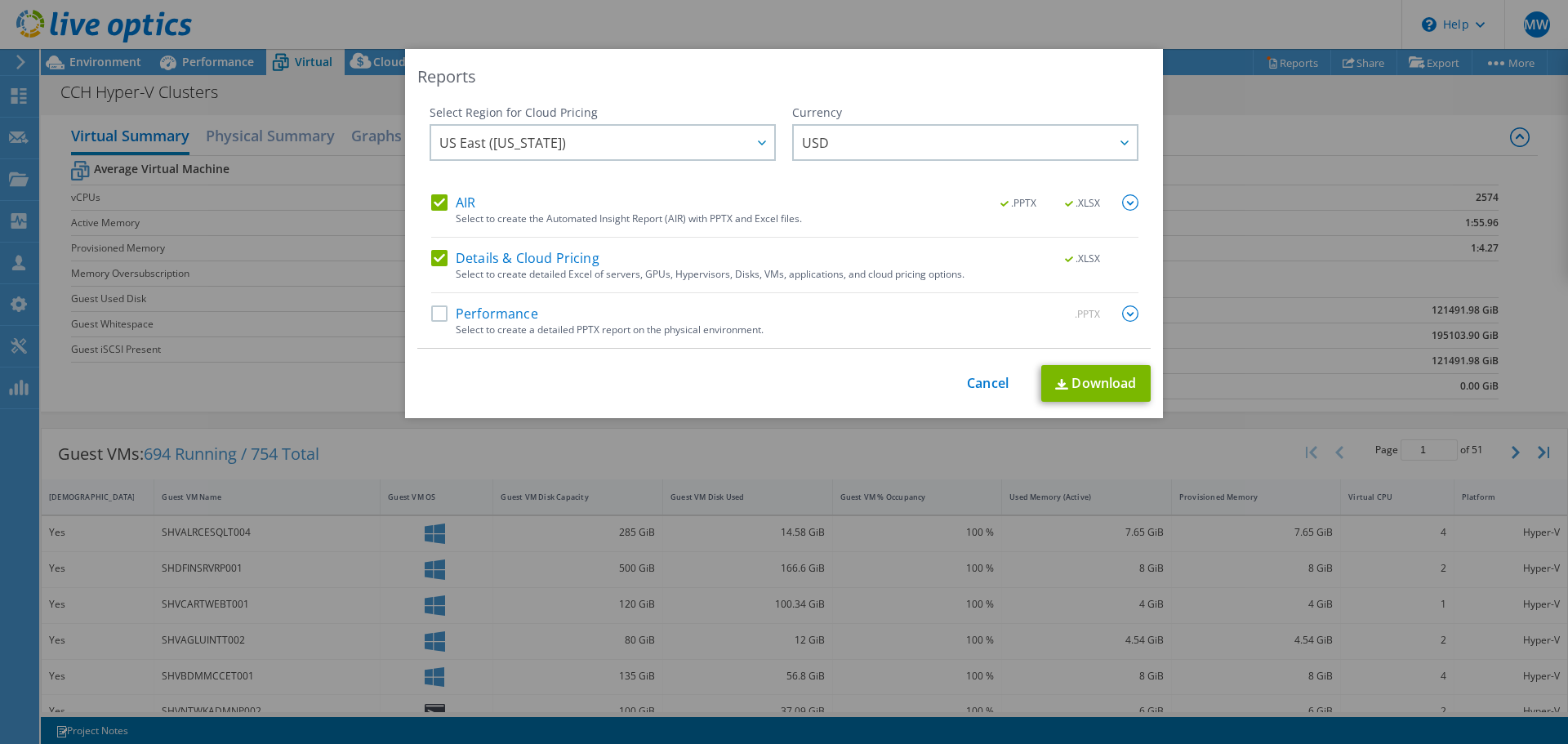
click at [955, 387] on div "This process may take a while, please wait... Cancel Download" at bounding box center [784, 384] width 734 height 37
click at [967, 381] on link "Cancel" at bounding box center [988, 384] width 42 height 15
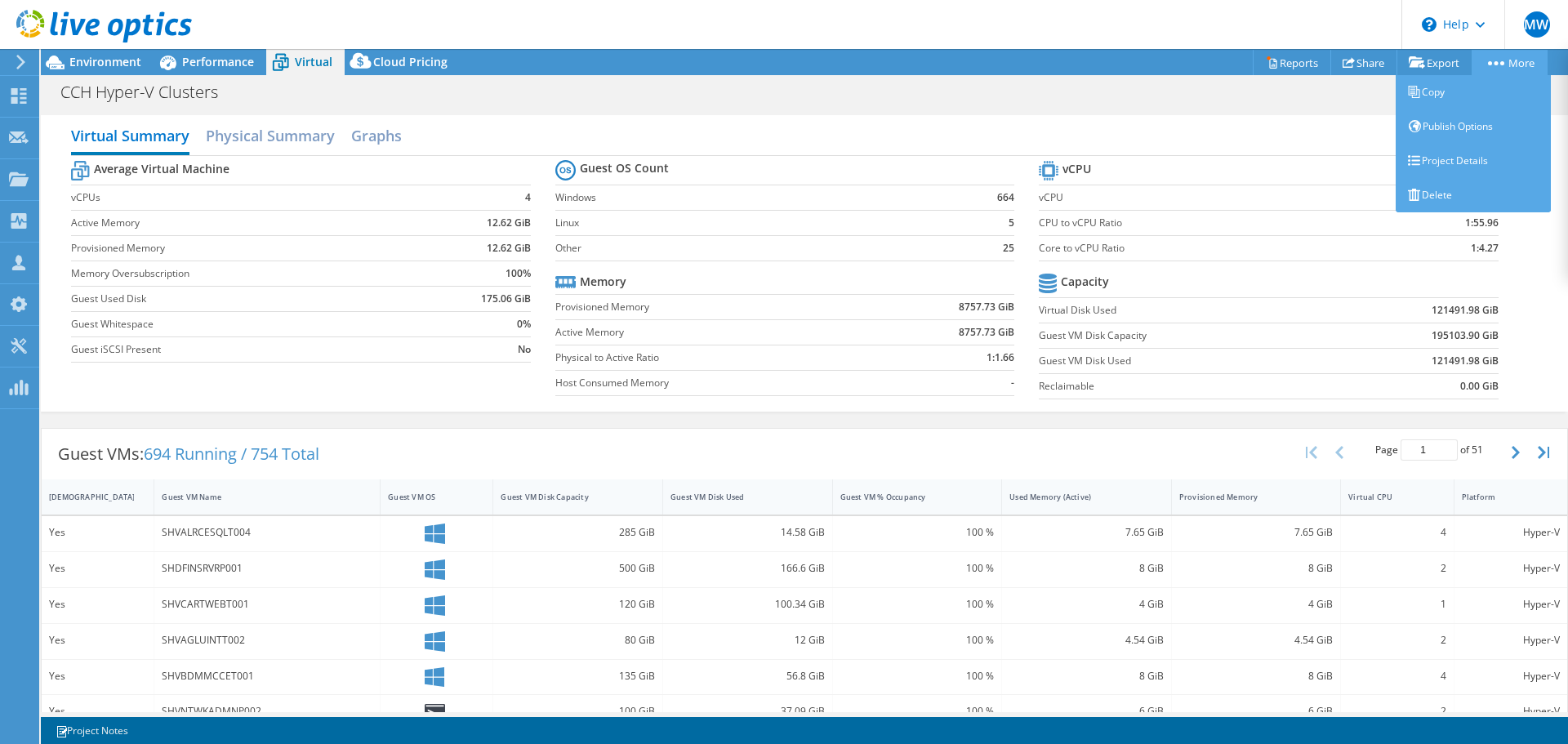
click at [1506, 69] on link "More" at bounding box center [1509, 62] width 76 height 25
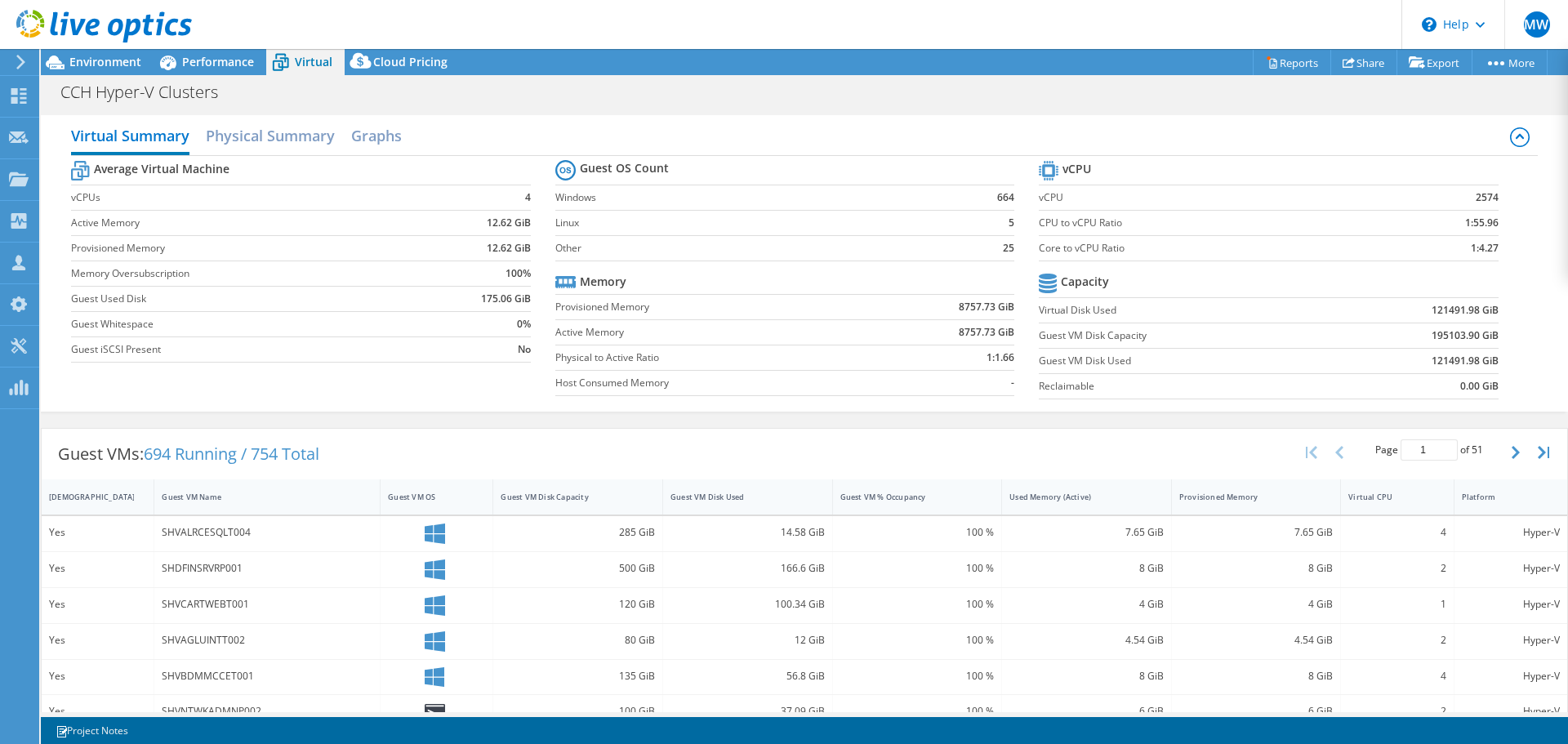
click at [988, 101] on div "CCH Hyper-V Clusters Print" at bounding box center [804, 92] width 1527 height 30
click at [290, 132] on h2 "Physical Summary" at bounding box center [270, 137] width 129 height 36
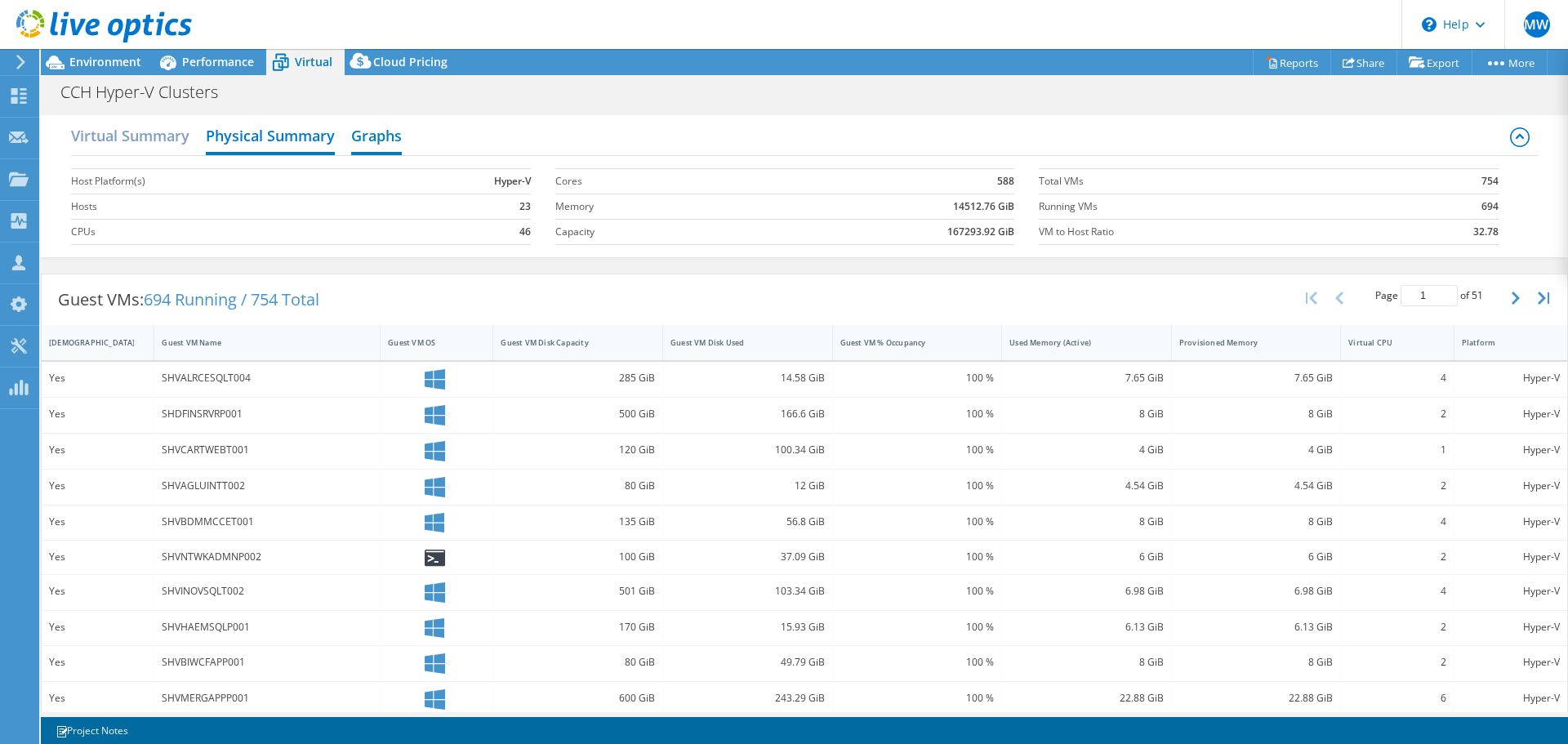
click at [360, 138] on h2 "Graphs" at bounding box center [376, 137] width 50 height 36
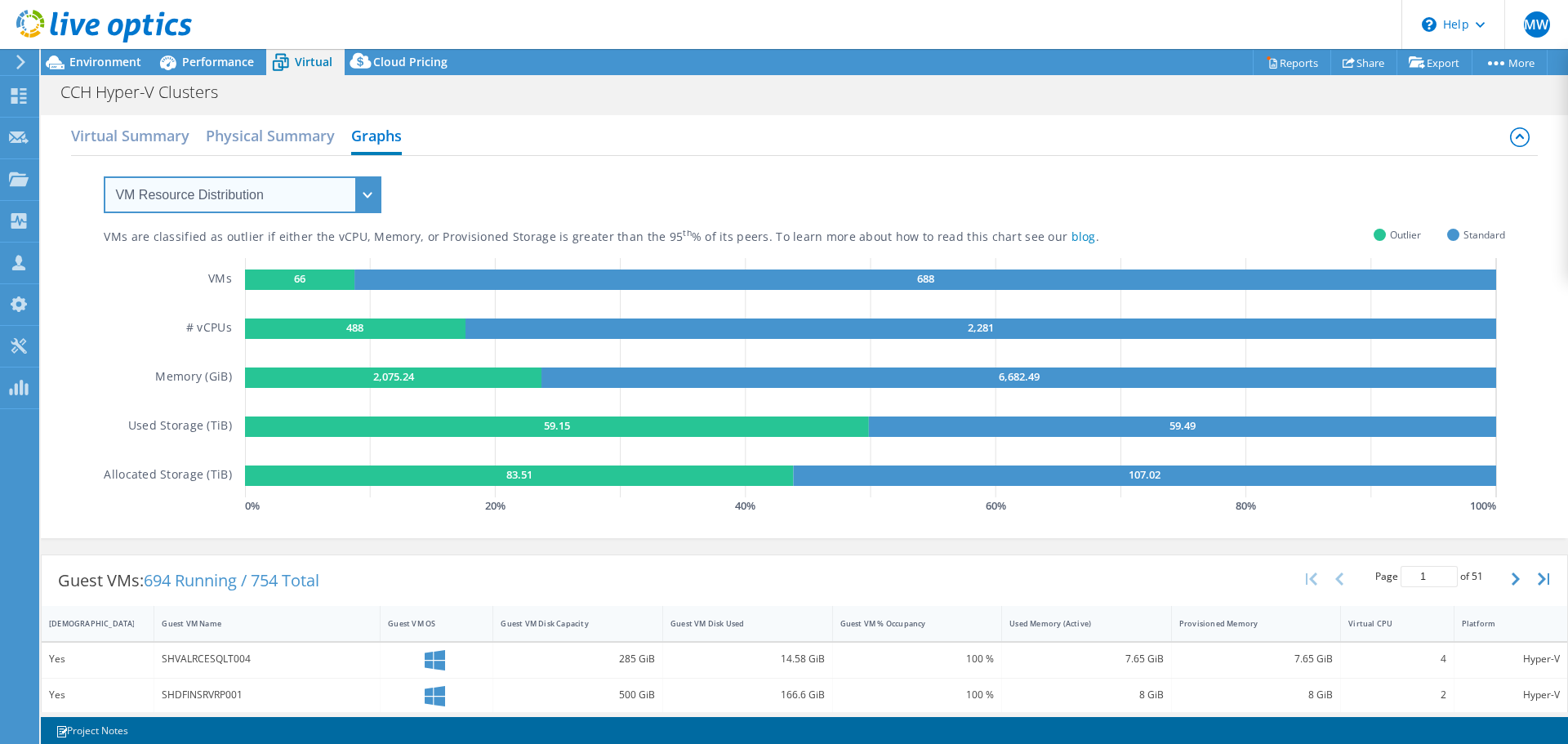
click at [298, 205] on select "VM Resource Distribution Provisioning Contrast Over Provisioning" at bounding box center [243, 195] width 278 height 37
click at [104, 176] on select "VM Resource Distribution Provisioning Contrast Over Provisioning" at bounding box center [243, 195] width 278 height 37
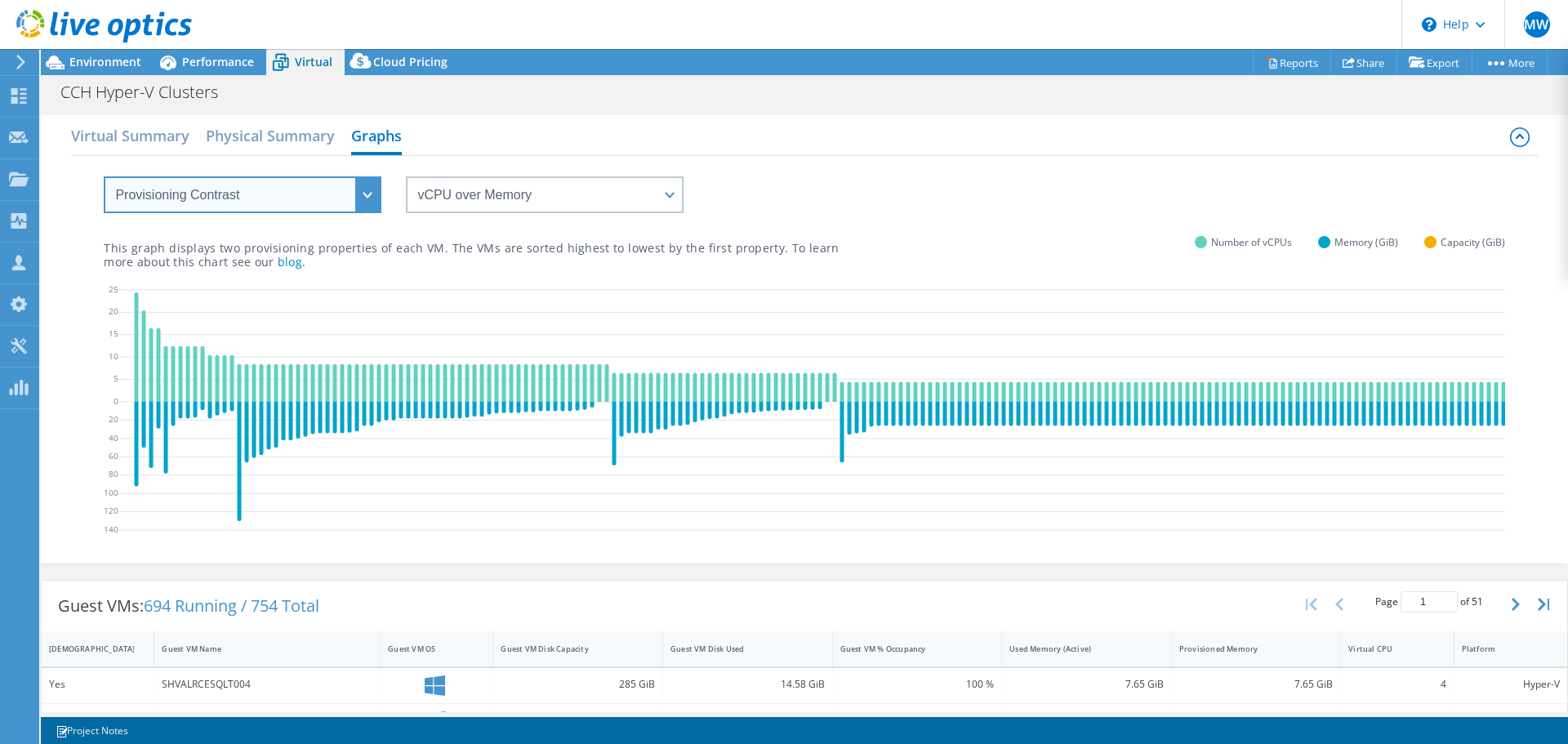
click at [286, 201] on select "VM Resource Distribution Provisioning Contrast Over Provisioning" at bounding box center [243, 195] width 278 height 37
select select "Over Provisioning"
click at [104, 176] on select "VM Resource Distribution Provisioning Contrast Over Provisioning" at bounding box center [243, 195] width 278 height 37
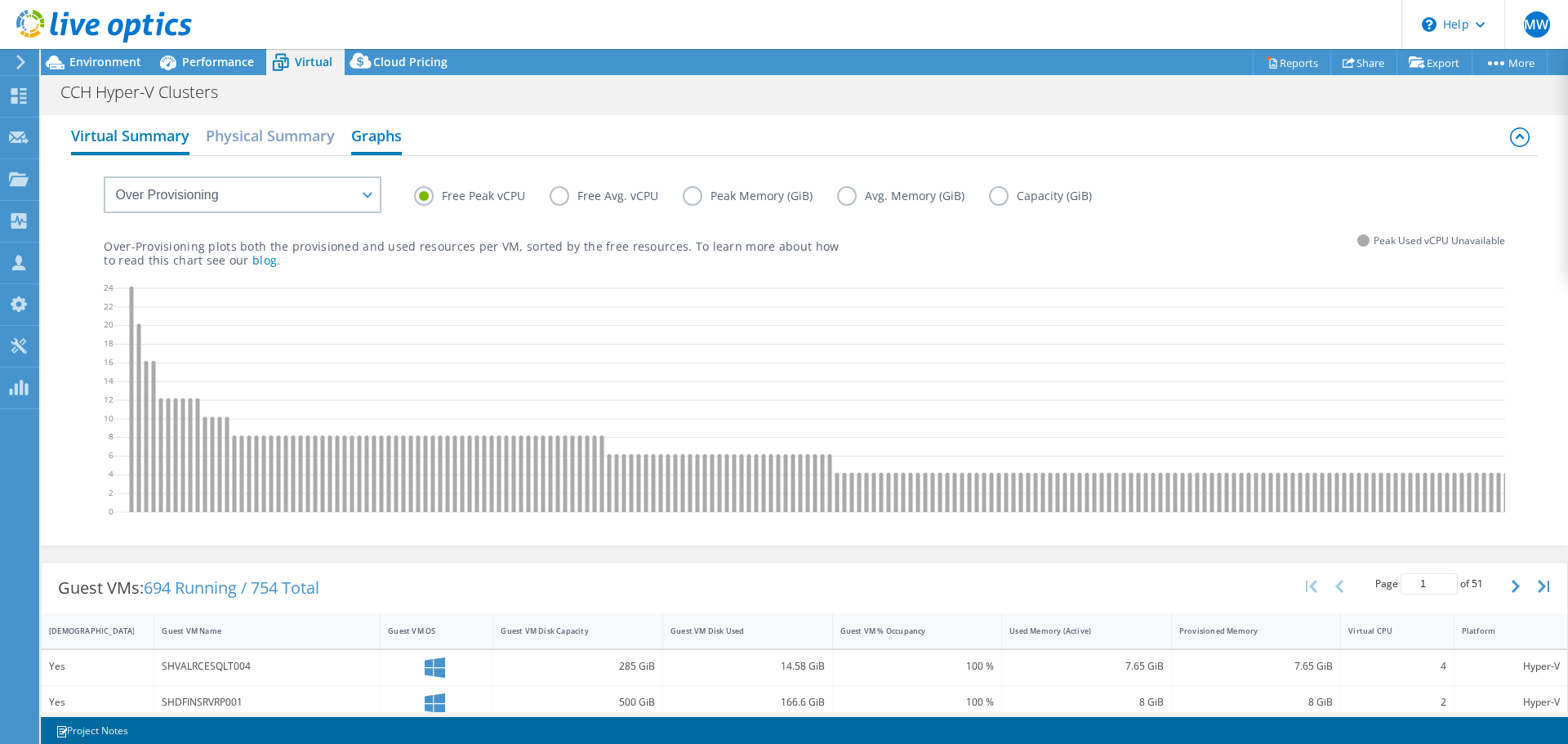
click at [149, 133] on h2 "Virtual Summary" at bounding box center [130, 137] width 118 height 36
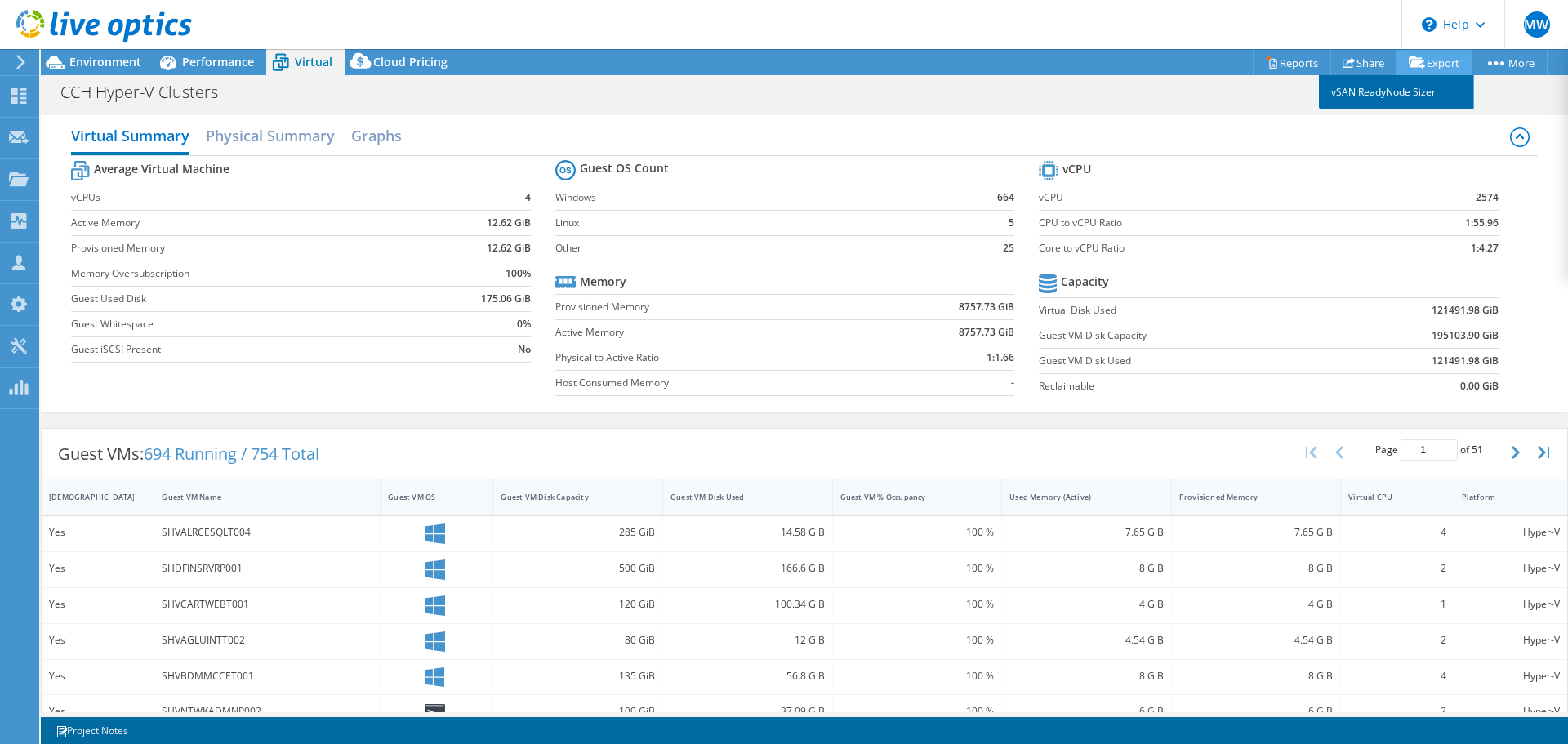
click at [1413, 88] on link "vSAN ReadyNode Sizer" at bounding box center [1396, 92] width 155 height 34
click at [126, 165] on b "Average Virtual Machine" at bounding box center [161, 169] width 135 height 16
click at [256, 141] on h2 "Physical Summary" at bounding box center [270, 137] width 129 height 36
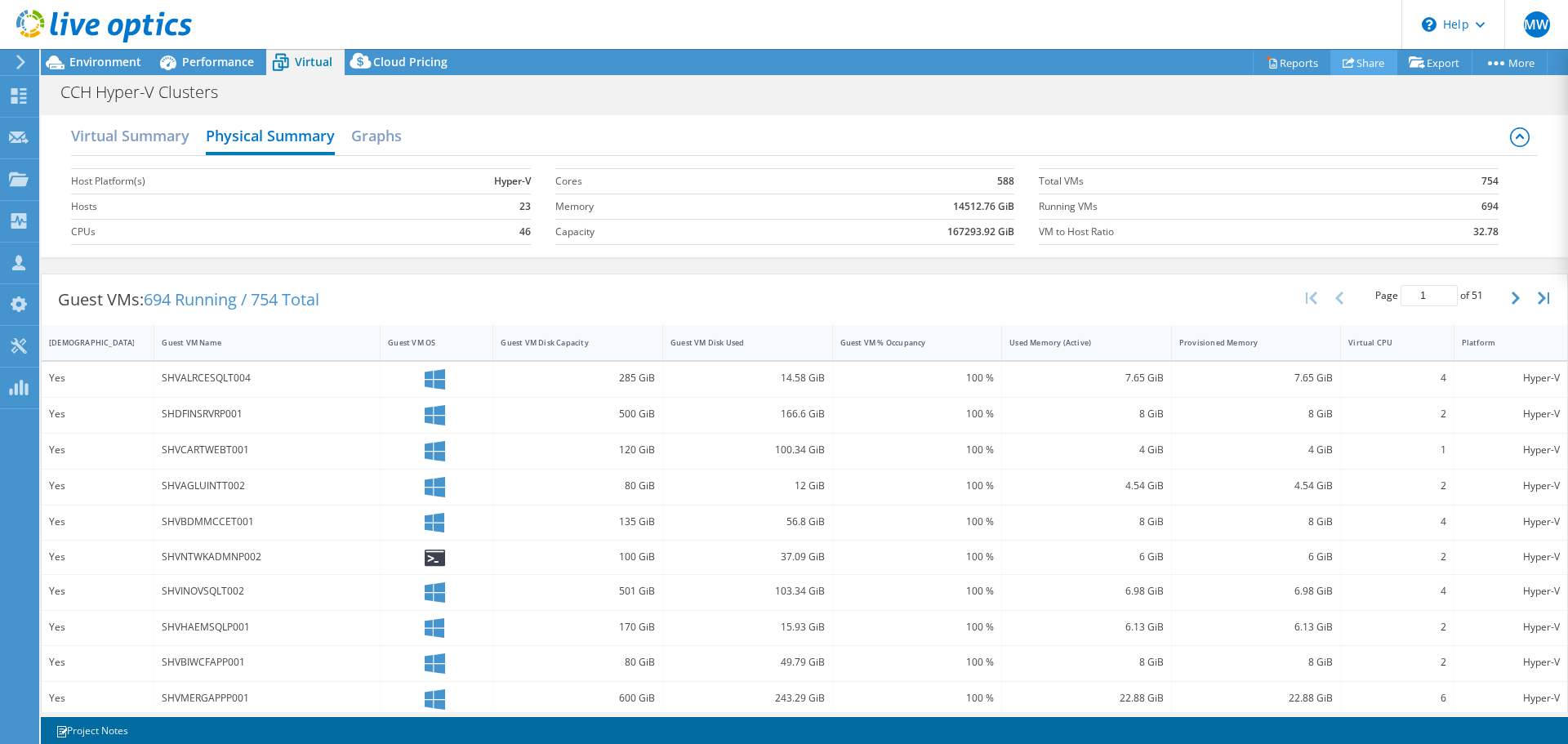
click at [1356, 64] on link "Share" at bounding box center [1364, 62] width 67 height 25
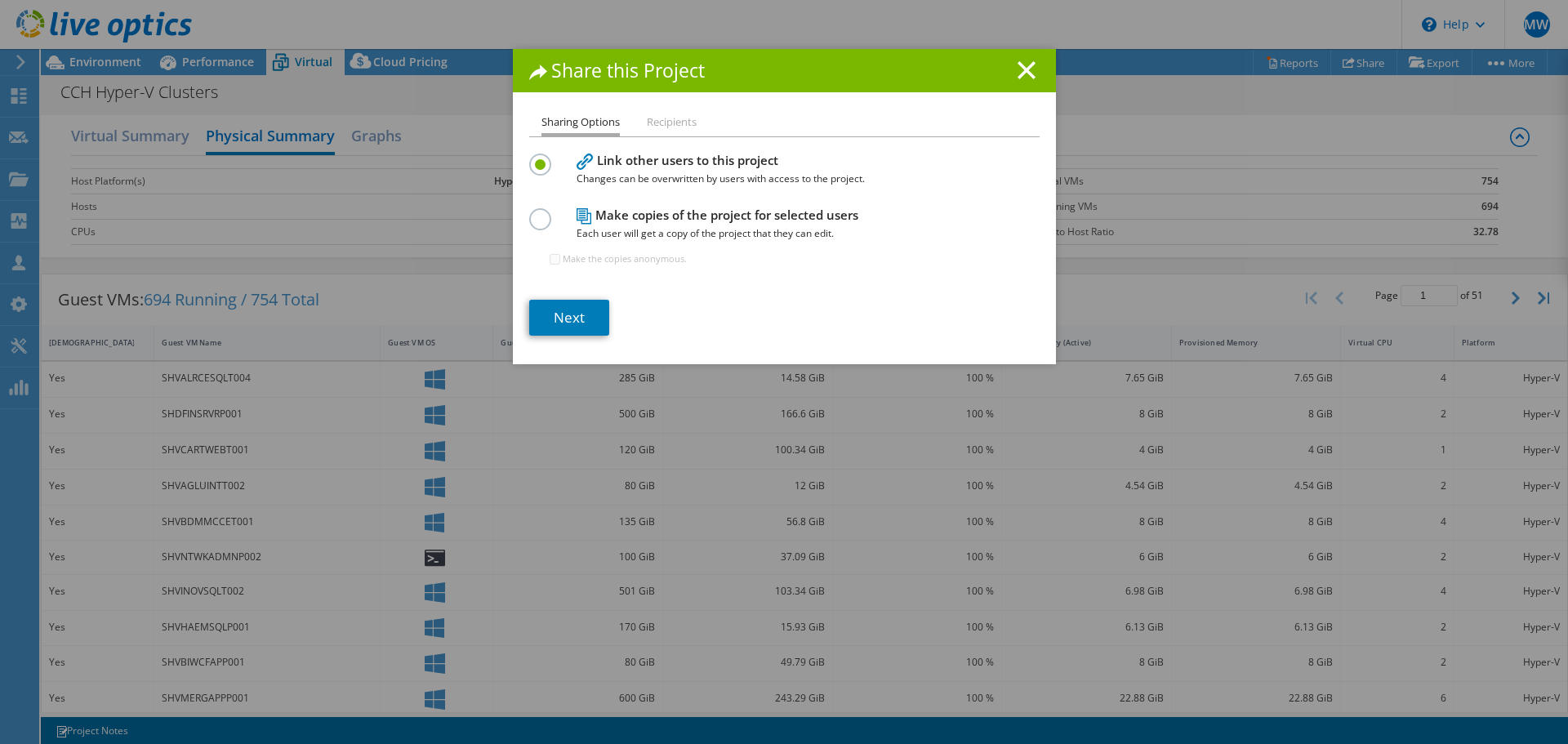
click at [651, 116] on li "Recipients" at bounding box center [672, 123] width 50 height 20
click at [1021, 65] on icon at bounding box center [1026, 70] width 18 height 18
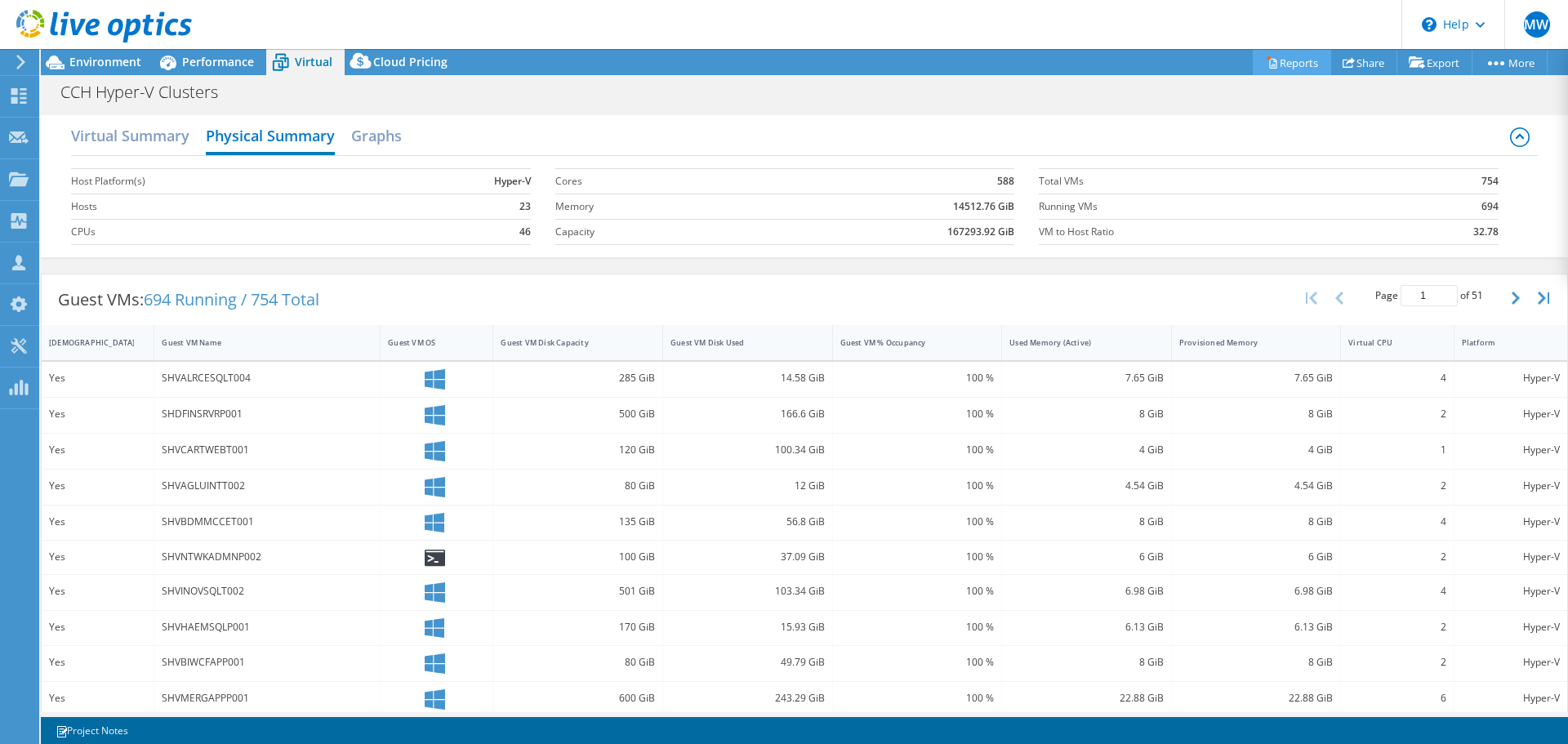
click at [1279, 58] on link "Reports" at bounding box center [1291, 62] width 78 height 25
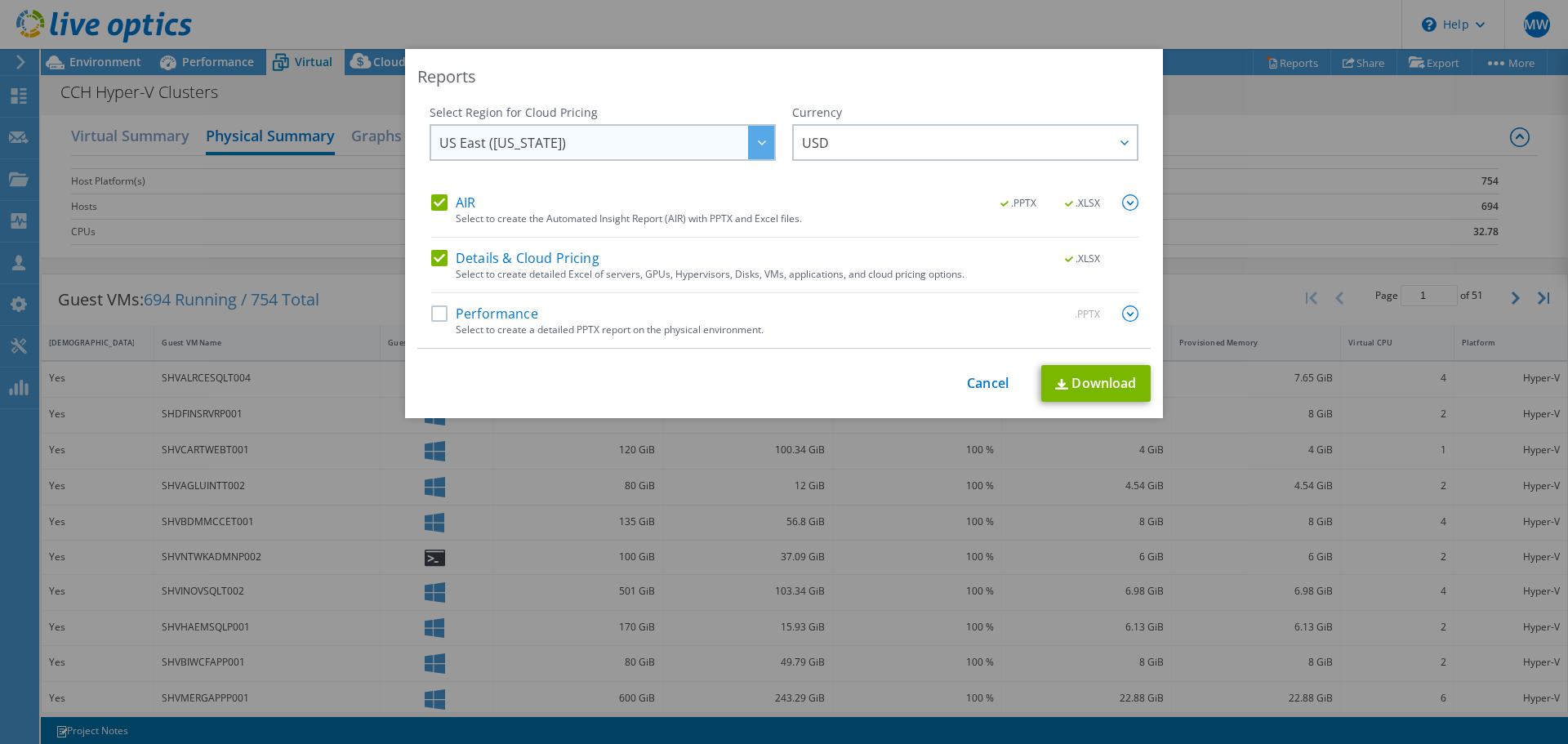
click at [682, 139] on span "US East (Virginia)" at bounding box center [606, 143] width 335 height 34
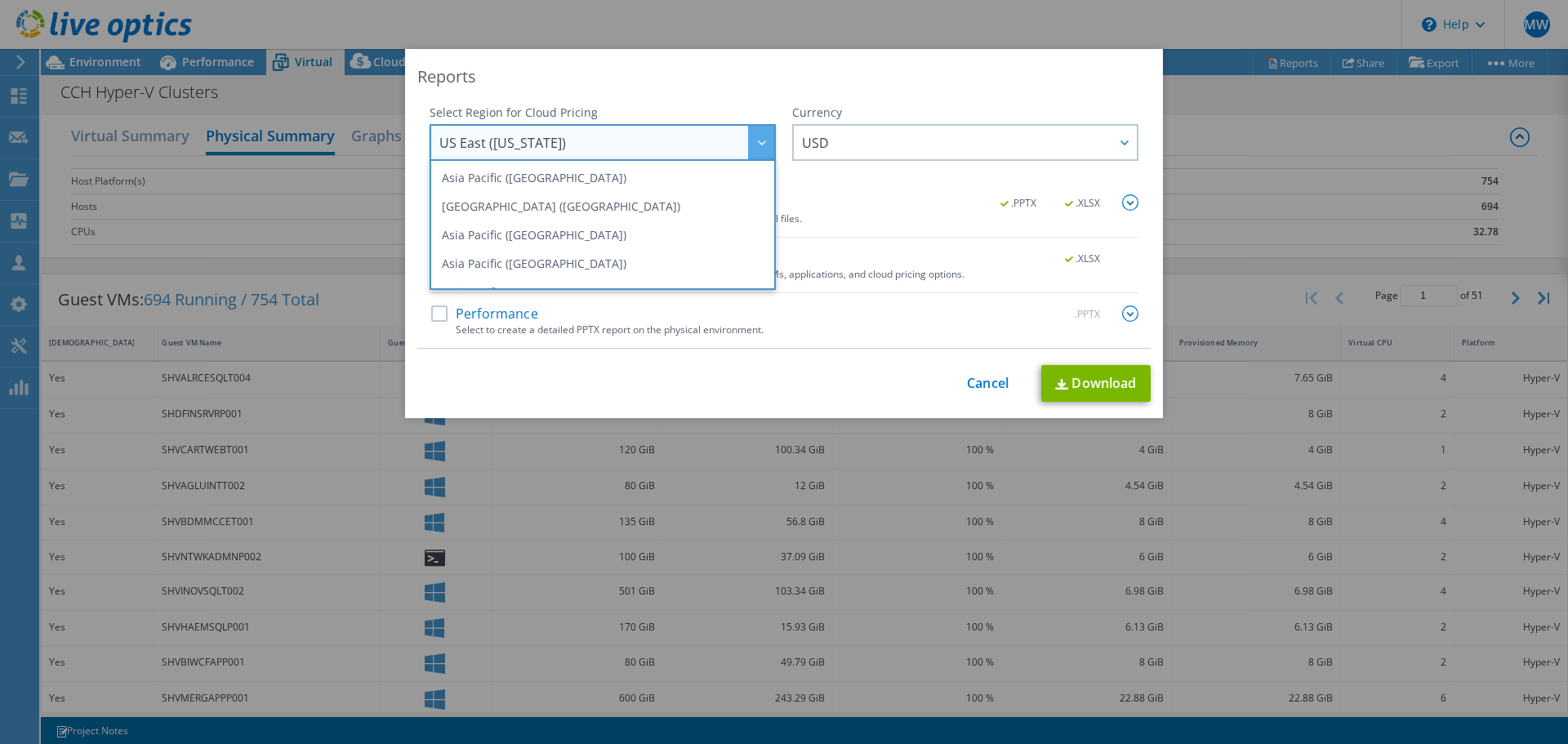
click at [696, 95] on div "Reports Select Region for Cloud Pricing Asia Pacific (Hong Kong) Asia Pacific (…" at bounding box center [784, 233] width 758 height 369
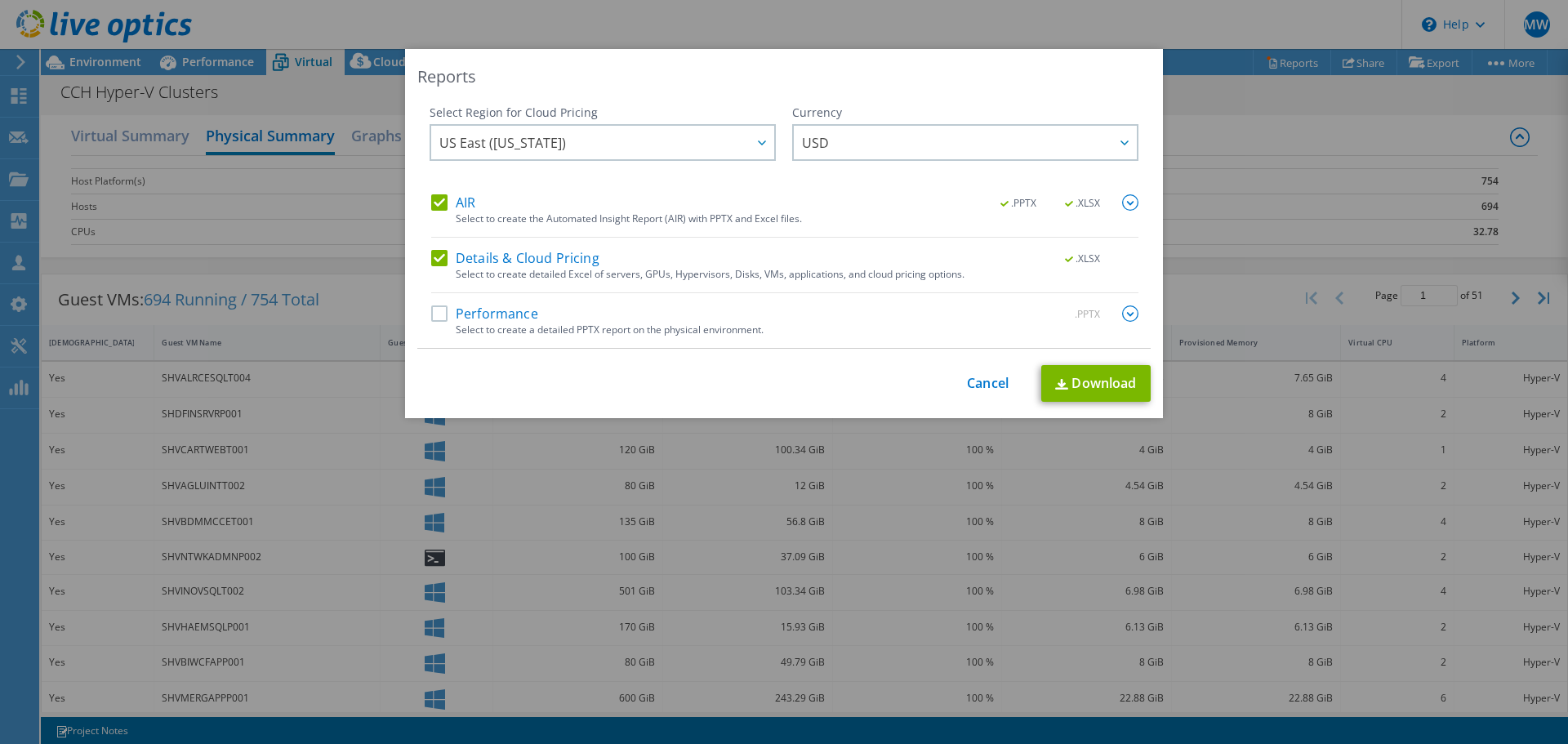
click at [1126, 202] on img at bounding box center [1130, 202] width 16 height 16
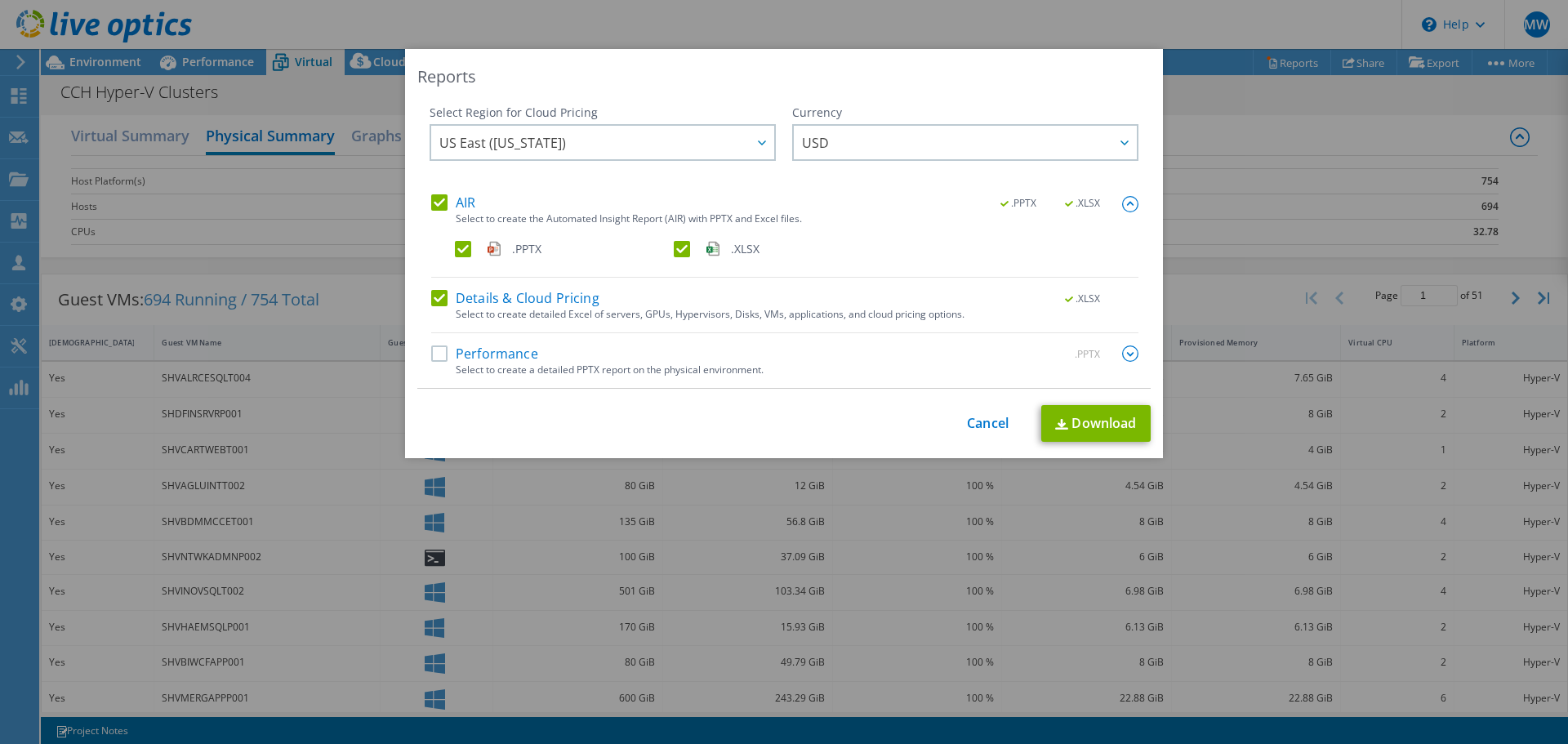
click at [433, 293] on label "Details & Cloud Pricing" at bounding box center [515, 297] width 168 height 16
click at [0, 0] on input "Details & Cloud Pricing" at bounding box center [0, 0] width 0 height 0
click at [1122, 354] on img at bounding box center [1130, 354] width 16 height 16
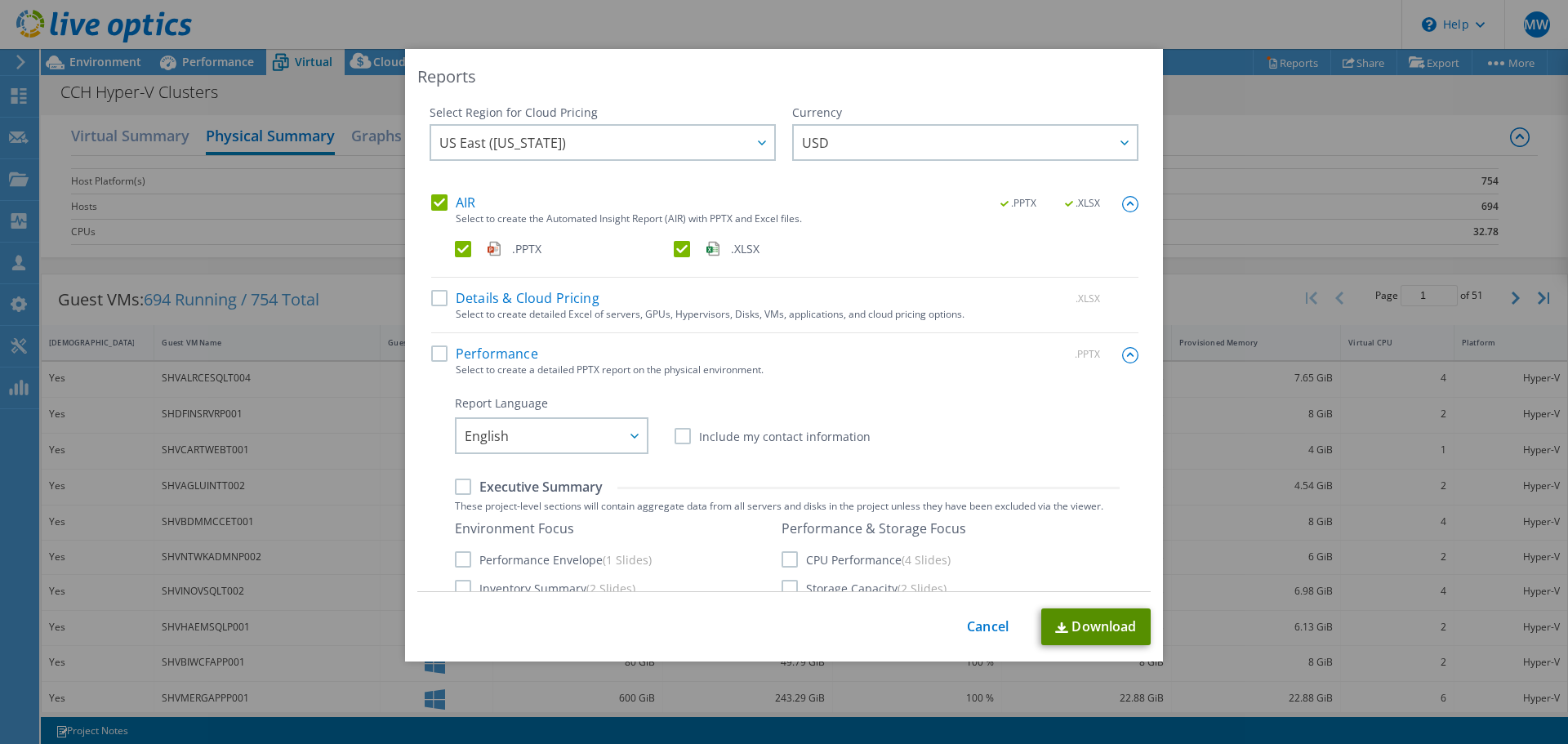
click at [1066, 633] on link "Download" at bounding box center [1095, 627] width 109 height 37
click at [431, 200] on label "AIR" at bounding box center [453, 202] width 44 height 16
click at [0, 0] on input "AIR" at bounding box center [0, 0] width 0 height 0
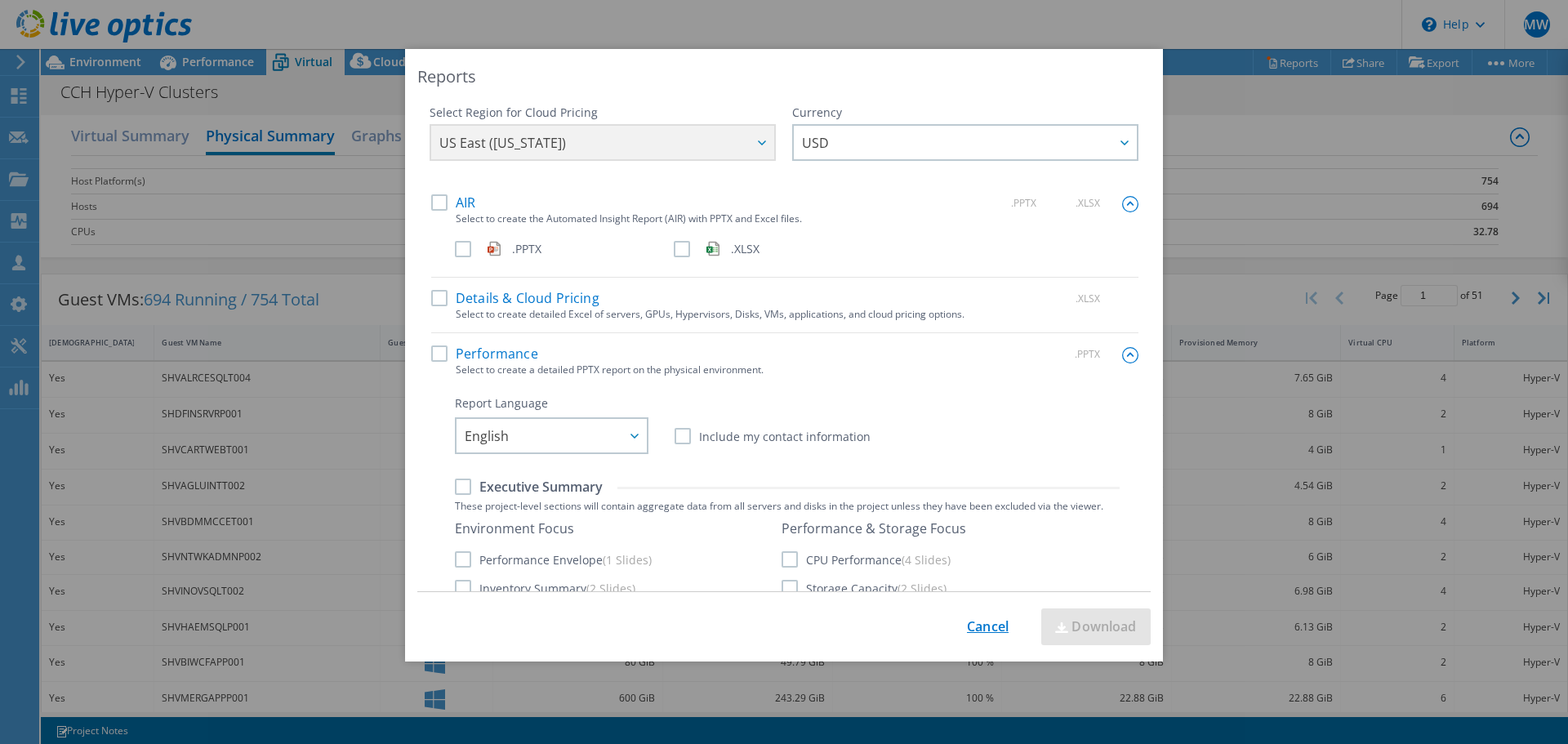
click at [973, 630] on link "Cancel" at bounding box center [988, 626] width 42 height 15
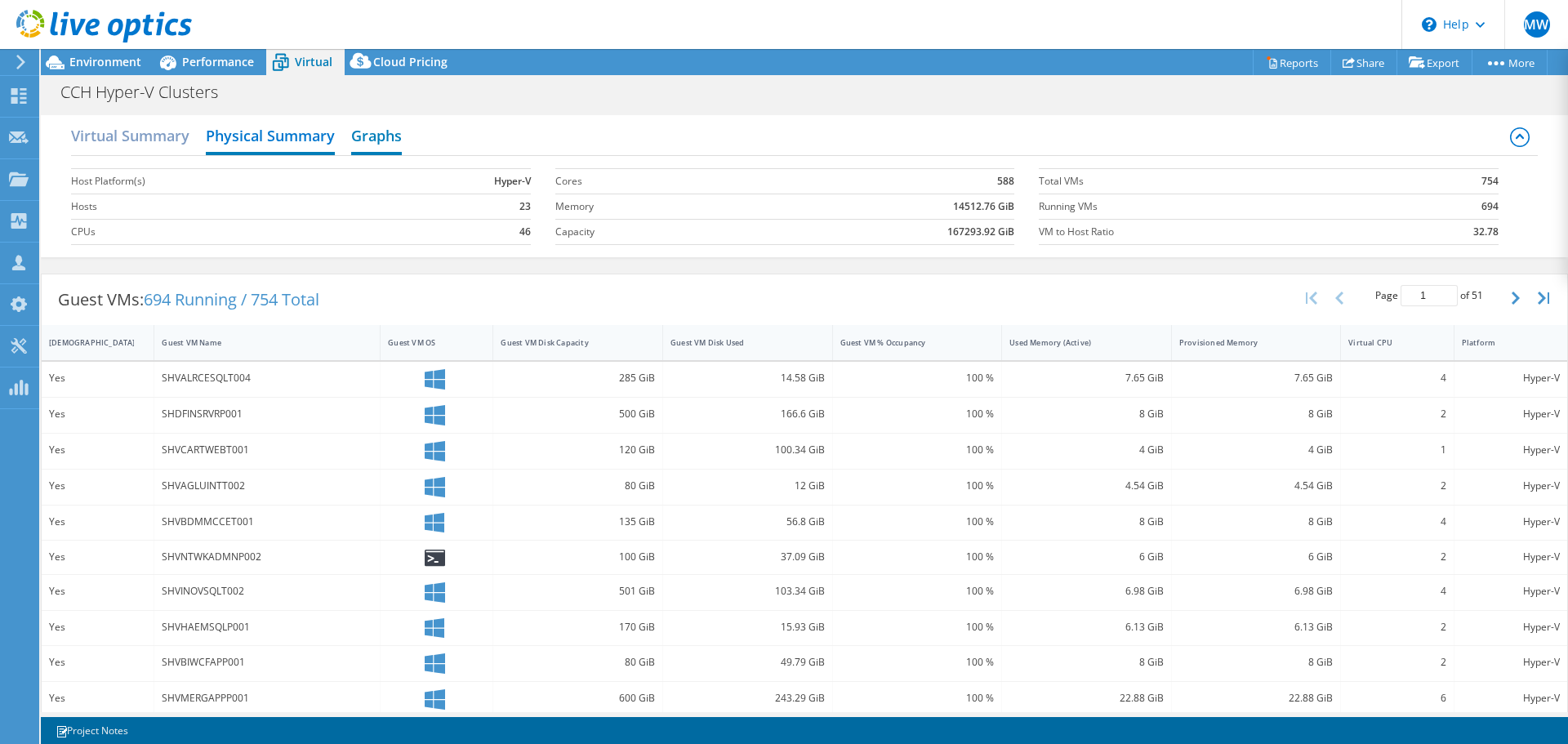
click at [379, 142] on h2 "Graphs" at bounding box center [376, 137] width 50 height 36
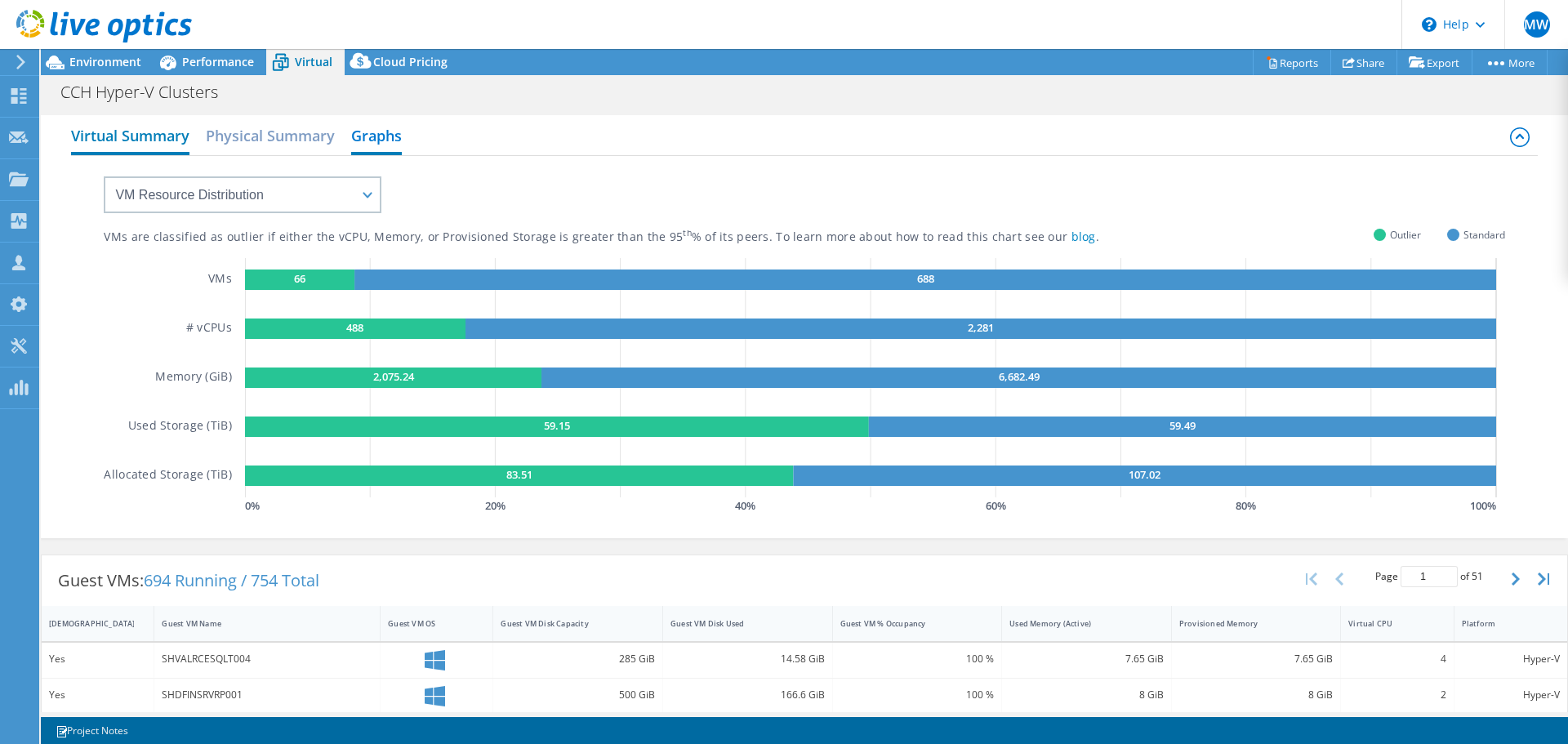
click at [95, 127] on h2 "Virtual Summary" at bounding box center [130, 137] width 118 height 36
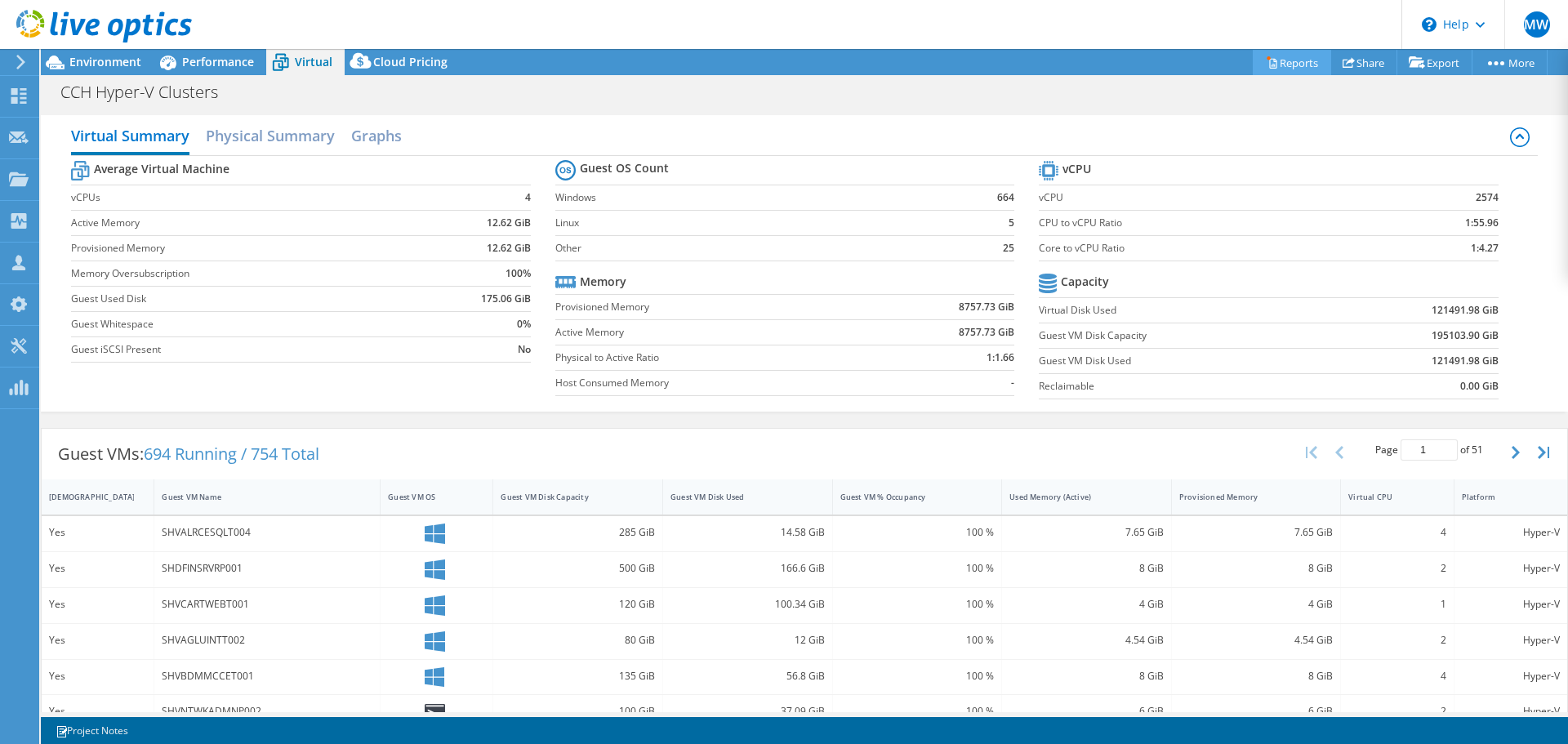
click at [1266, 65] on icon at bounding box center [1272, 62] width 13 height 13
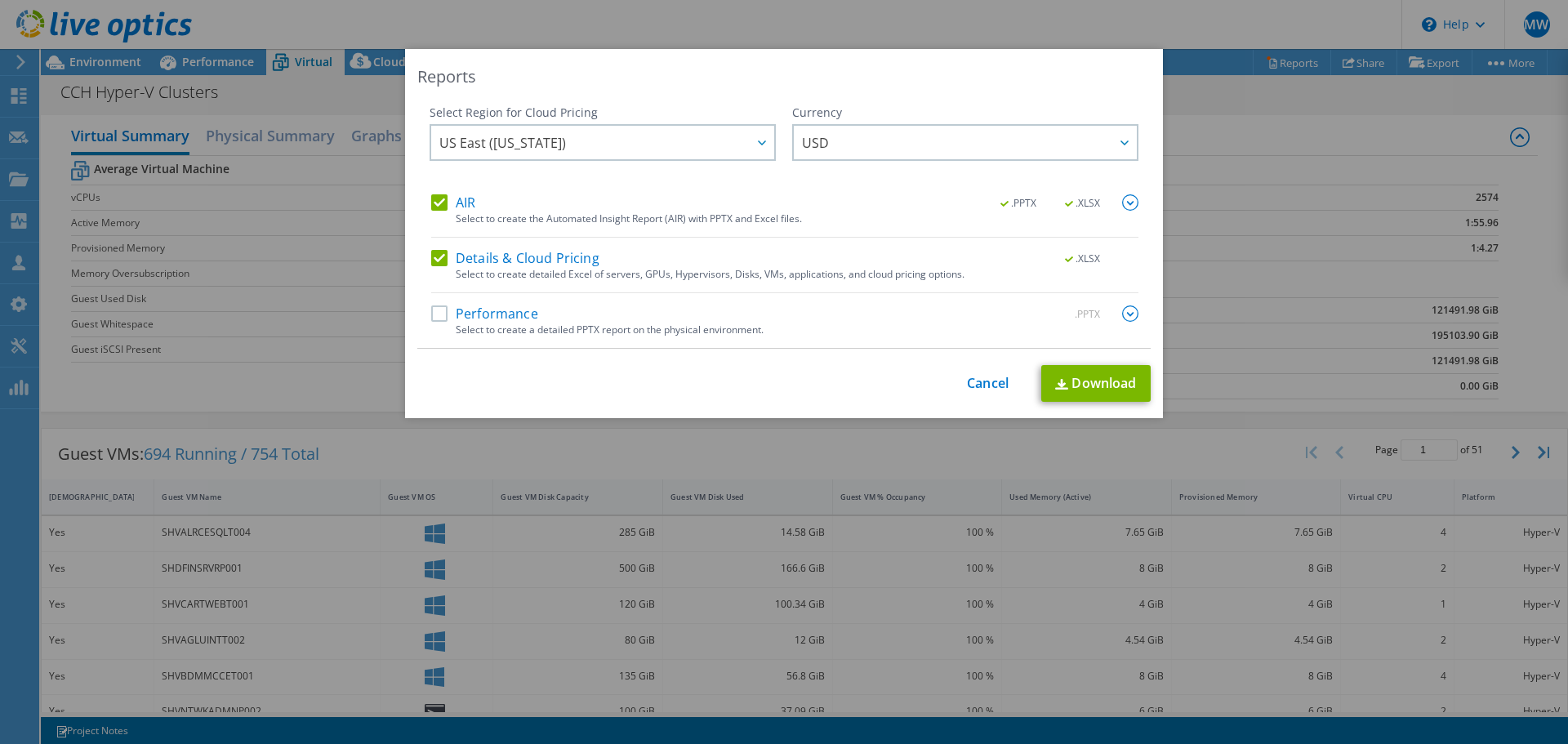
click at [981, 393] on div "This process may take a while, please wait... Cancel Download" at bounding box center [784, 384] width 734 height 37
click at [979, 385] on link "Cancel" at bounding box center [988, 384] width 42 height 15
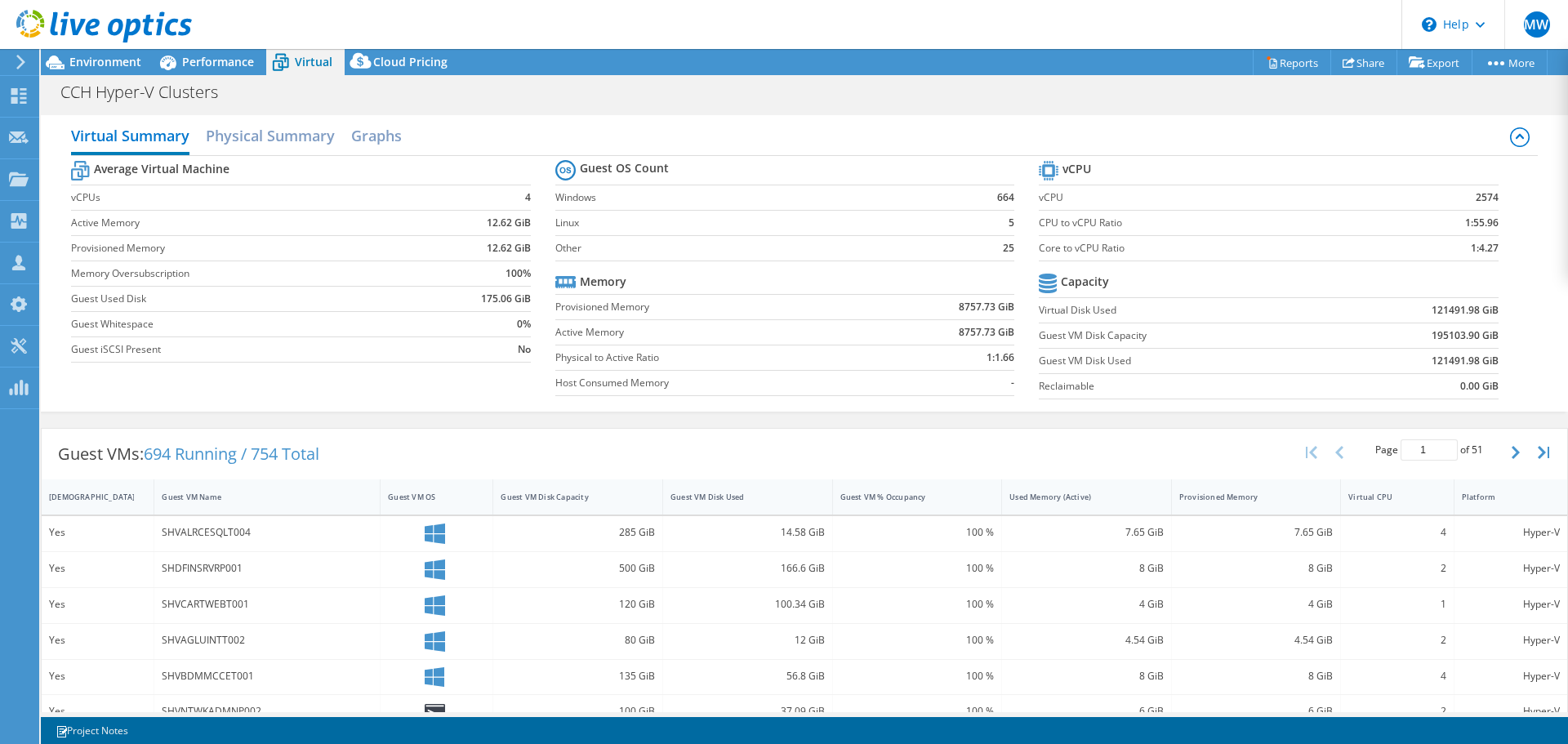
click at [66, 24] on use at bounding box center [103, 26] width 175 height 33
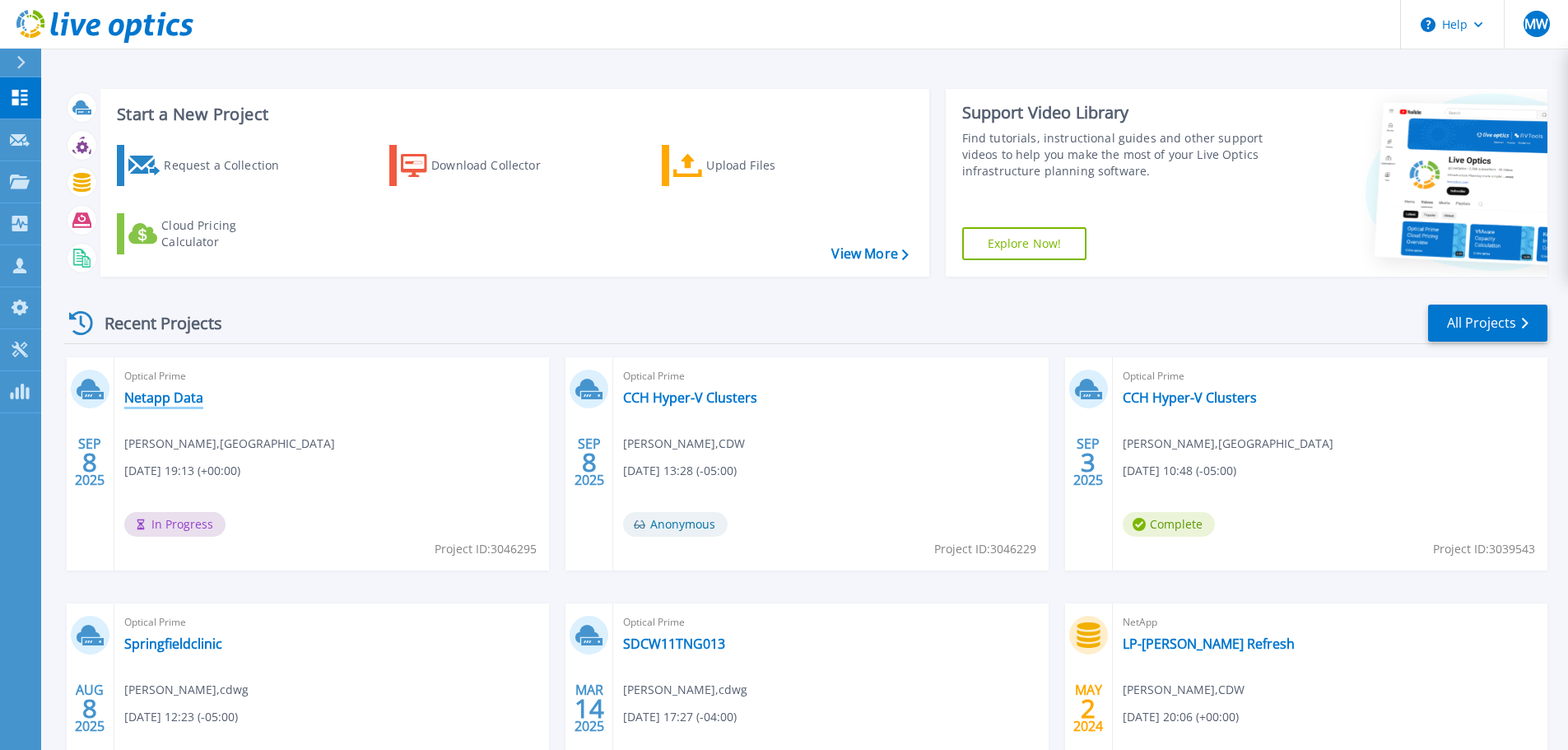
click at [168, 403] on link "Netapp Data" at bounding box center [163, 397] width 79 height 16
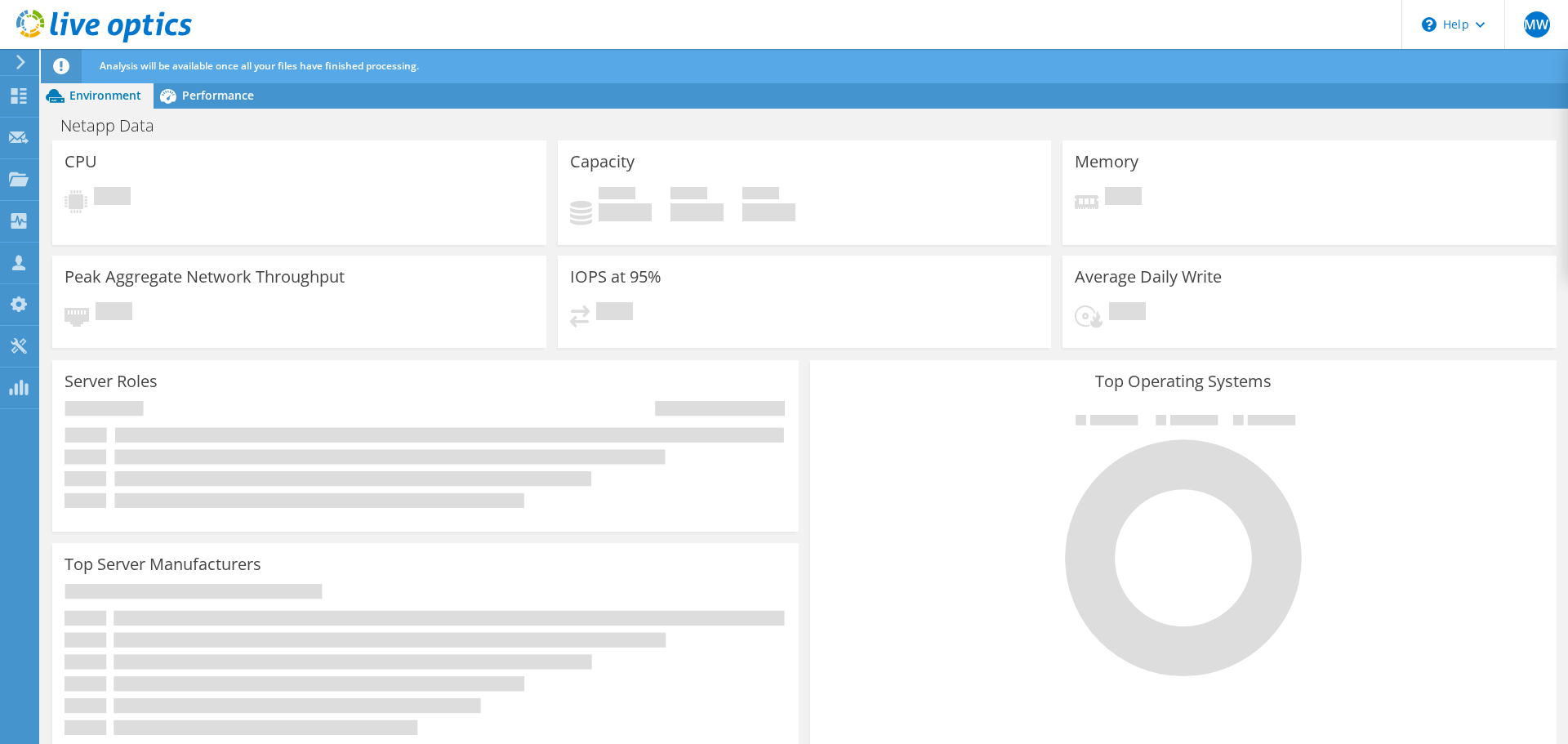
click at [46, 26] on icon at bounding box center [103, 27] width 175 height 34
